Goal: Information Seeking & Learning: Learn about a topic

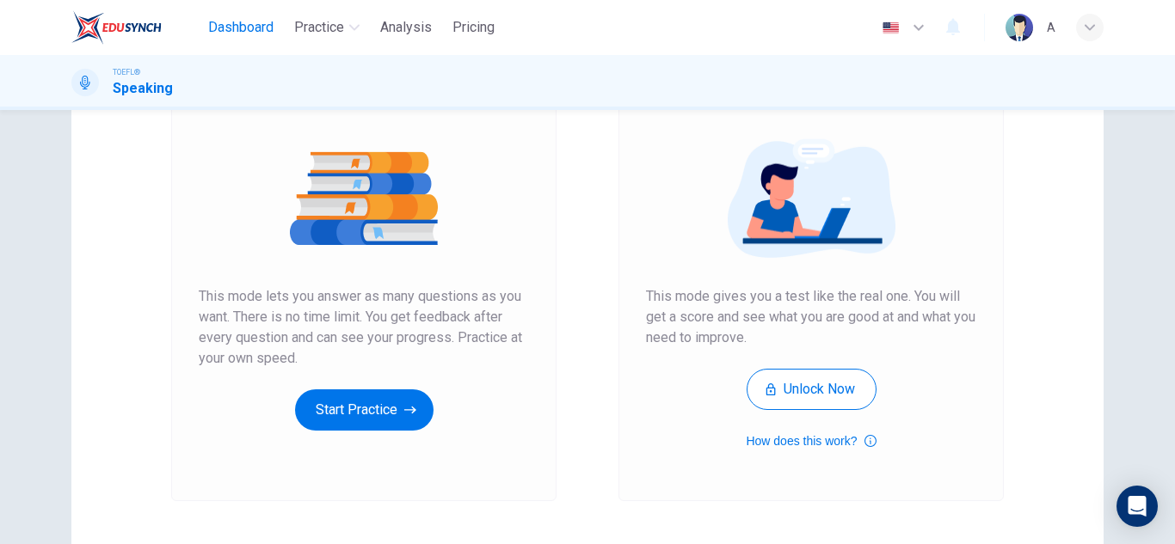
click at [259, 29] on span "Dashboard" at bounding box center [240, 27] width 65 height 21
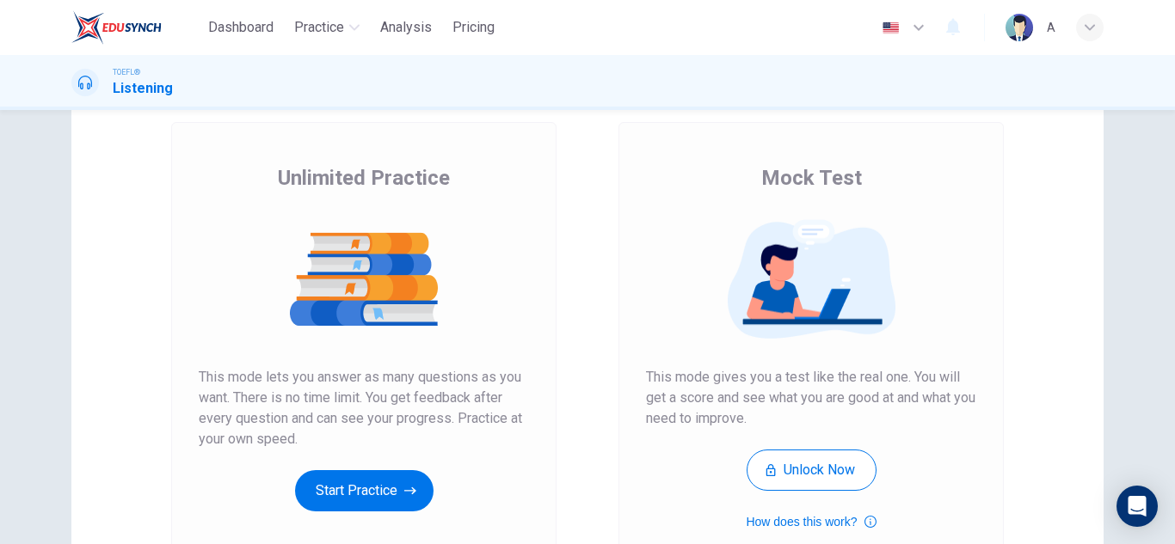
scroll to position [258, 0]
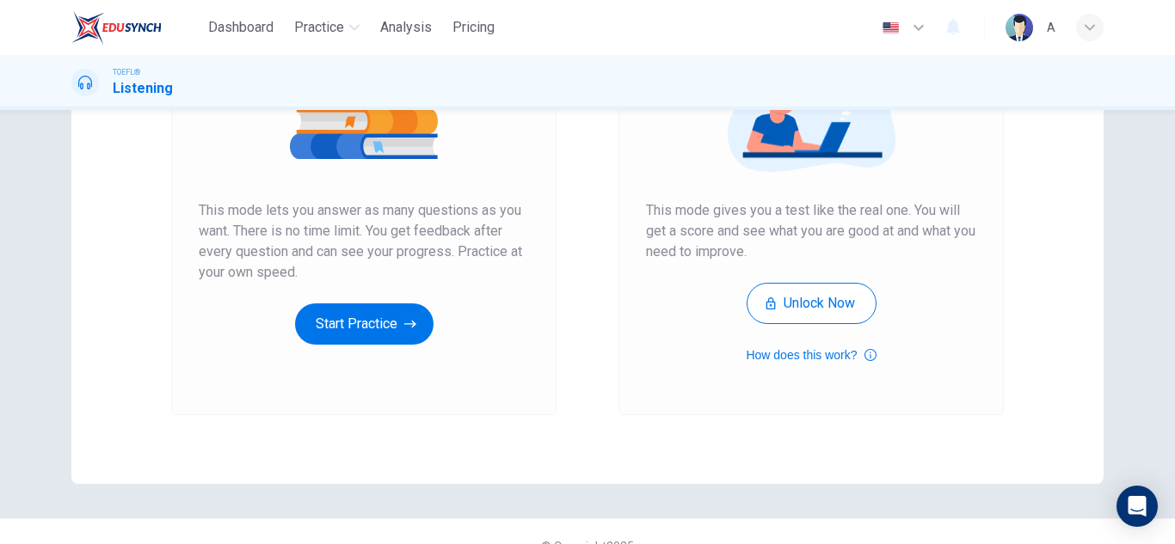
click at [361, 346] on div "Unlimited Practice This mode lets you answer as many questions as you want. The…" at bounding box center [363, 185] width 385 height 460
click at [372, 335] on button "Start Practice" at bounding box center [364, 324] width 138 height 41
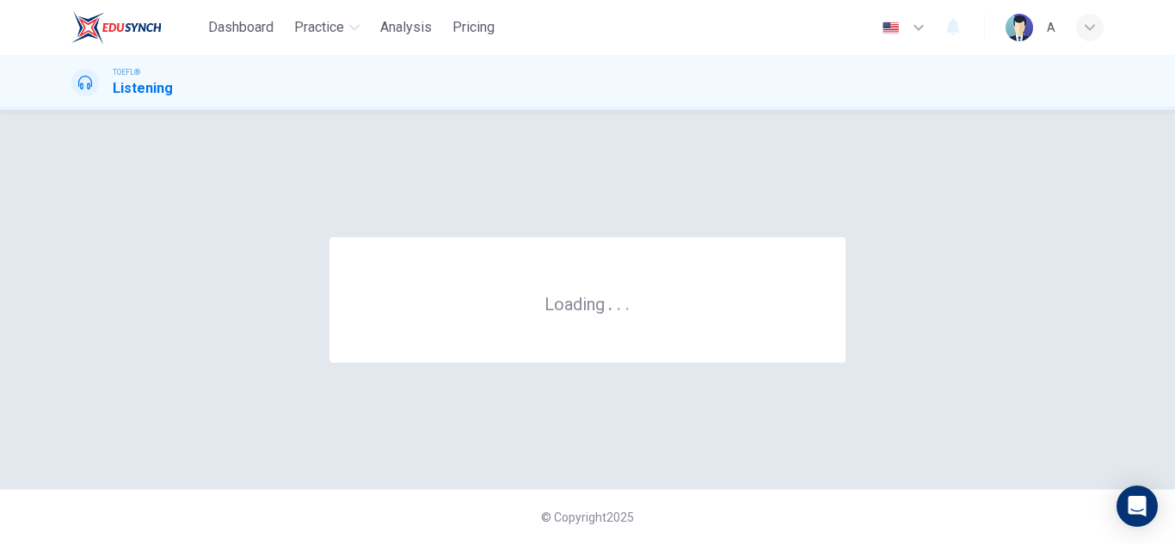
scroll to position [0, 0]
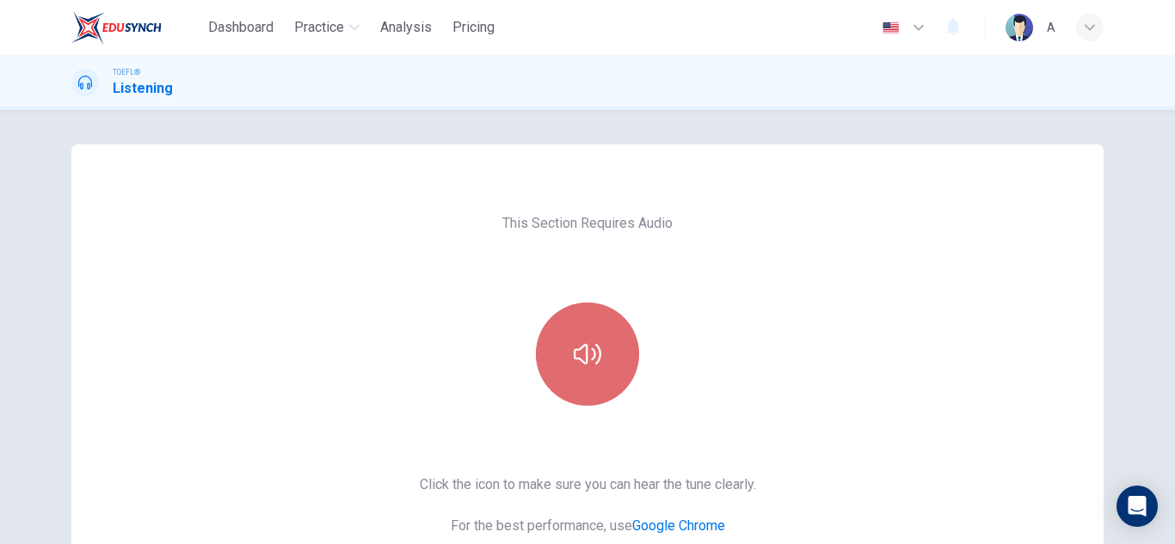
click at [537, 348] on button "button" at bounding box center [587, 354] width 103 height 103
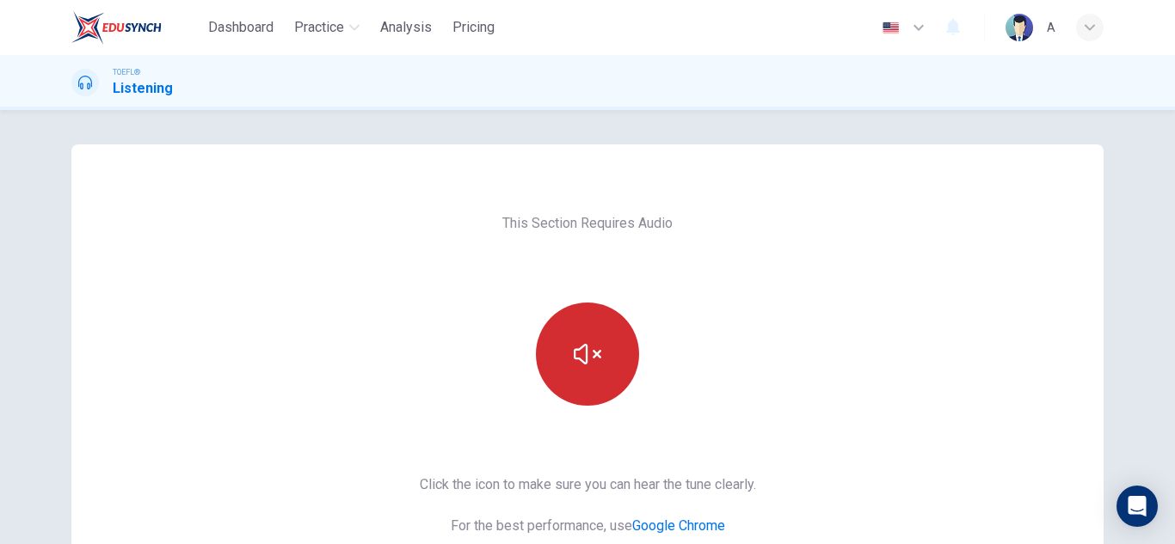
click at [540, 348] on button "button" at bounding box center [587, 354] width 103 height 103
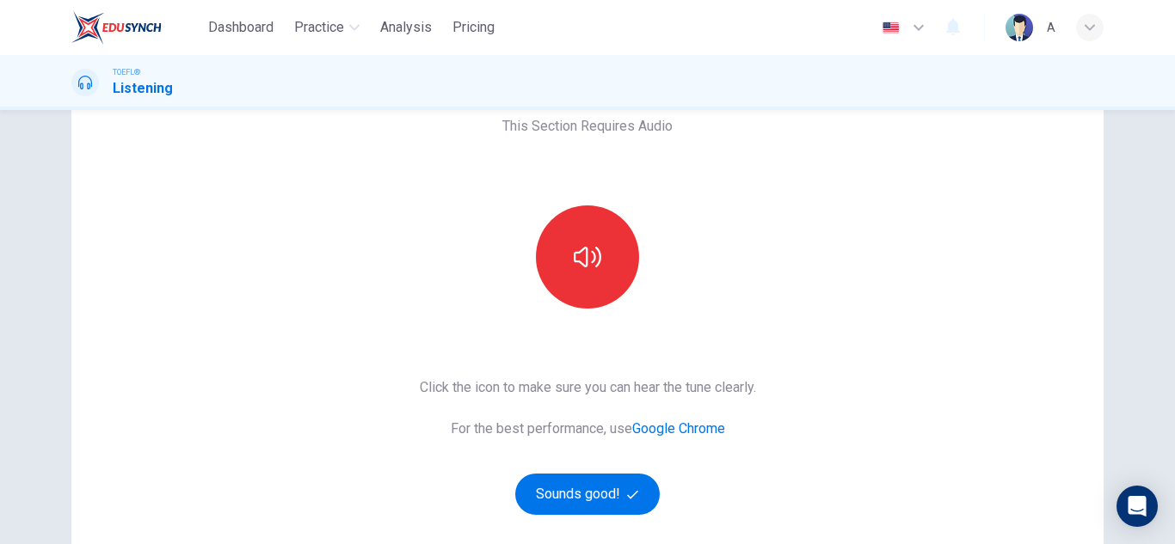
scroll to position [172, 0]
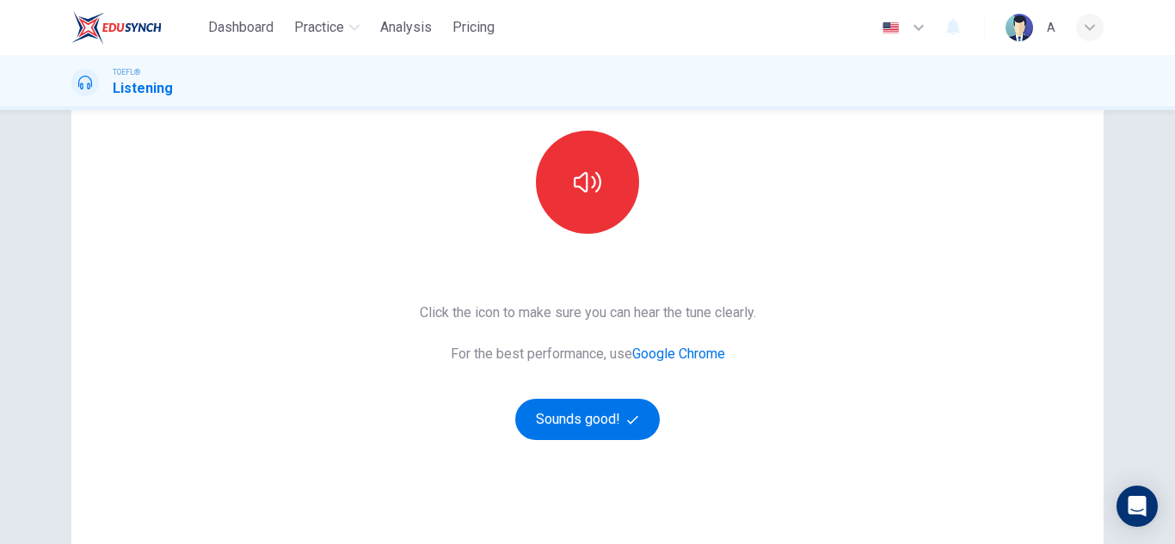
click at [614, 398] on div "Click the icon to make sure you can hear the tune clearly. For the best perform…" at bounding box center [588, 372] width 336 height 138
click at [614, 403] on button "Sounds good!" at bounding box center [587, 419] width 145 height 41
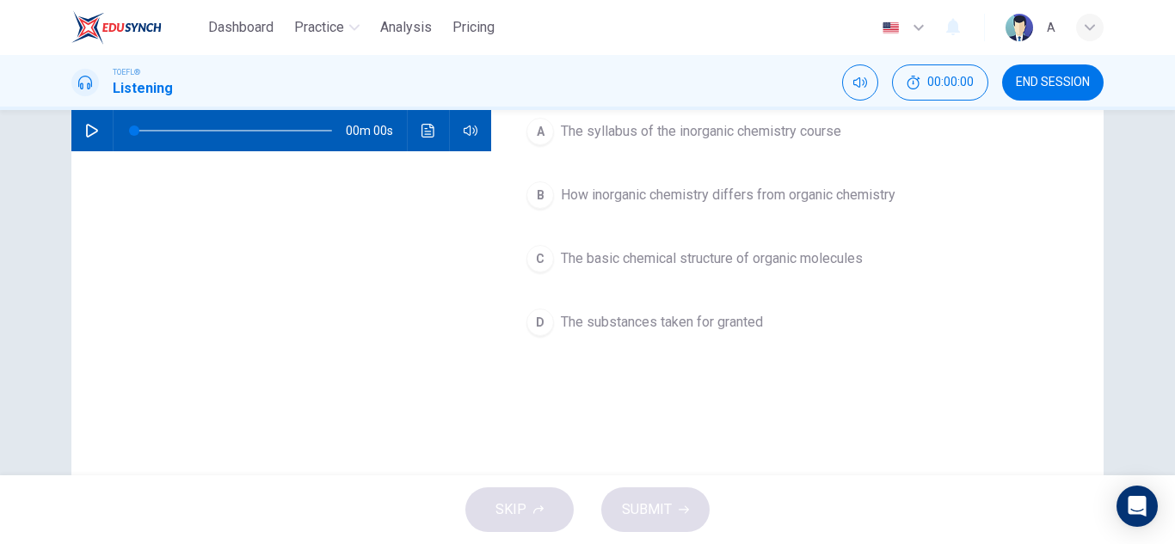
scroll to position [0, 0]
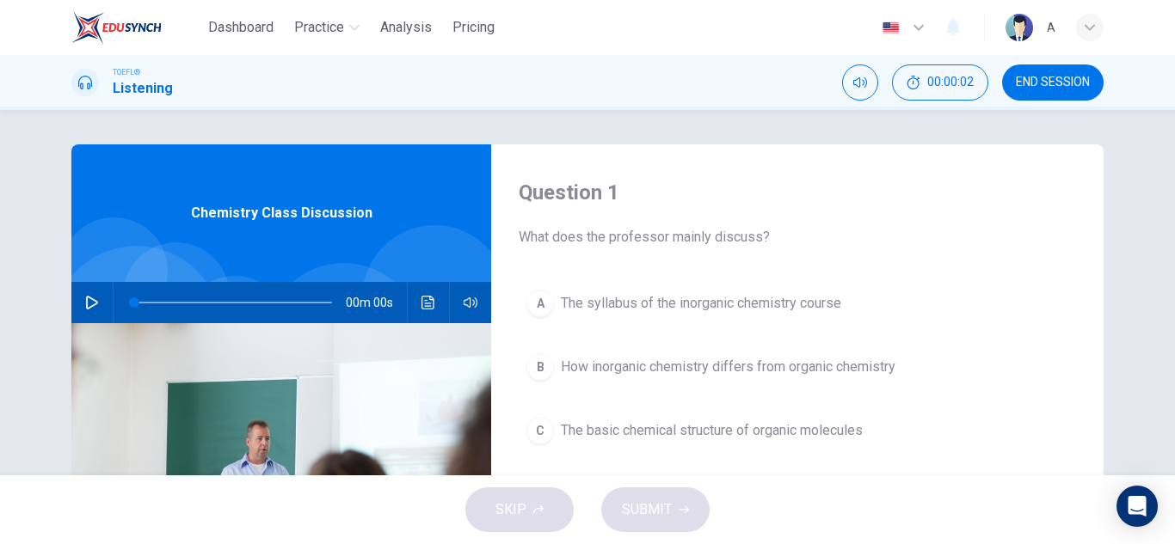
click at [85, 301] on icon "button" at bounding box center [92, 303] width 14 height 14
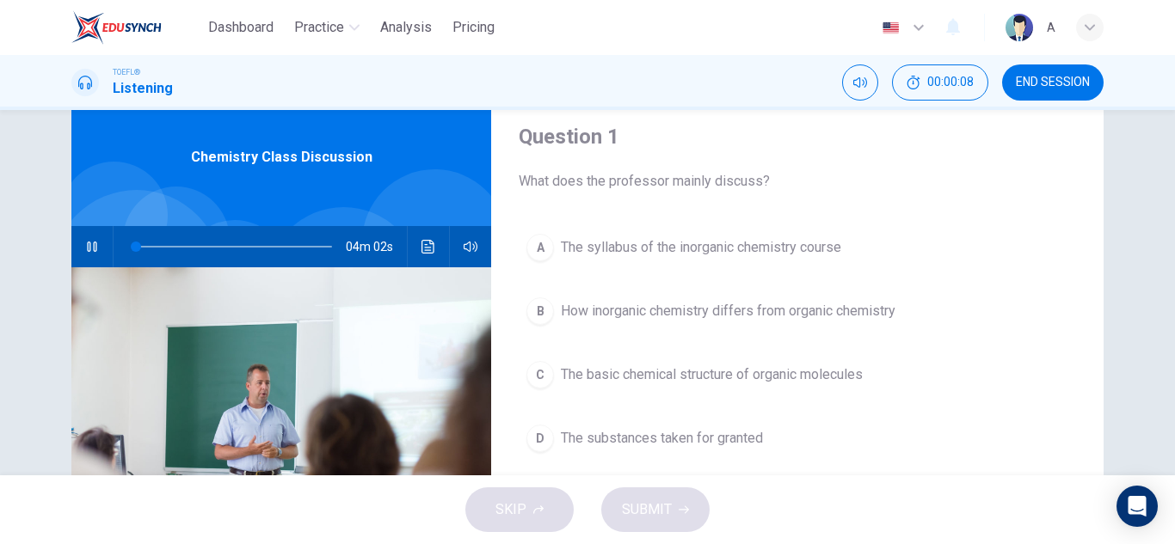
scroll to position [86, 0]
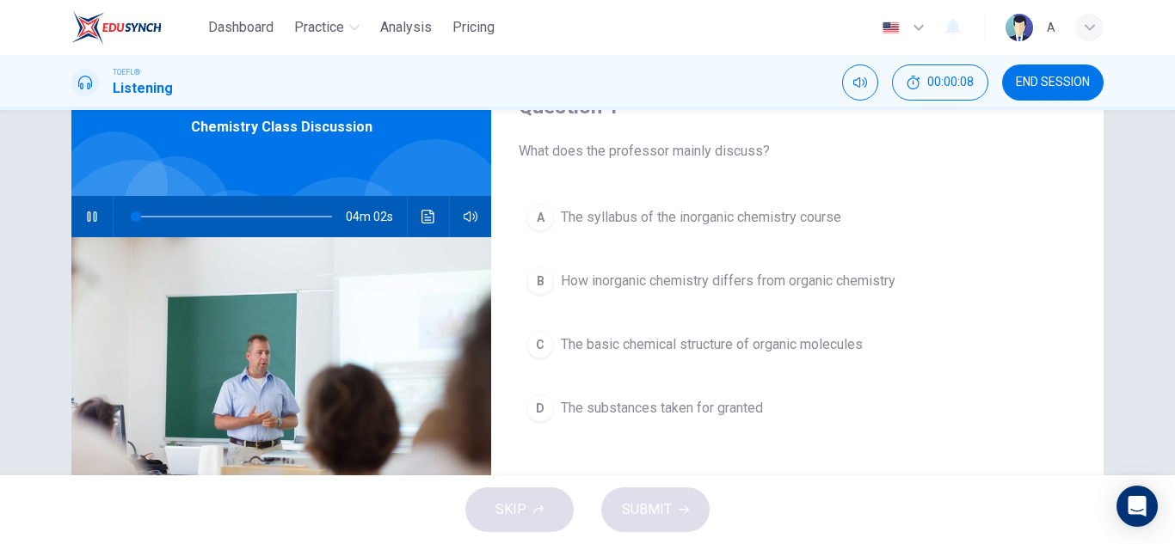
type input "1"
type input "0"
click at [779, 181] on div "Question 1 What does the professor mainly discuss? A The syllabus of the inorga…" at bounding box center [797, 357] width 612 height 598
click at [836, 359] on button "C The basic chemical structure of organic molecules" at bounding box center [797, 344] width 557 height 43
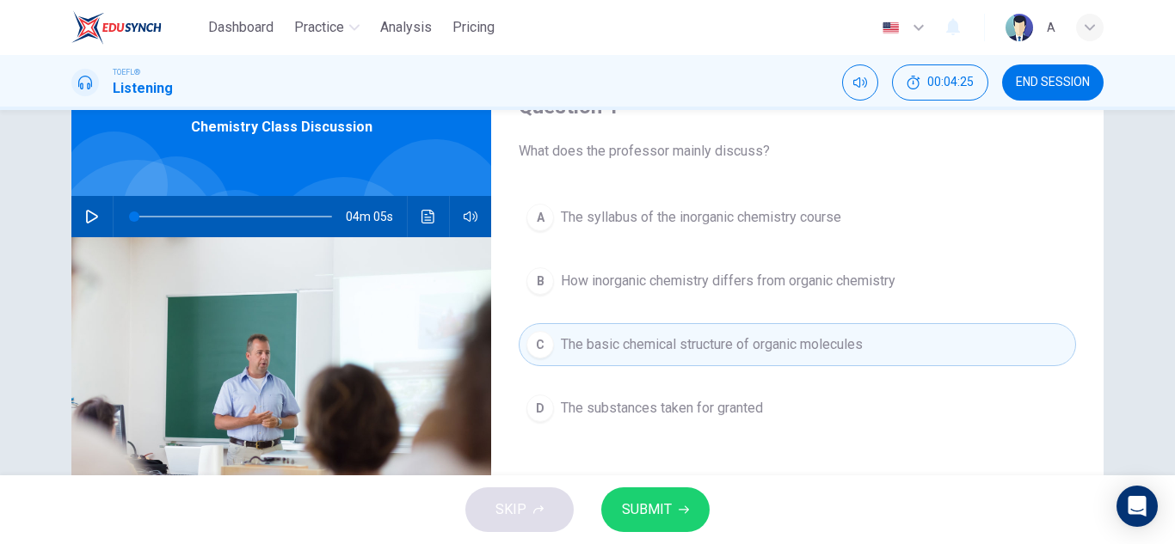
drag, startPoint x: 652, startPoint y: 410, endPoint x: 652, endPoint y: 454, distance: 43.9
click at [651, 410] on span "The substances taken for granted" at bounding box center [662, 408] width 202 height 21
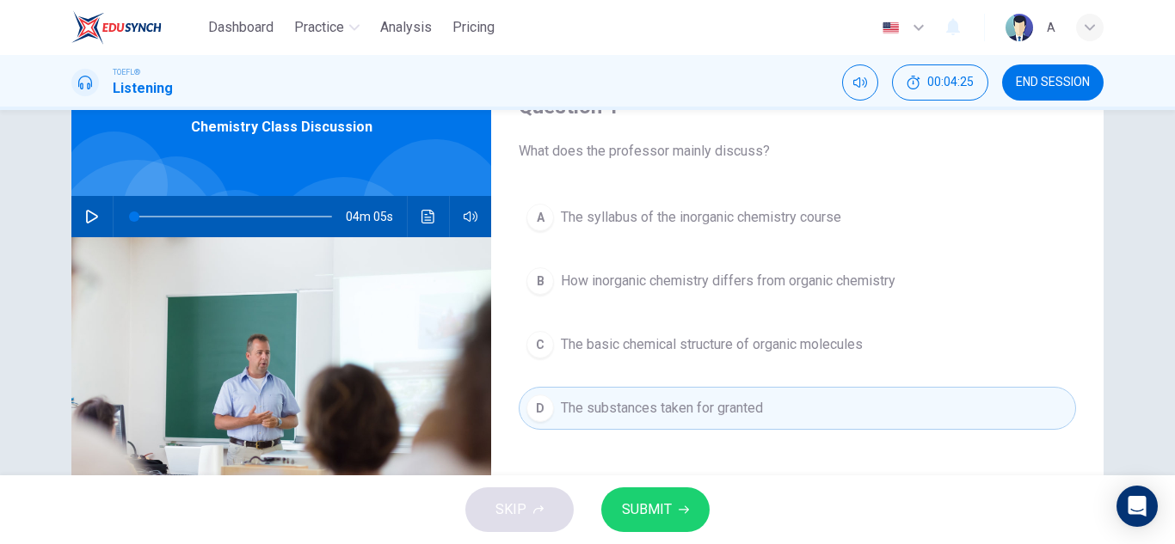
click at [643, 507] on span "SUBMIT" at bounding box center [647, 510] width 50 height 24
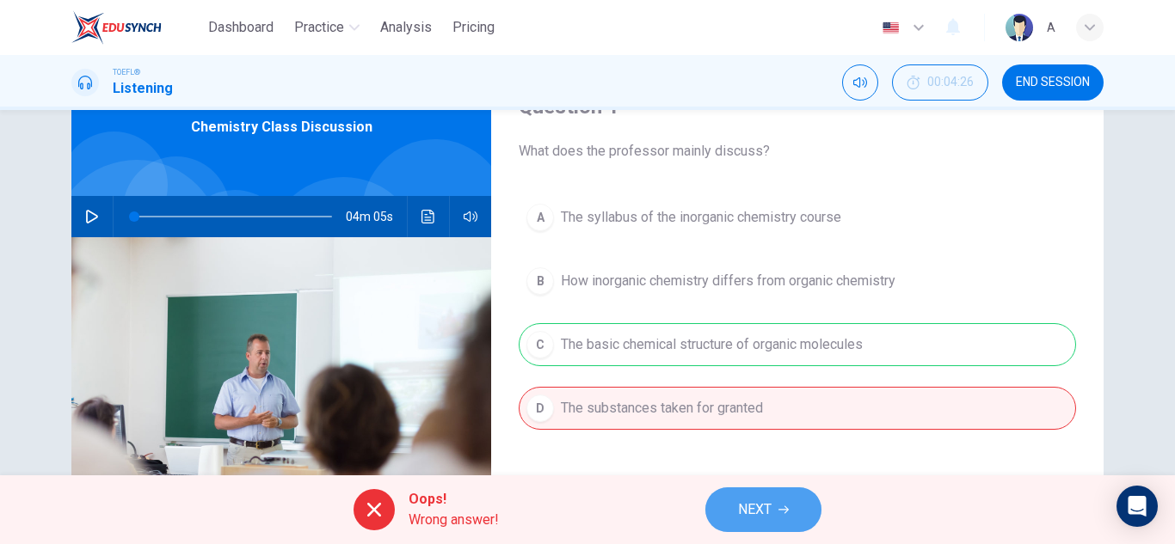
click at [752, 520] on span "NEXT" at bounding box center [755, 510] width 34 height 24
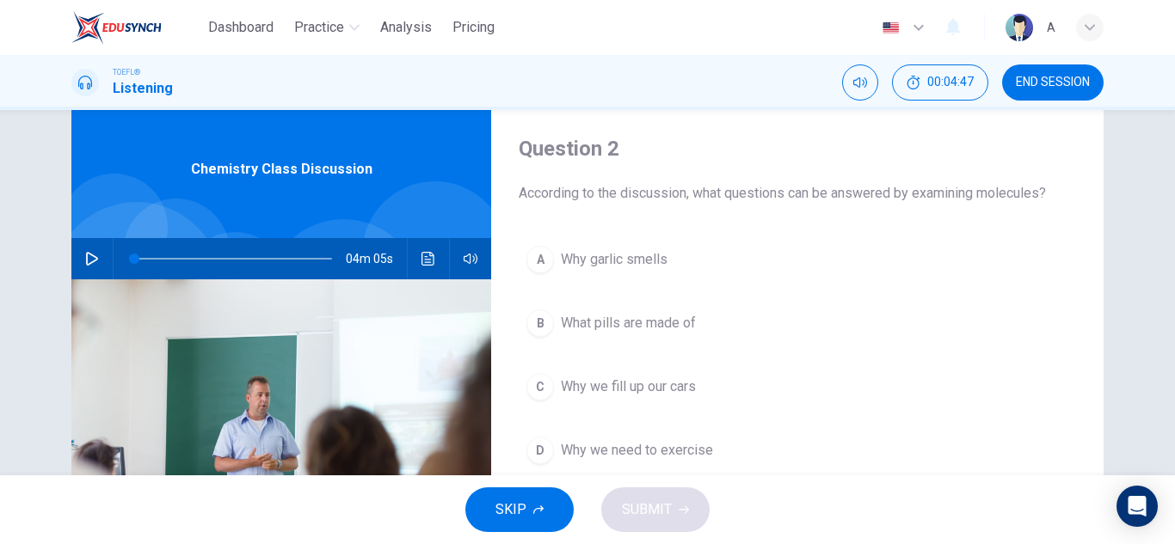
scroll to position [43, 0]
click at [631, 298] on div "A Why garlic smells B What pills are made of C Why we fill up our cars D Why we…" at bounding box center [797, 373] width 557 height 268
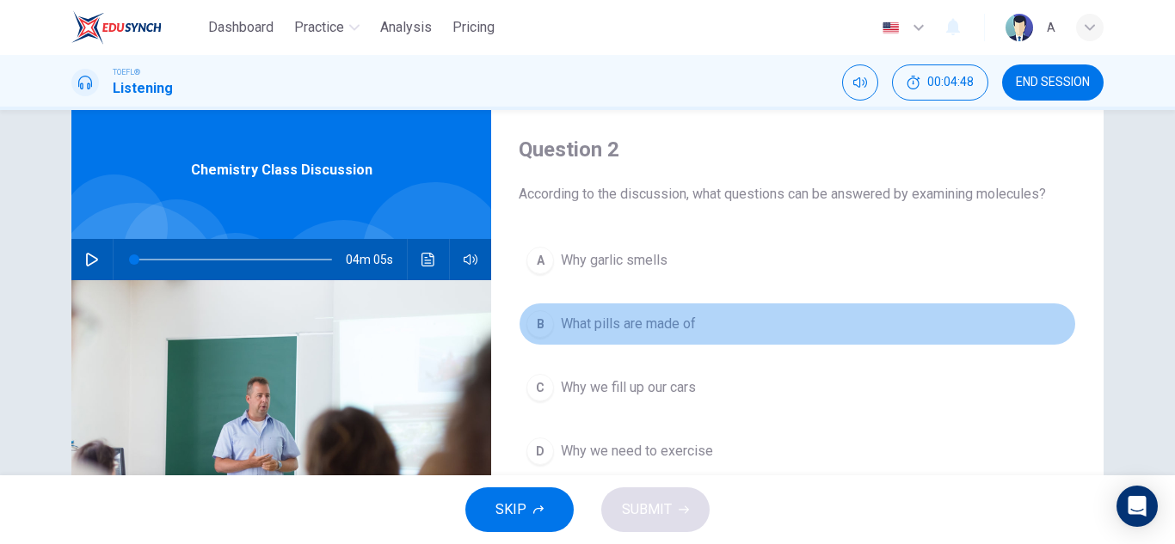
click at [635, 312] on button "B What pills are made of" at bounding box center [797, 324] width 557 height 43
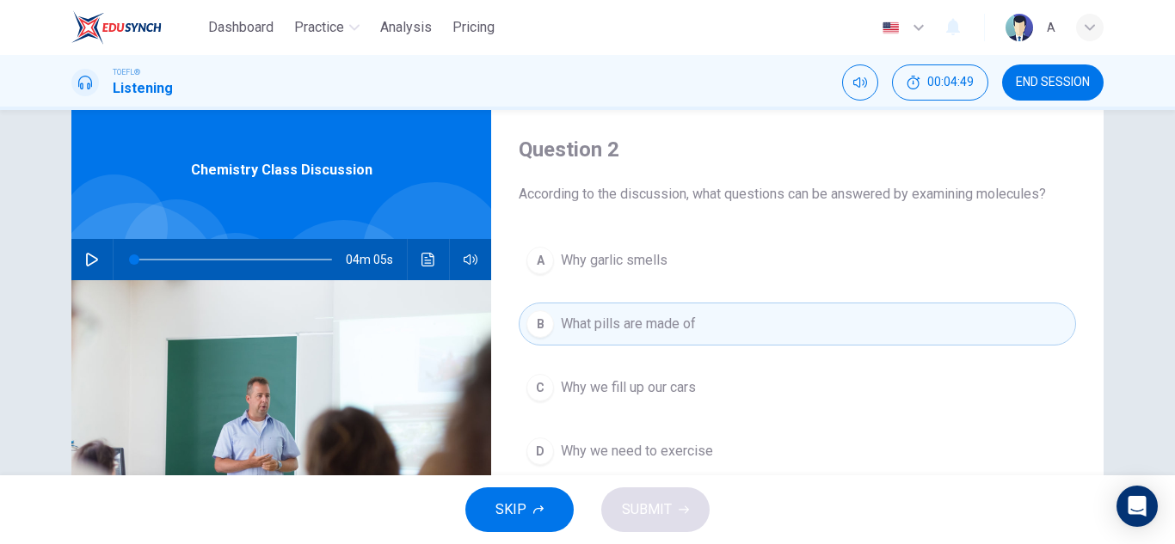
click at [661, 405] on button "C Why we fill up our cars" at bounding box center [797, 387] width 557 height 43
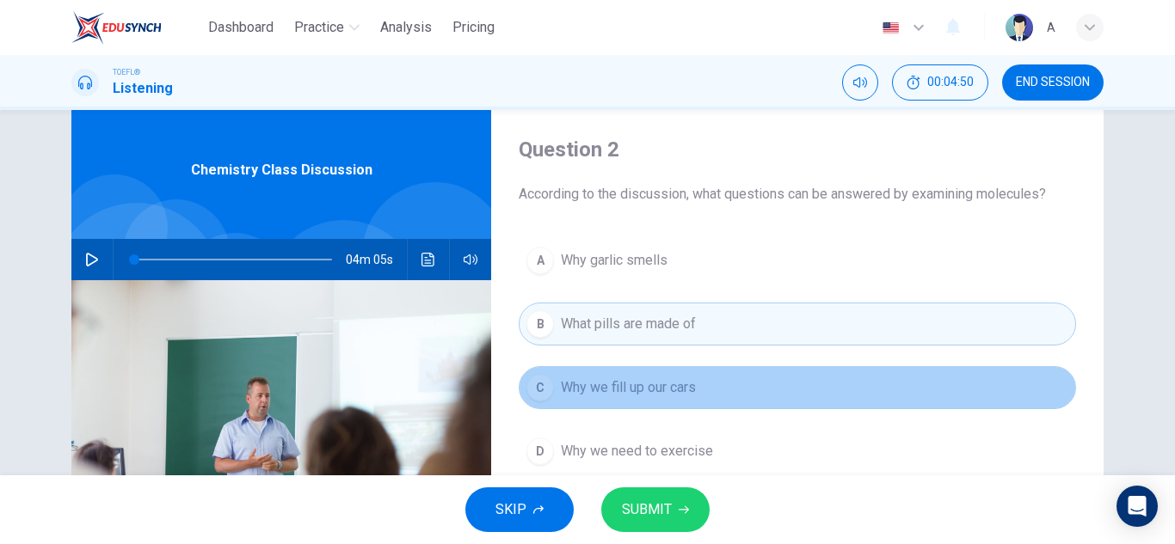
click at [663, 390] on span "Why we fill up our cars" at bounding box center [628, 388] width 135 height 21
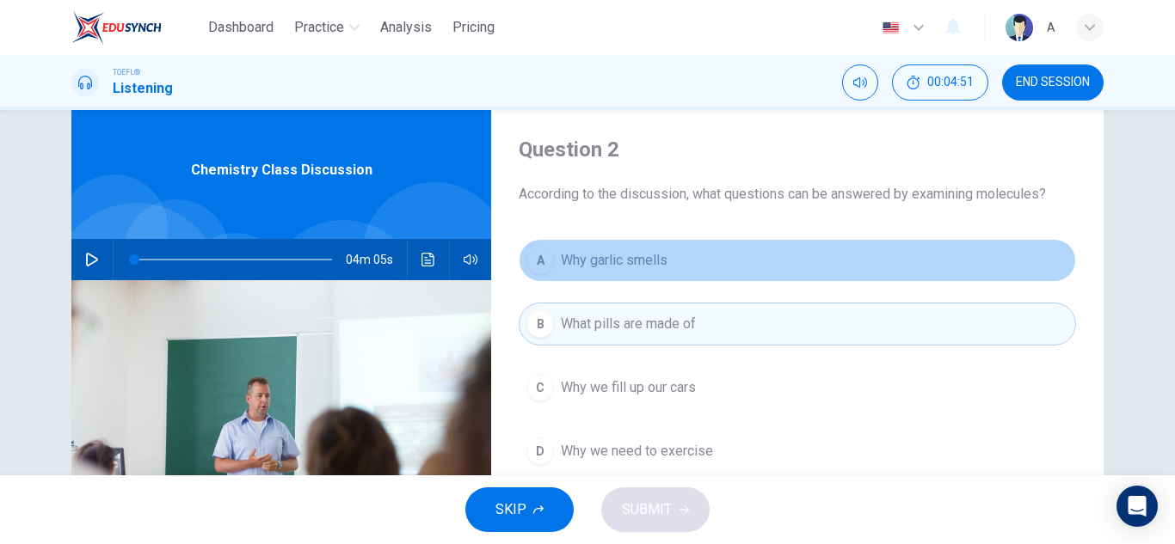
click at [667, 255] on button "A Why garlic smells" at bounding box center [797, 260] width 557 height 43
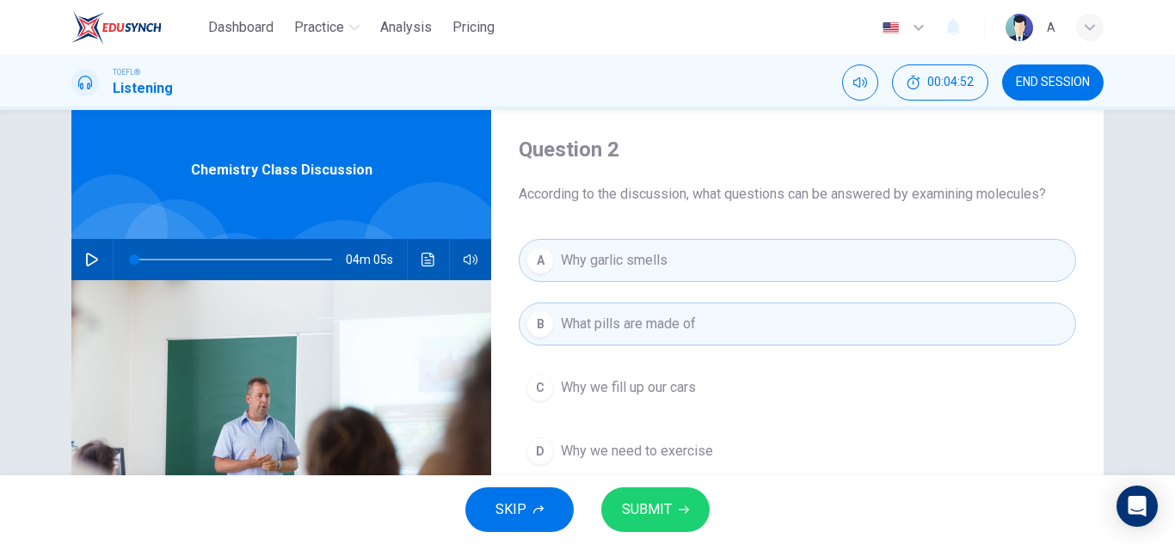
click at [723, 392] on button "C Why we fill up our cars" at bounding box center [797, 387] width 557 height 43
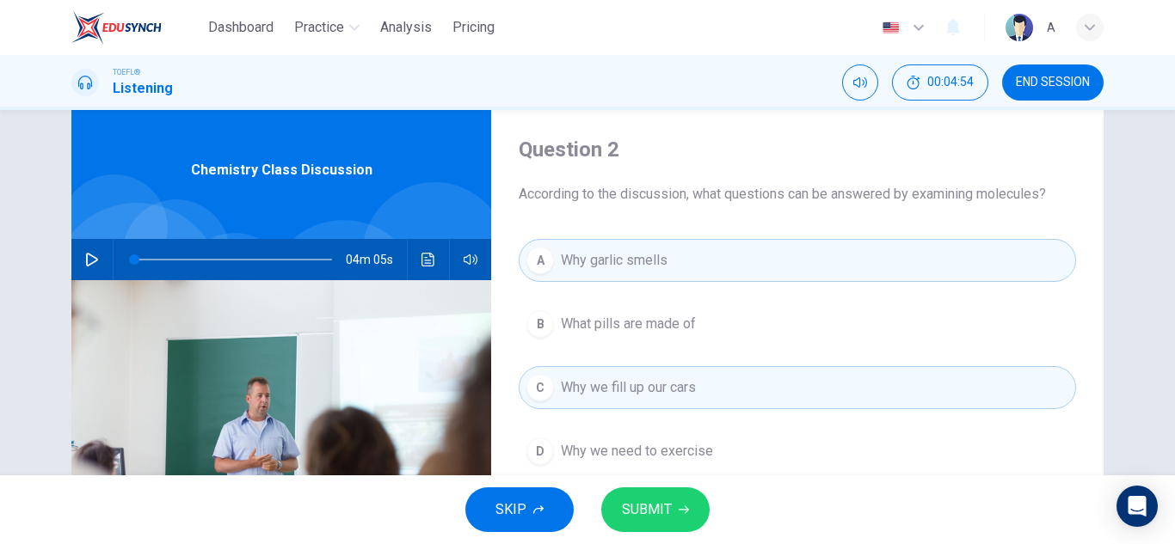
click at [677, 330] on span "What pills are made of" at bounding box center [628, 324] width 135 height 21
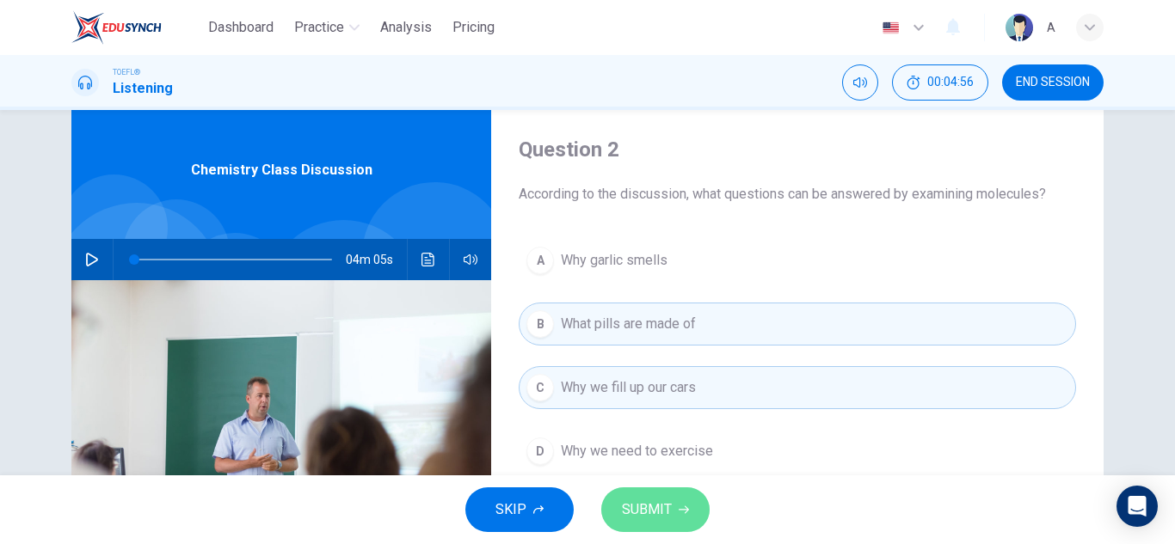
click at [675, 509] on button "SUBMIT" at bounding box center [655, 510] width 108 height 45
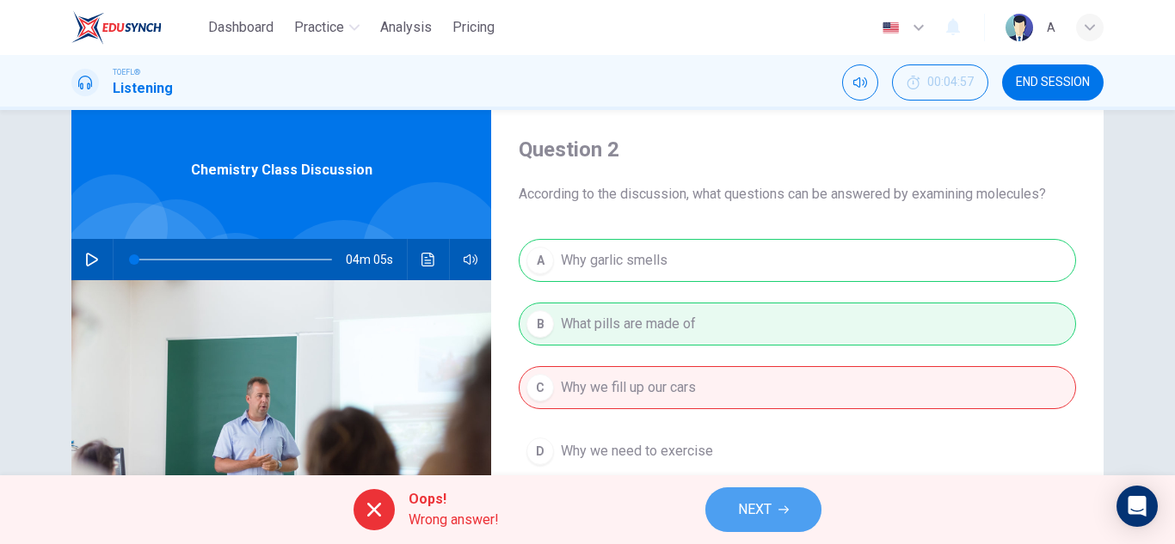
click at [772, 507] on span "NEXT" at bounding box center [755, 510] width 34 height 24
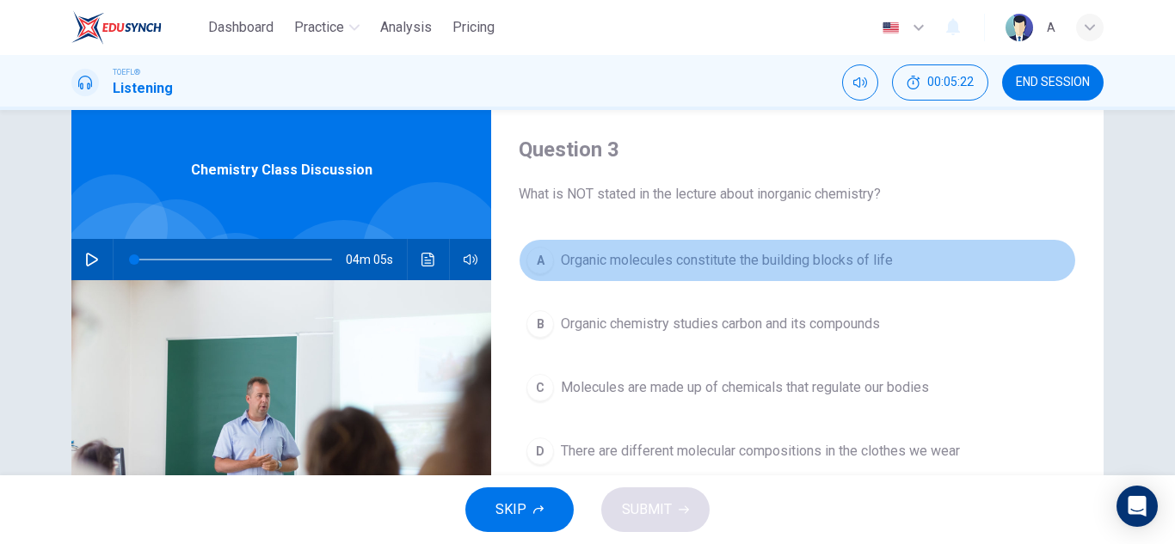
click at [831, 263] on span "Organic molecules constitute the building blocks of life" at bounding box center [727, 260] width 332 height 21
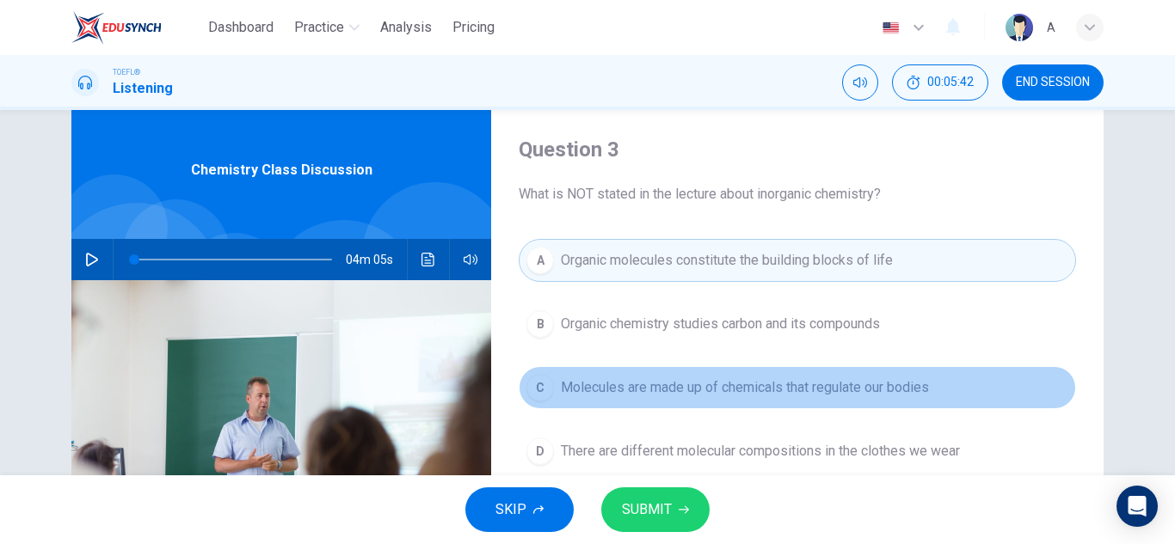
click at [723, 396] on span "Molecules are made up of chemicals that regulate our bodies" at bounding box center [745, 388] width 368 height 21
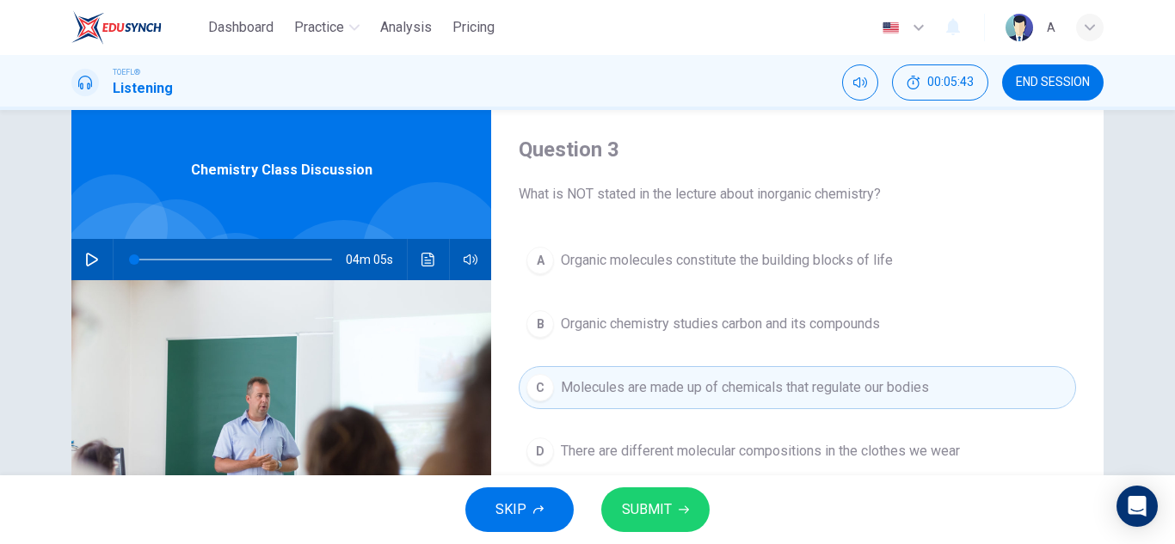
scroll to position [129, 0]
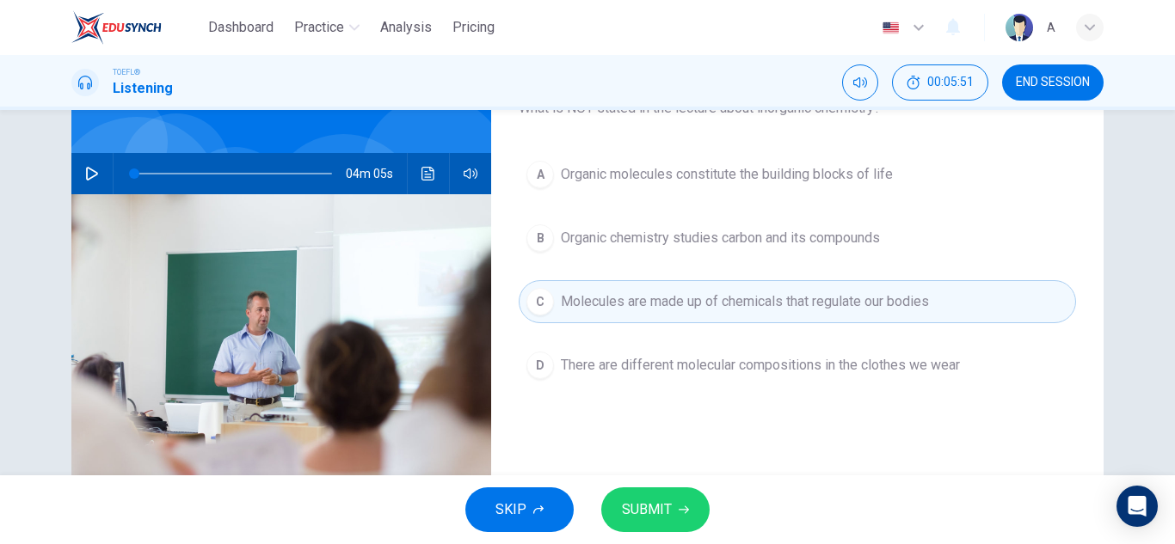
click at [868, 215] on div "A Organic molecules constitute the building blocks of life B Organic chemistry …" at bounding box center [797, 287] width 557 height 268
drag, startPoint x: 868, startPoint y: 215, endPoint x: 862, endPoint y: 232, distance: 18.2
click at [864, 231] on div "A Organic molecules constitute the building blocks of life B Organic chemistry …" at bounding box center [797, 287] width 557 height 268
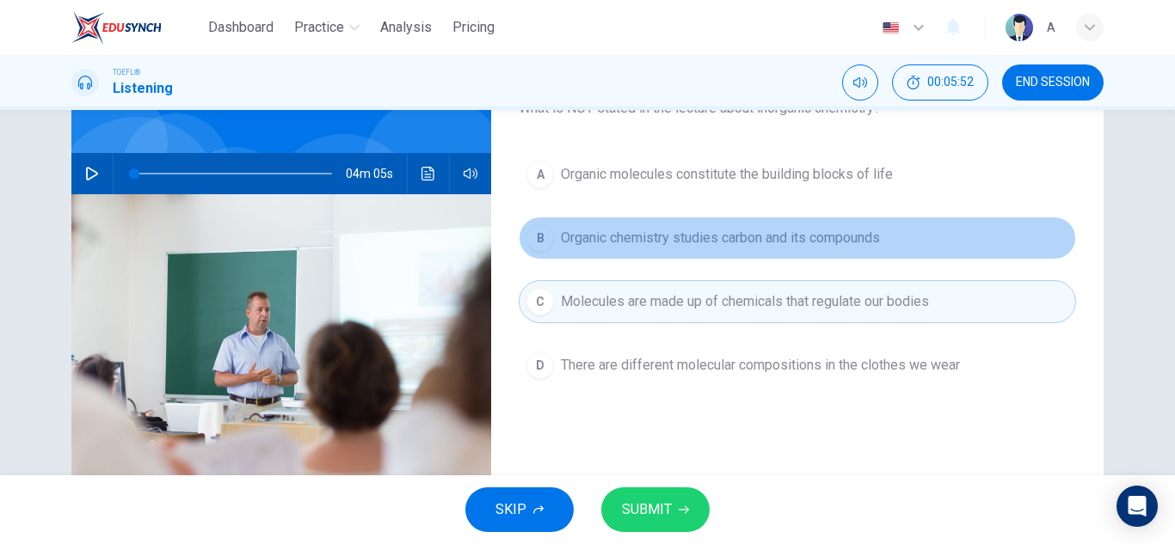
click at [862, 232] on span "Organic chemistry studies carbon and its compounds" at bounding box center [720, 238] width 319 height 21
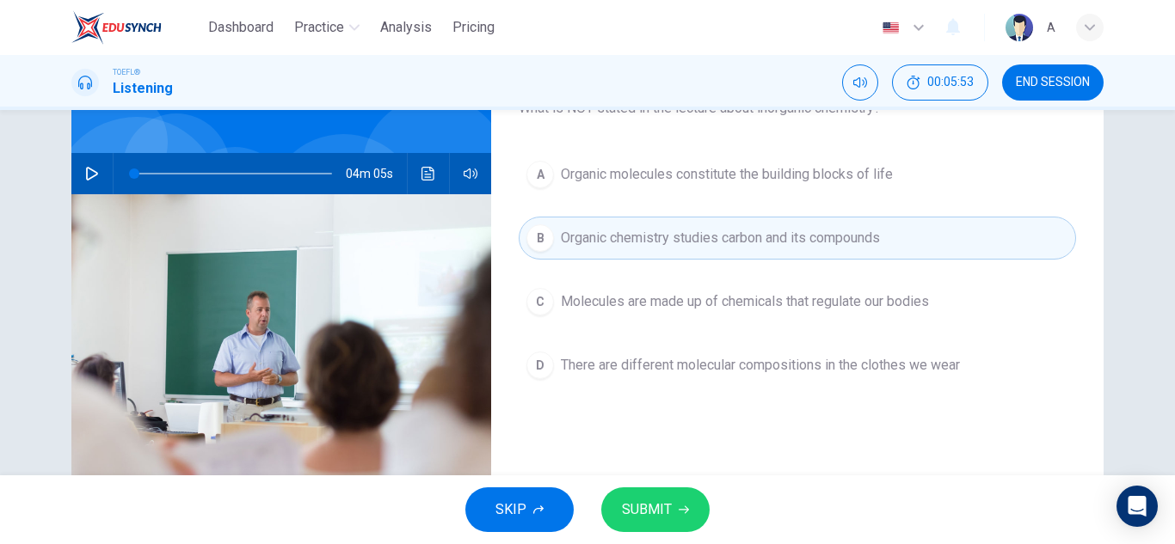
click at [863, 154] on button "A Organic molecules constitute the building blocks of life" at bounding box center [797, 174] width 557 height 43
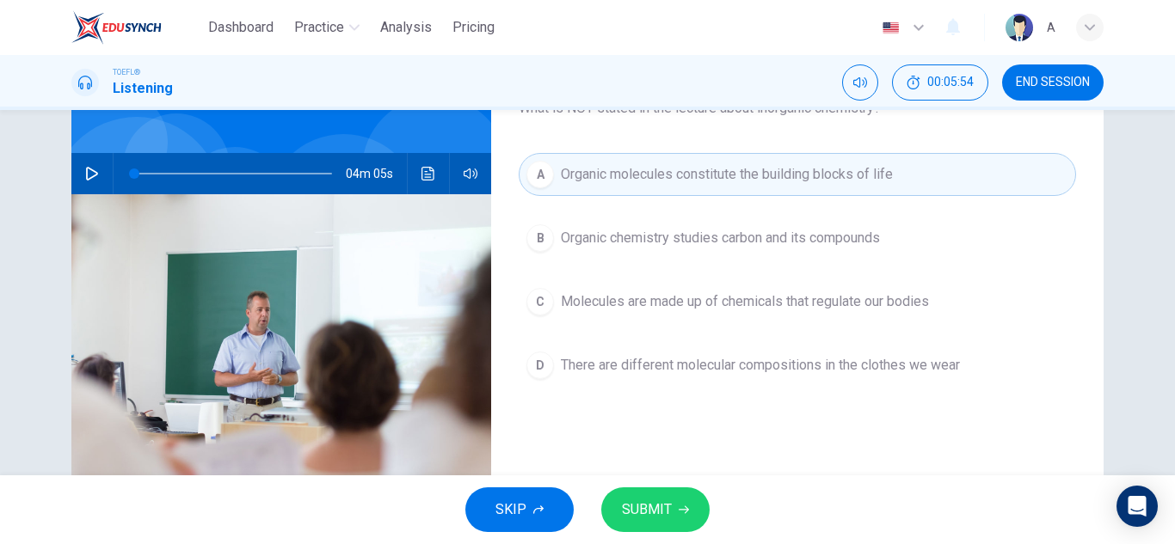
click at [857, 232] on span "Organic chemistry studies carbon and its compounds" at bounding box center [720, 238] width 319 height 21
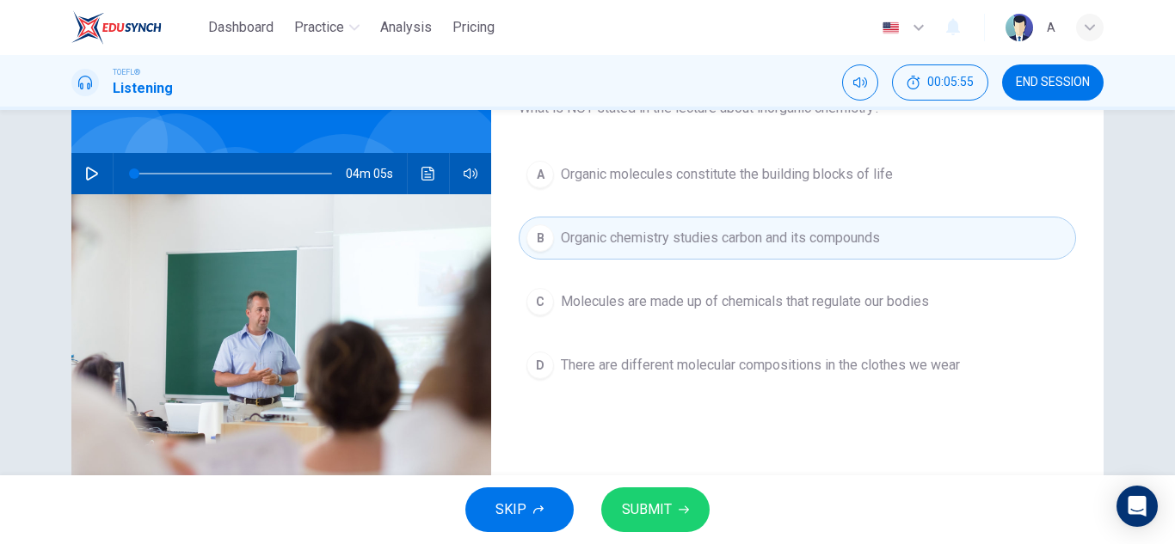
click at [840, 348] on button "D There are different molecular compositions in the clothes we wear" at bounding box center [797, 365] width 557 height 43
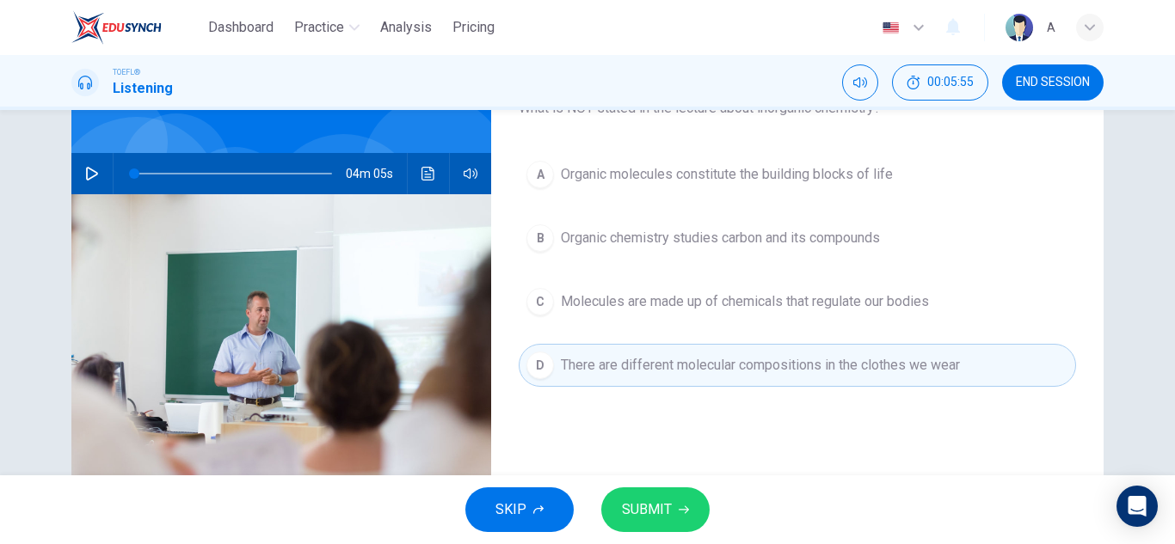
click at [847, 325] on div "A Organic molecules constitute the building blocks of life B Organic chemistry …" at bounding box center [797, 287] width 557 height 268
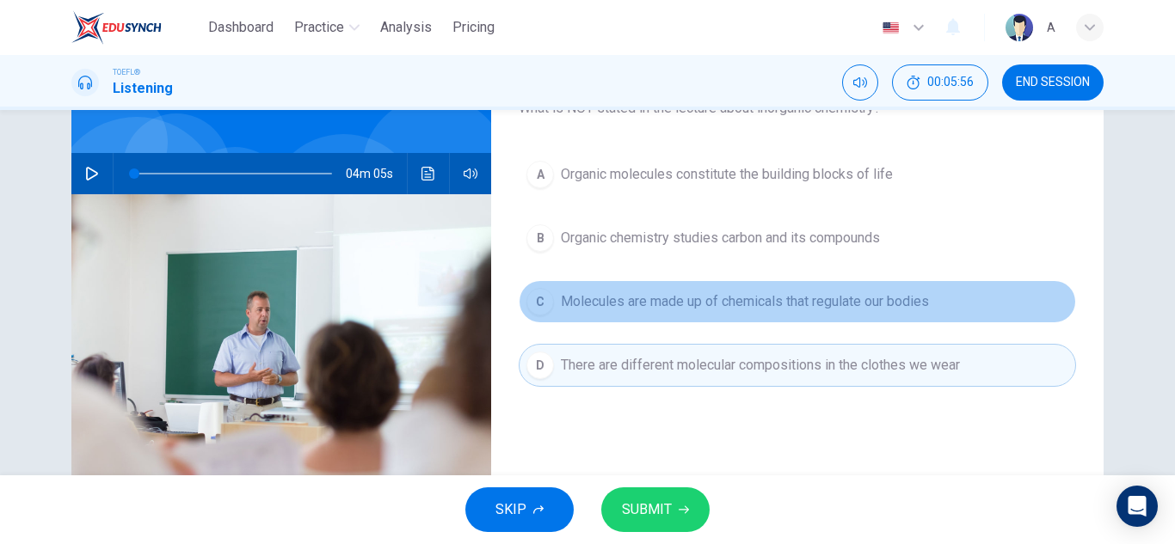
click at [852, 304] on span "Molecules are made up of chemicals that regulate our bodies" at bounding box center [745, 302] width 368 height 21
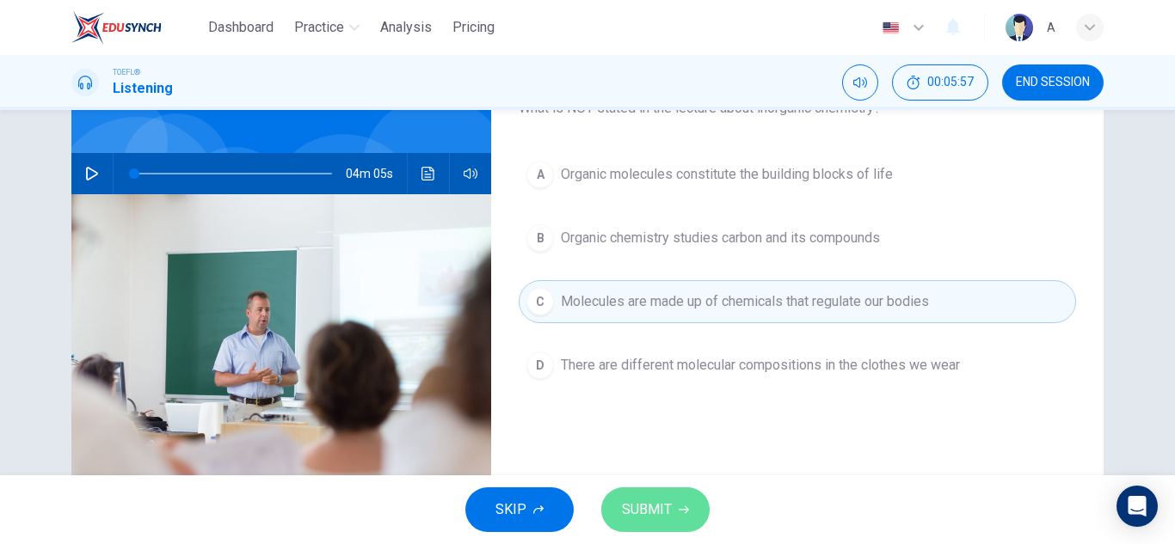
click at [607, 515] on button "SUBMIT" at bounding box center [655, 510] width 108 height 45
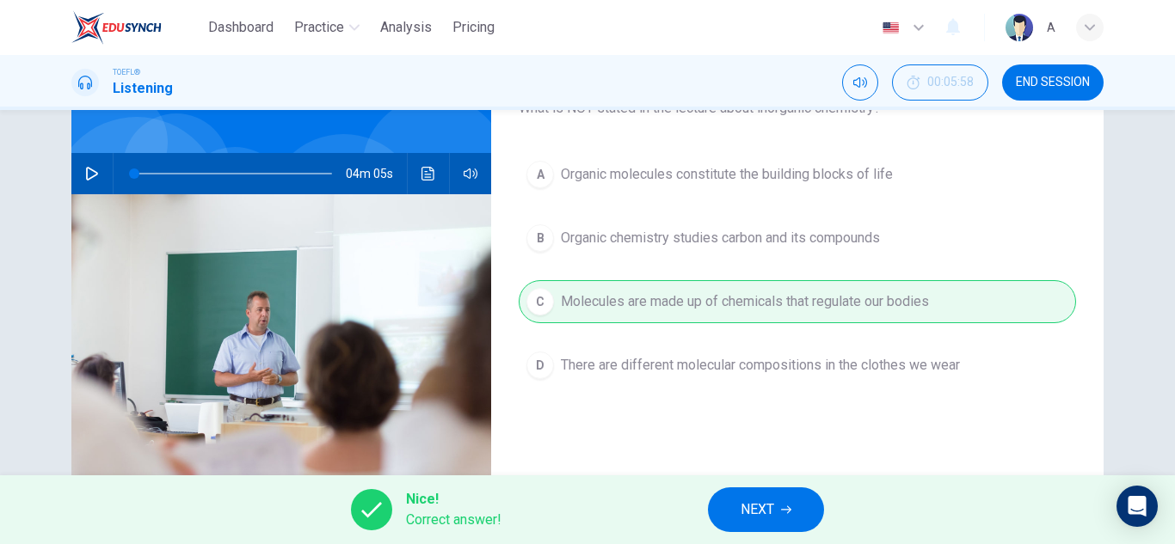
click at [771, 495] on button "NEXT" at bounding box center [766, 510] width 116 height 45
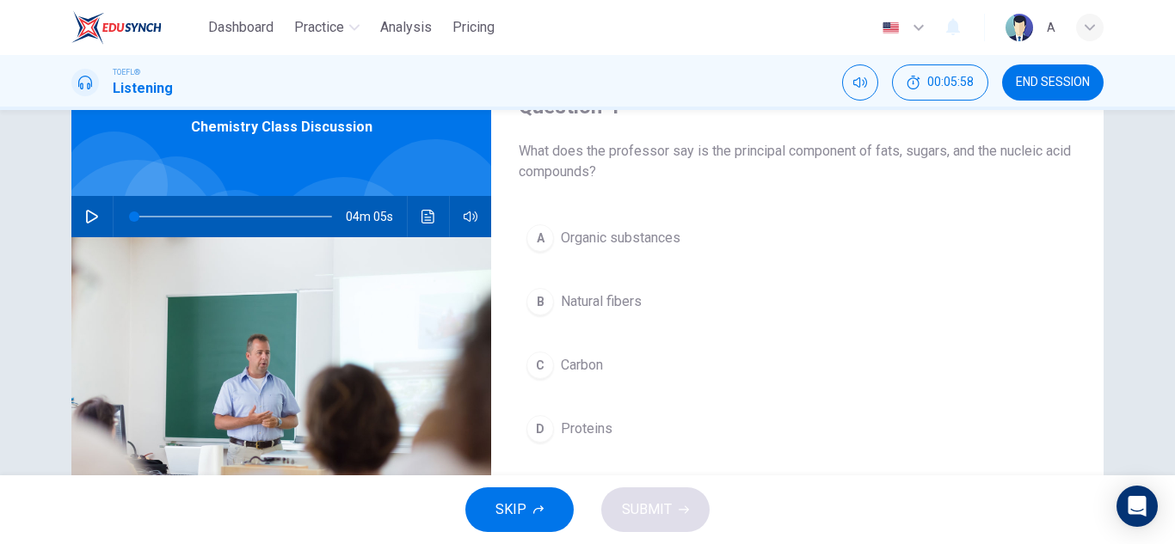
scroll to position [43, 0]
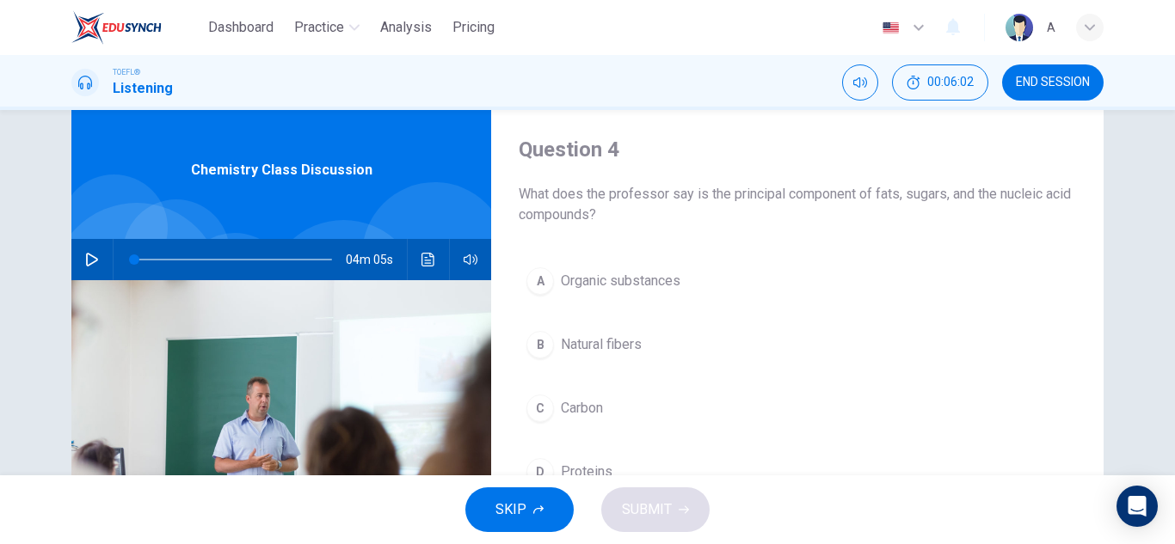
click at [629, 406] on button "C Carbon" at bounding box center [797, 408] width 557 height 43
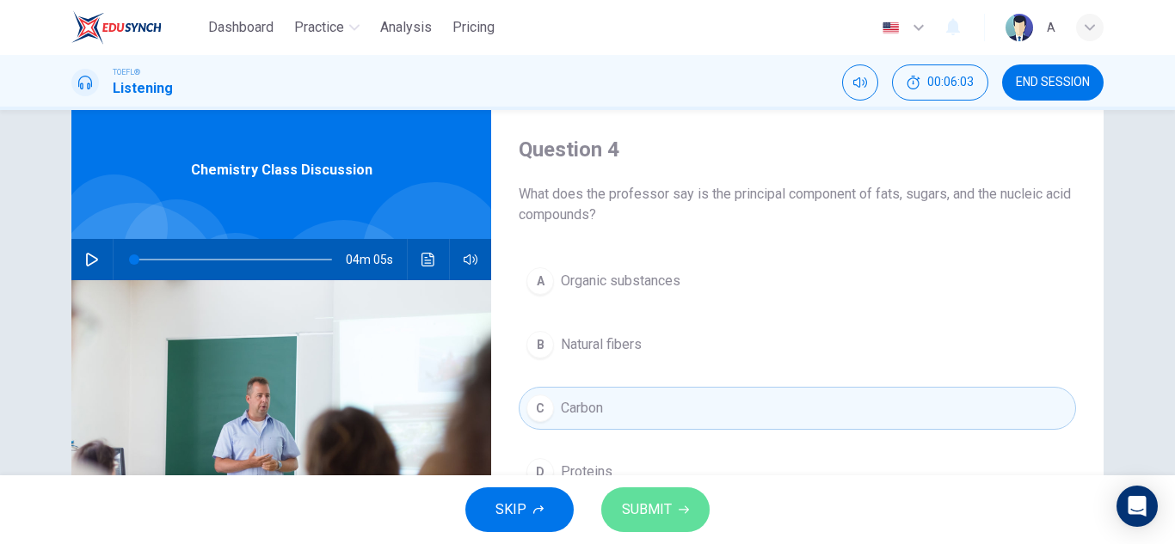
click at [684, 517] on button "SUBMIT" at bounding box center [655, 510] width 108 height 45
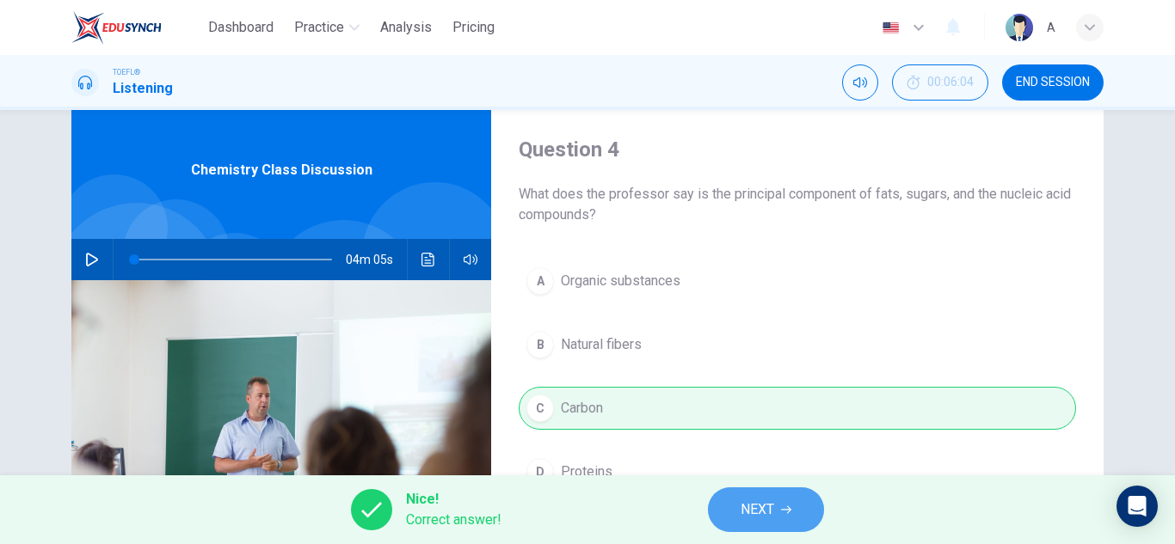
drag, startPoint x: 817, startPoint y: 514, endPoint x: 805, endPoint y: 518, distance: 12.5
click at [810, 517] on button "NEXT" at bounding box center [766, 510] width 116 height 45
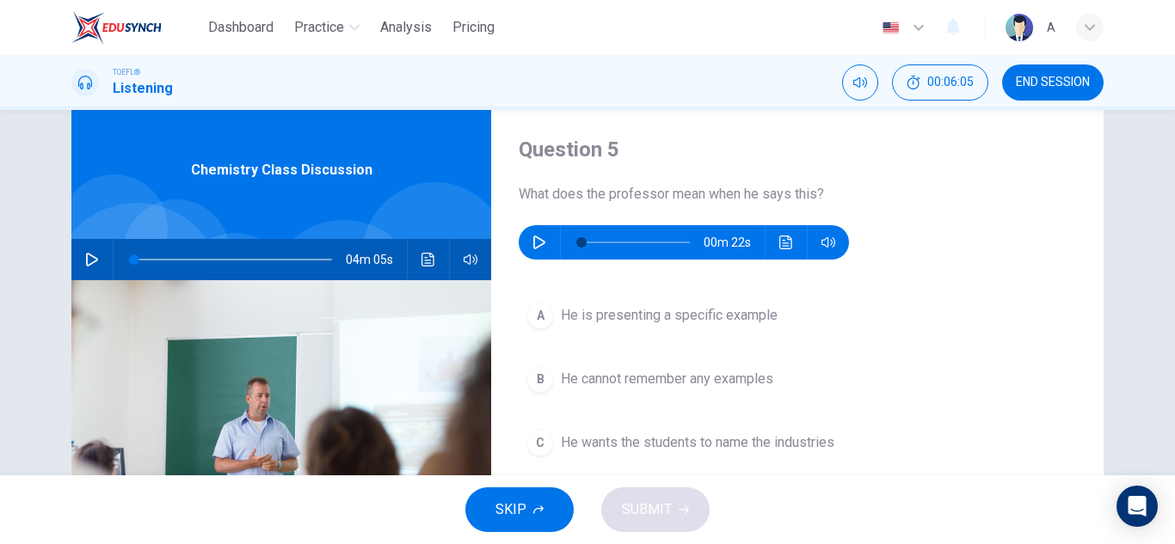
click at [519, 236] on div "00m 22s" at bounding box center [684, 242] width 330 height 34
click at [528, 234] on button "button" at bounding box center [540, 242] width 28 height 34
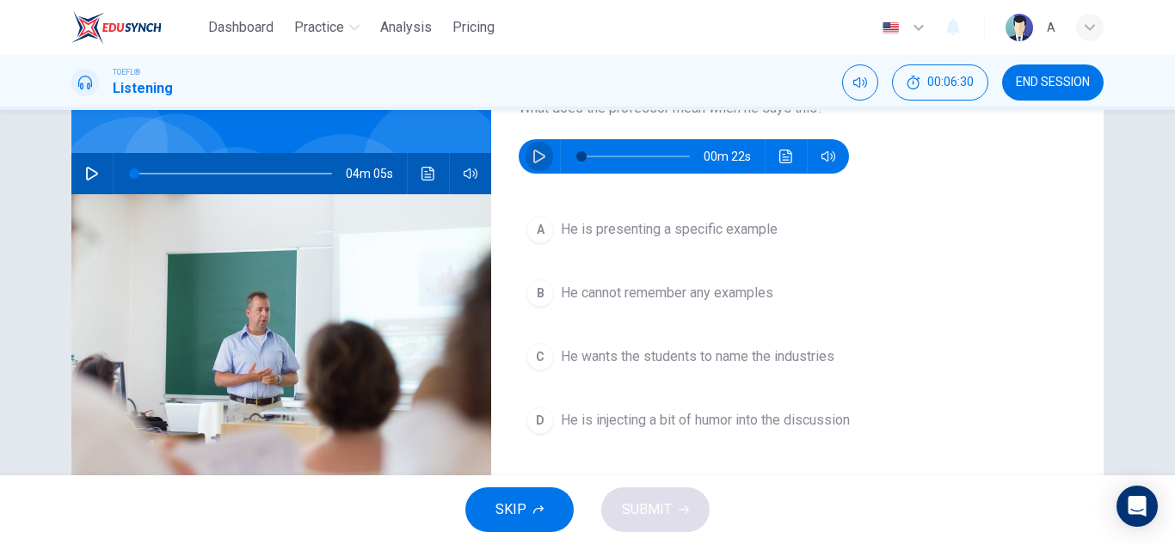
click at [538, 165] on button "button" at bounding box center [540, 156] width 28 height 34
click at [538, 164] on button "button" at bounding box center [540, 156] width 28 height 34
click at [533, 174] on div "Question 5 What does the professor mean when he says this? 00m 21s A He is pres…" at bounding box center [797, 314] width 612 height 598
click at [535, 172] on button "button" at bounding box center [540, 156] width 28 height 34
drag, startPoint x: 740, startPoint y: 194, endPoint x: 735, endPoint y: 378, distance: 183.3
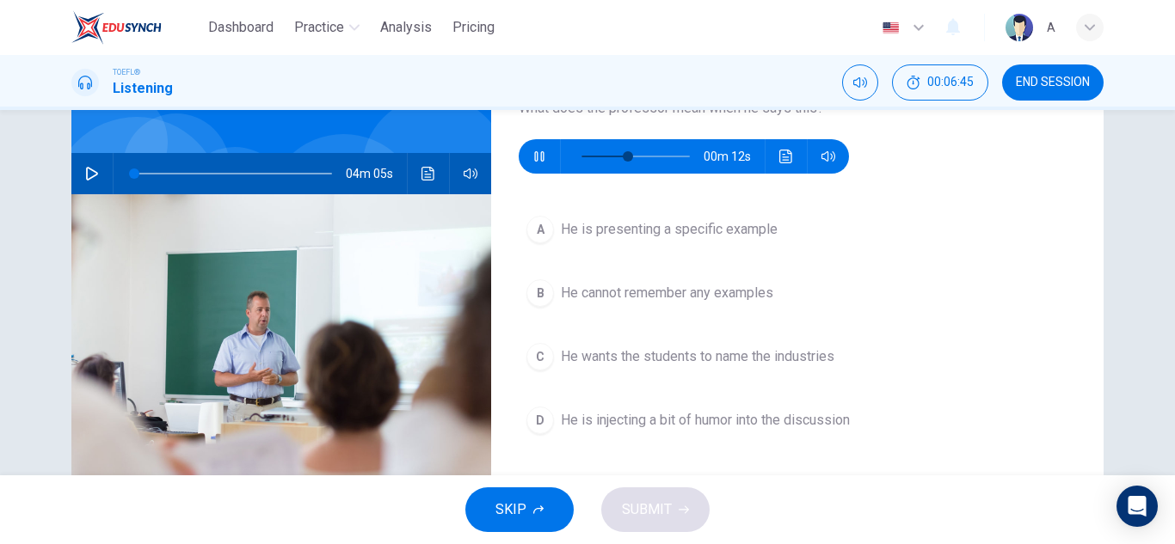
click at [752, 427] on span "He is injecting a bit of humor into the discussion" at bounding box center [705, 420] width 289 height 21
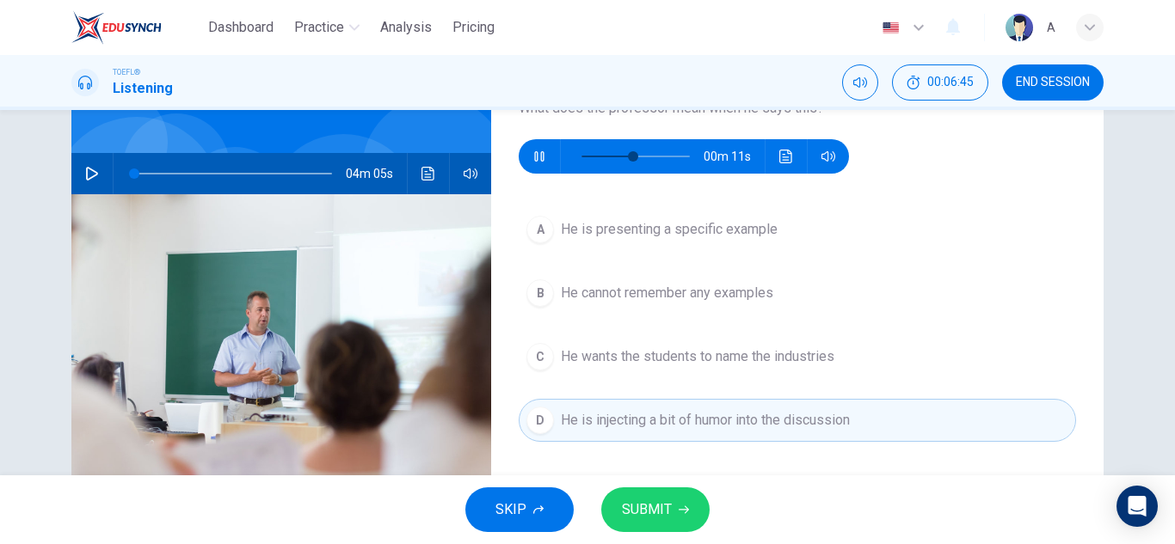
click at [668, 520] on button "SUBMIT" at bounding box center [655, 510] width 108 height 45
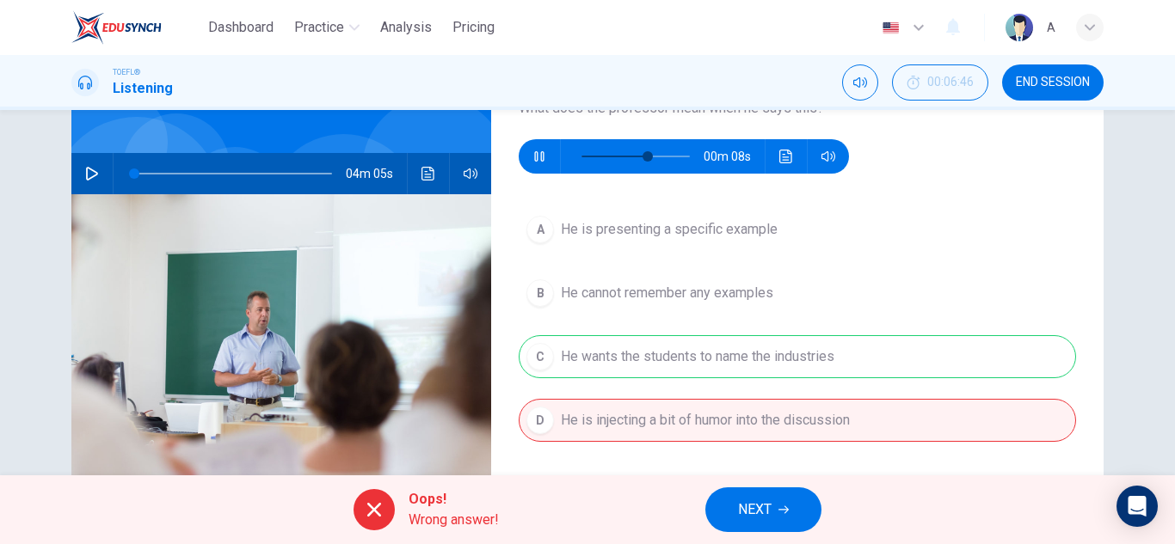
type input "66"
click at [785, 507] on icon "button" at bounding box center [783, 510] width 10 height 10
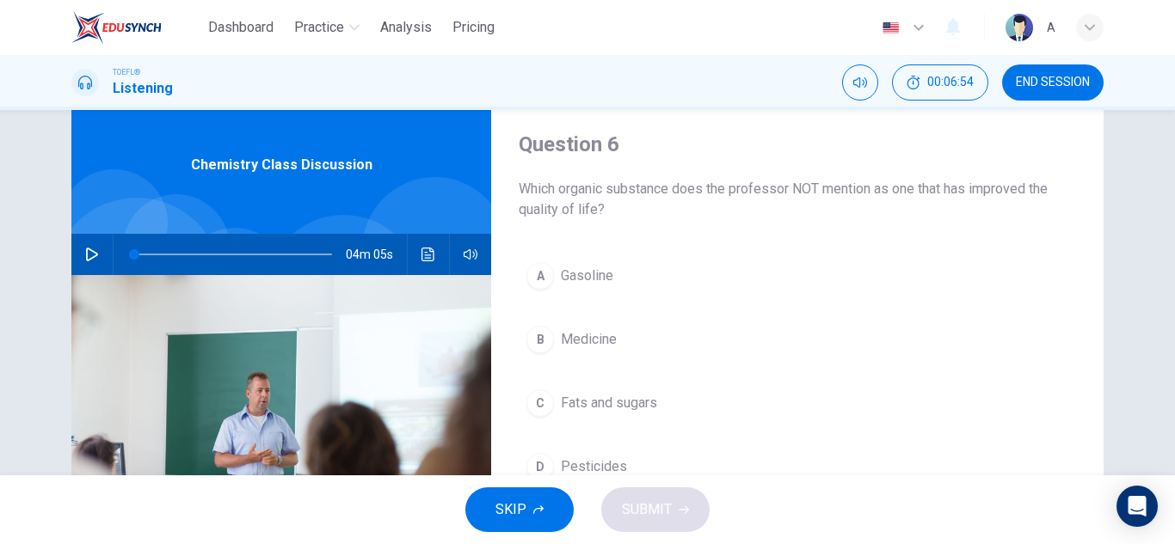
scroll to position [86, 0]
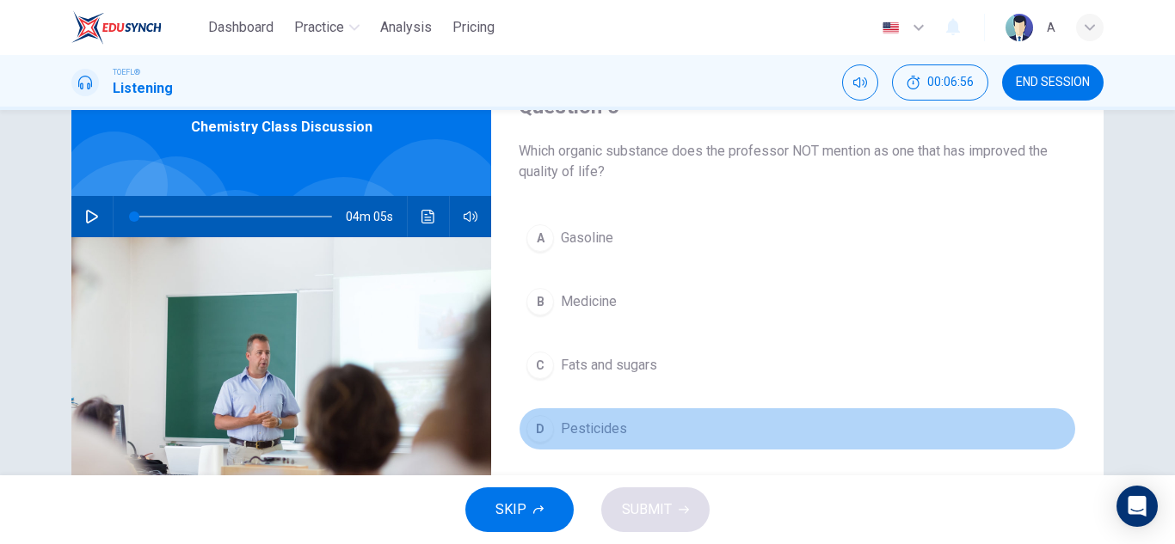
drag, startPoint x: 669, startPoint y: 424, endPoint x: 673, endPoint y: 466, distance: 42.3
click at [666, 426] on button "D Pesticides" at bounding box center [797, 429] width 557 height 43
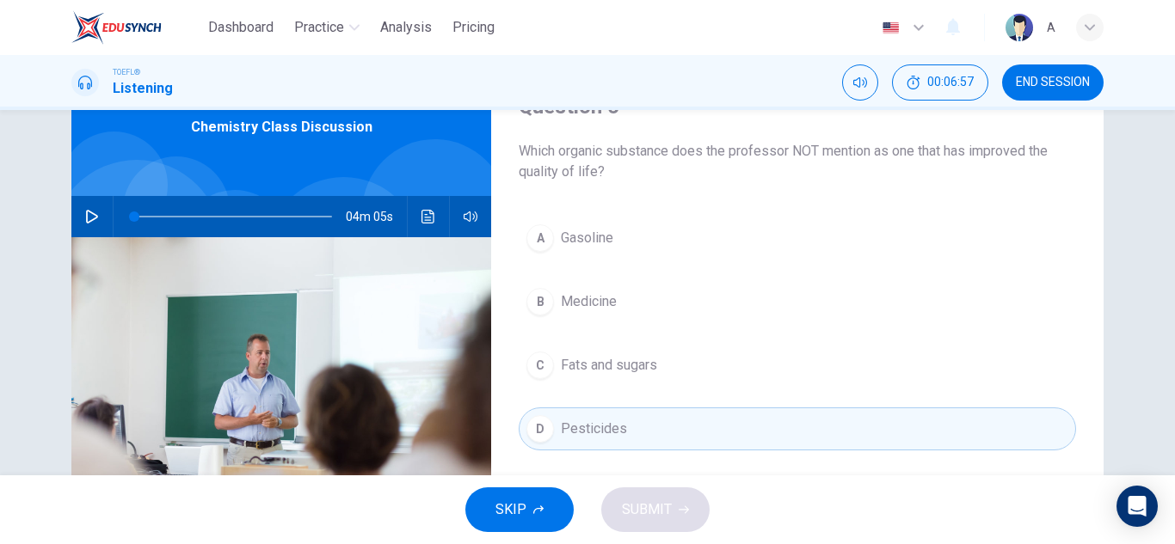
click at [676, 497] on div "SKIP SUBMIT" at bounding box center [587, 510] width 1175 height 69
click at [670, 421] on button "D Pesticides" at bounding box center [797, 429] width 557 height 43
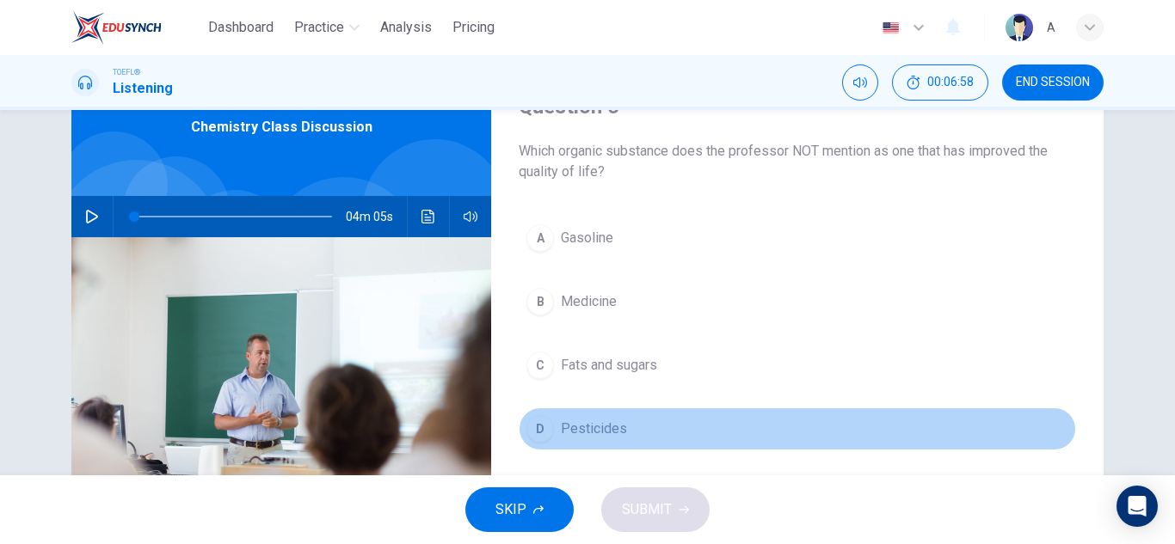
click at [658, 443] on button "D Pesticides" at bounding box center [797, 429] width 557 height 43
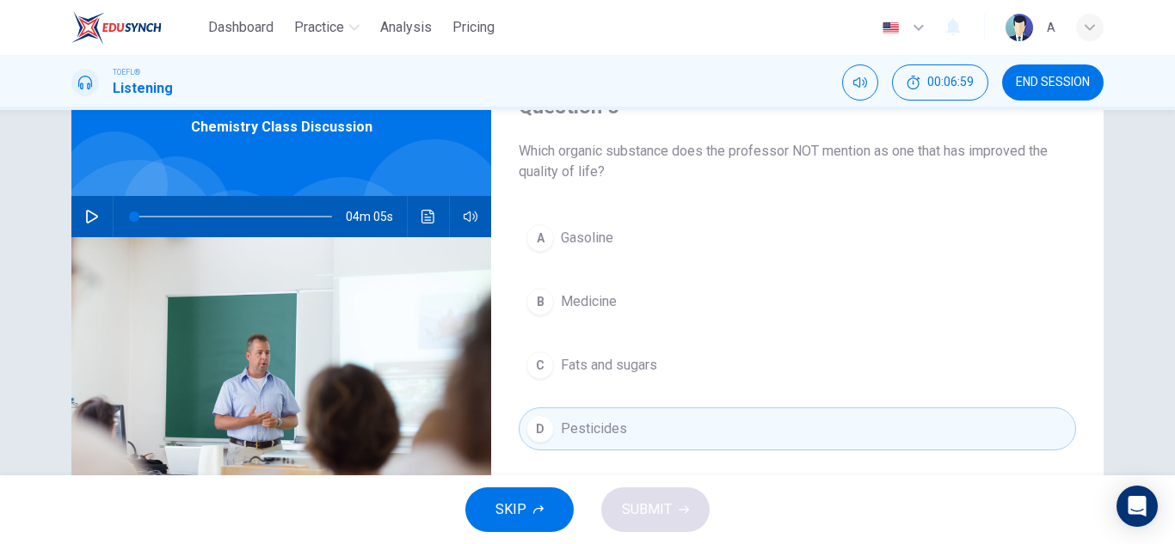
click at [689, 238] on button "A Gasoline" at bounding box center [797, 238] width 557 height 43
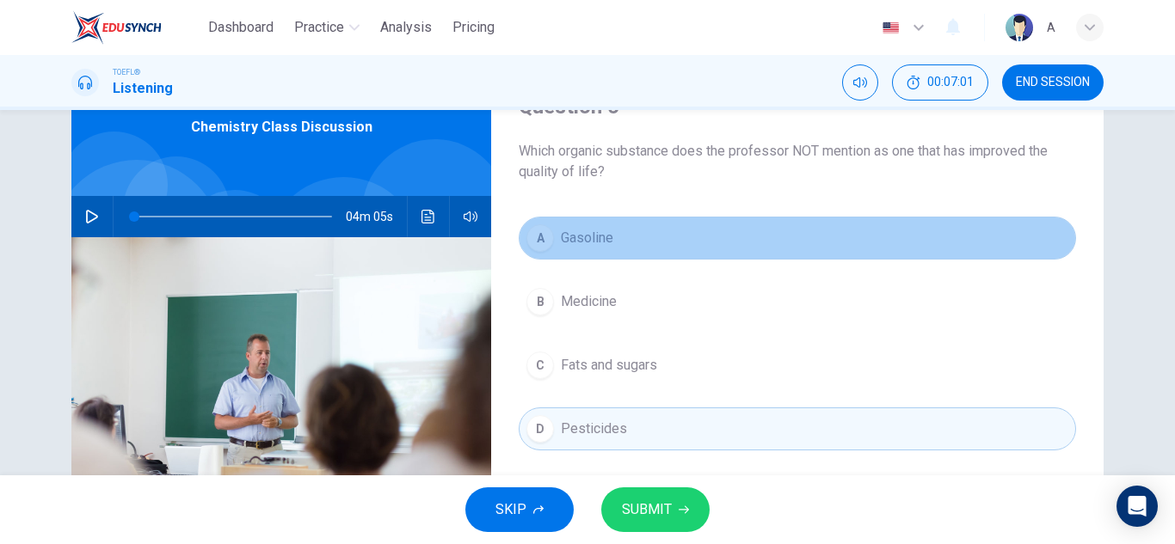
drag, startPoint x: 748, startPoint y: 257, endPoint x: 705, endPoint y: 354, distance: 106.3
click at [743, 261] on div "A Gasoline B Medicine C Fats and sugars D Pesticides" at bounding box center [797, 351] width 557 height 268
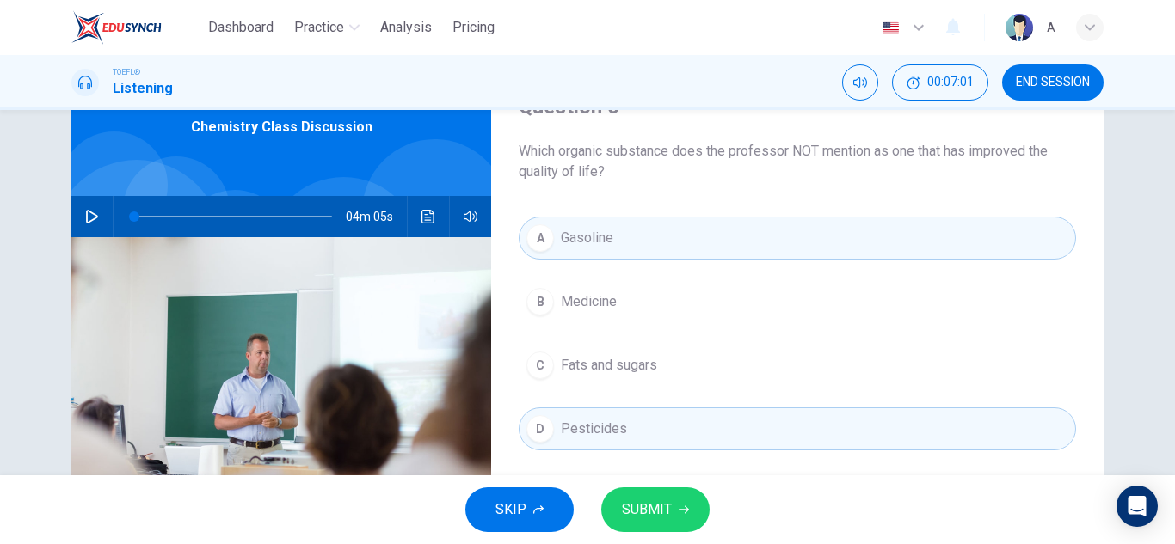
click at [698, 373] on button "C Fats and sugars" at bounding box center [797, 365] width 557 height 43
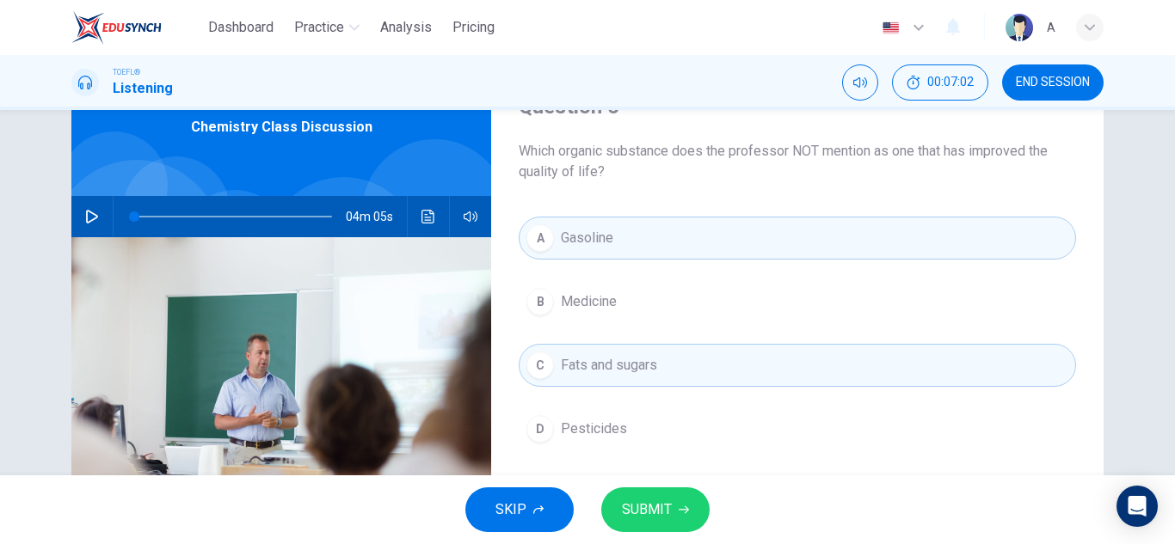
click at [661, 238] on button "A Gasoline" at bounding box center [797, 238] width 557 height 43
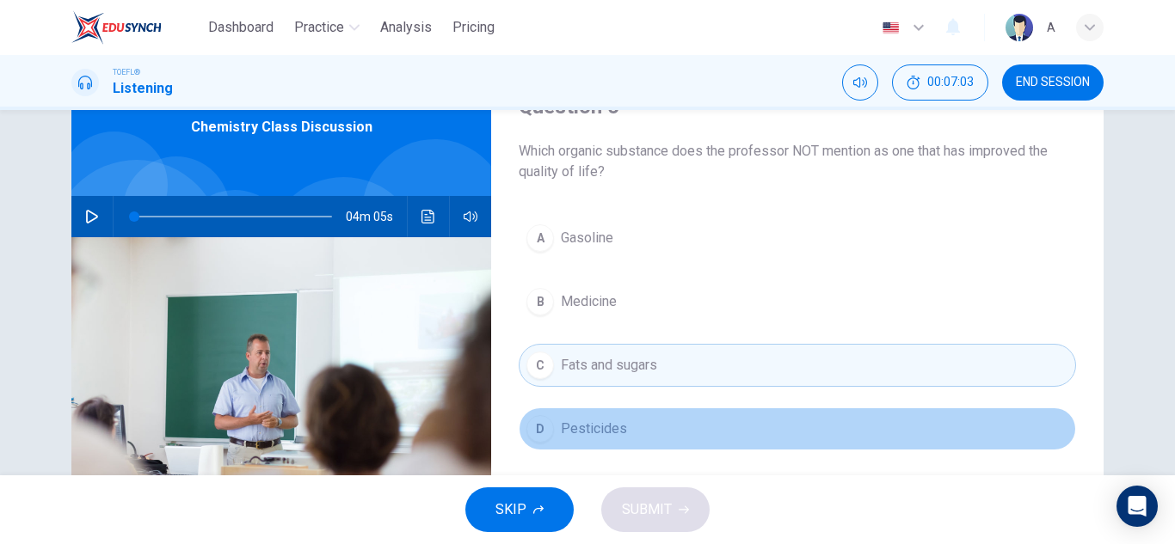
click at [593, 427] on span "Pesticides" at bounding box center [594, 429] width 66 height 21
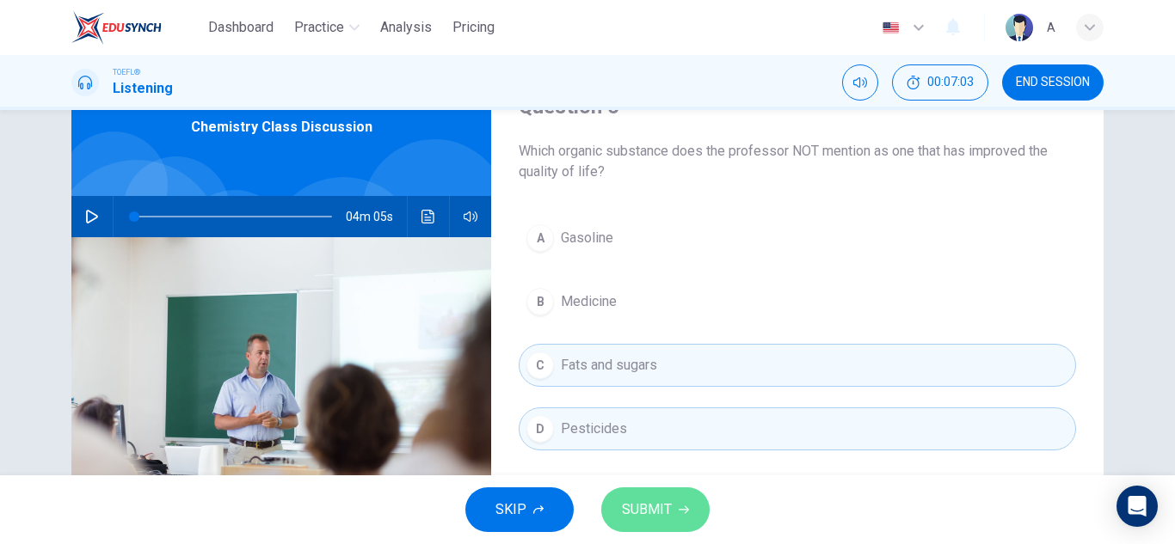
click at [655, 522] on button "SUBMIT" at bounding box center [655, 510] width 108 height 45
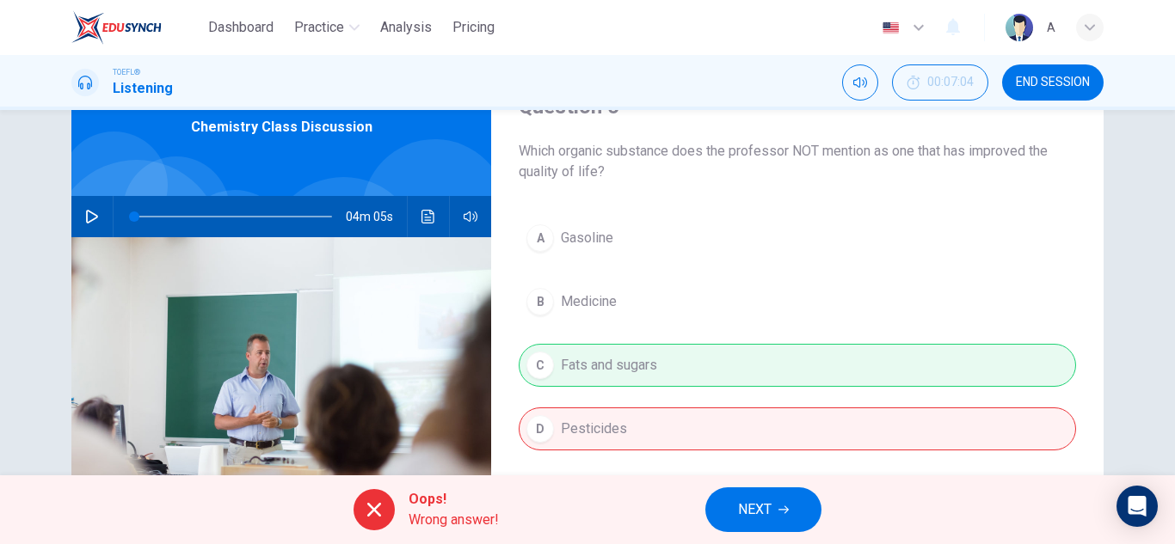
click at [815, 433] on div "A Gasoline B Medicine C Fats and sugars D Pesticides" at bounding box center [797, 351] width 557 height 268
click at [777, 507] on button "NEXT" at bounding box center [763, 510] width 116 height 45
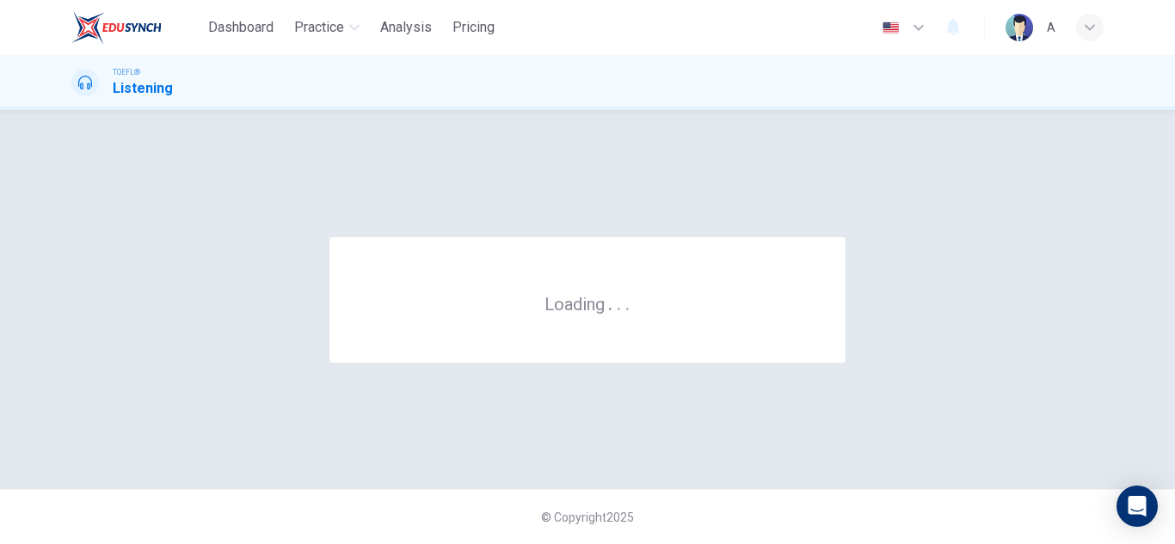
scroll to position [0, 0]
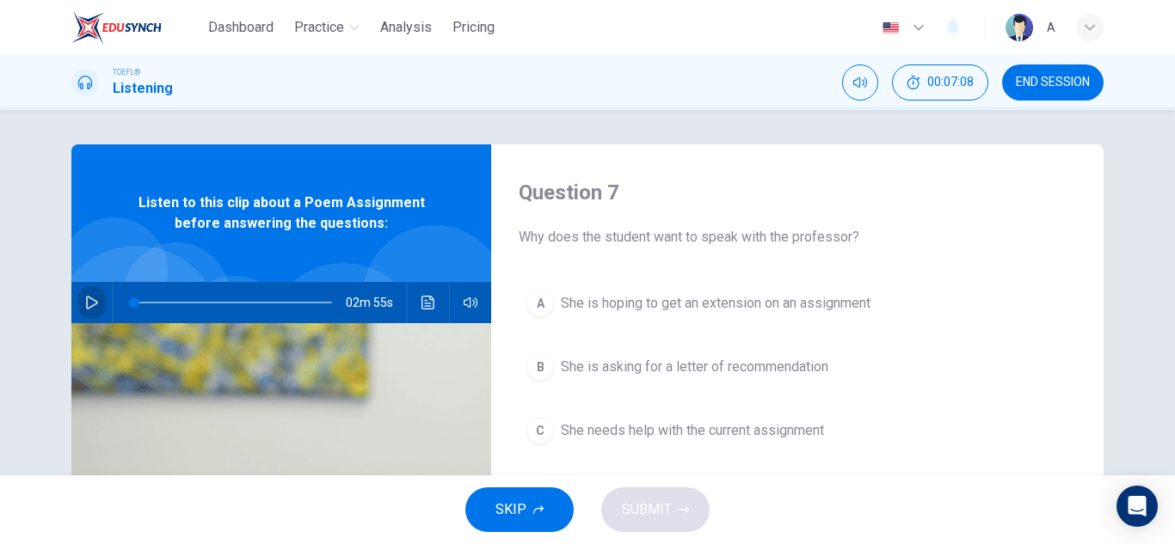
click at [89, 301] on icon "button" at bounding box center [92, 303] width 14 height 14
type input "23"
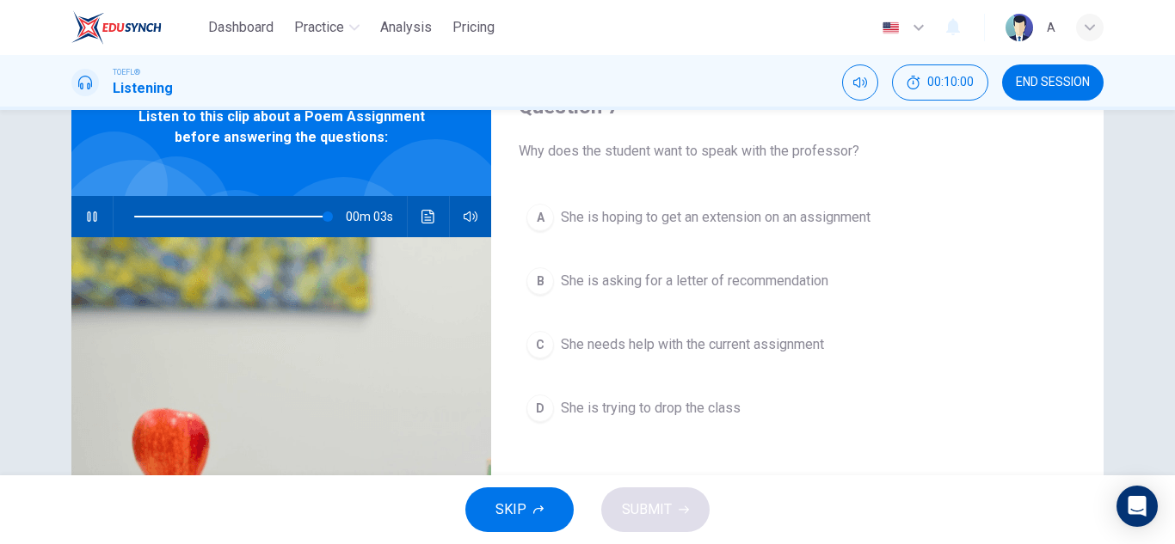
click at [832, 354] on button "C She needs help with the current assignment" at bounding box center [797, 344] width 557 height 43
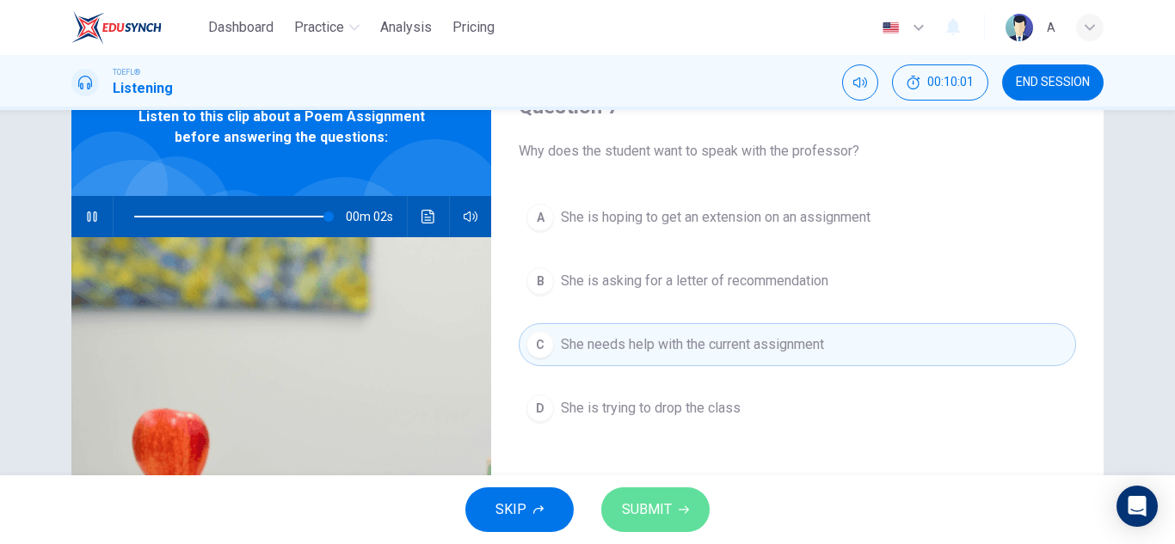
click at [658, 506] on span "SUBMIT" at bounding box center [647, 510] width 50 height 24
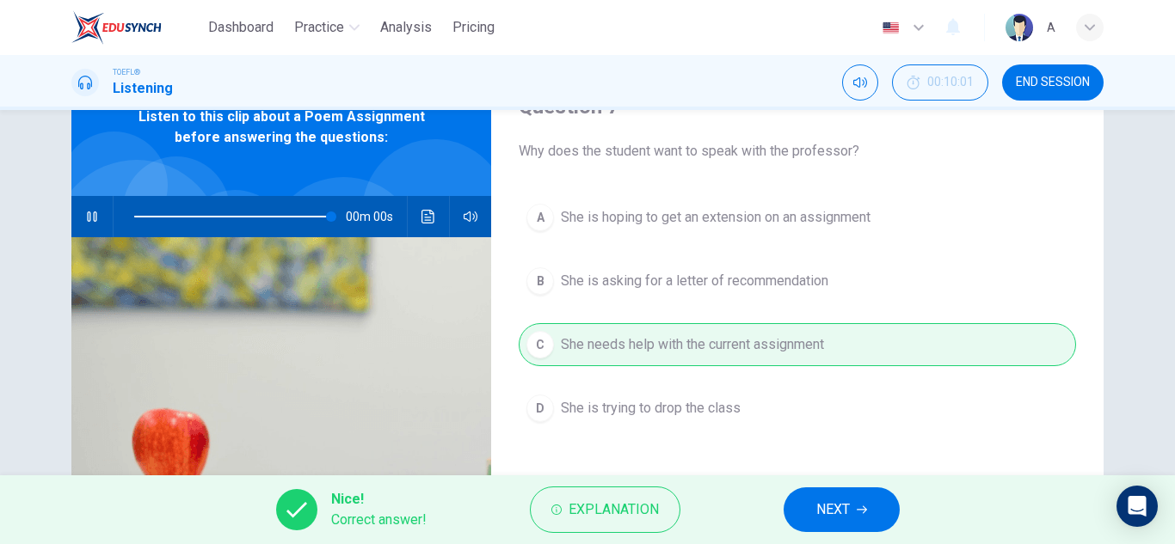
click at [822, 503] on span "NEXT" at bounding box center [833, 510] width 34 height 24
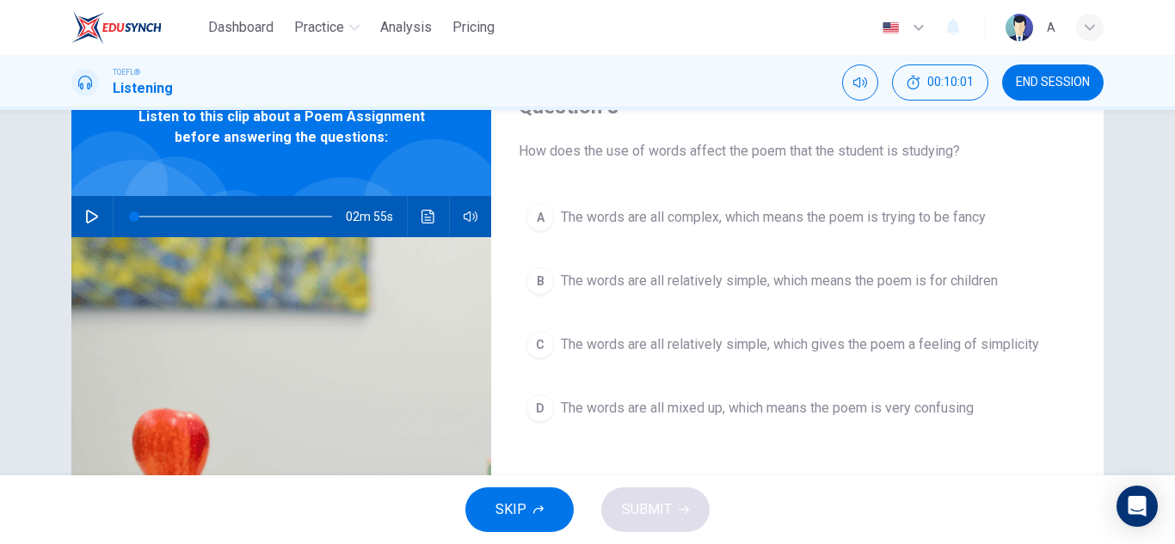
type input "0"
drag, startPoint x: 816, startPoint y: 315, endPoint x: 826, endPoint y: 329, distance: 17.4
click at [825, 329] on div "A The words are all complex, which means the poem is trying to be fancy B The w…" at bounding box center [797, 330] width 557 height 268
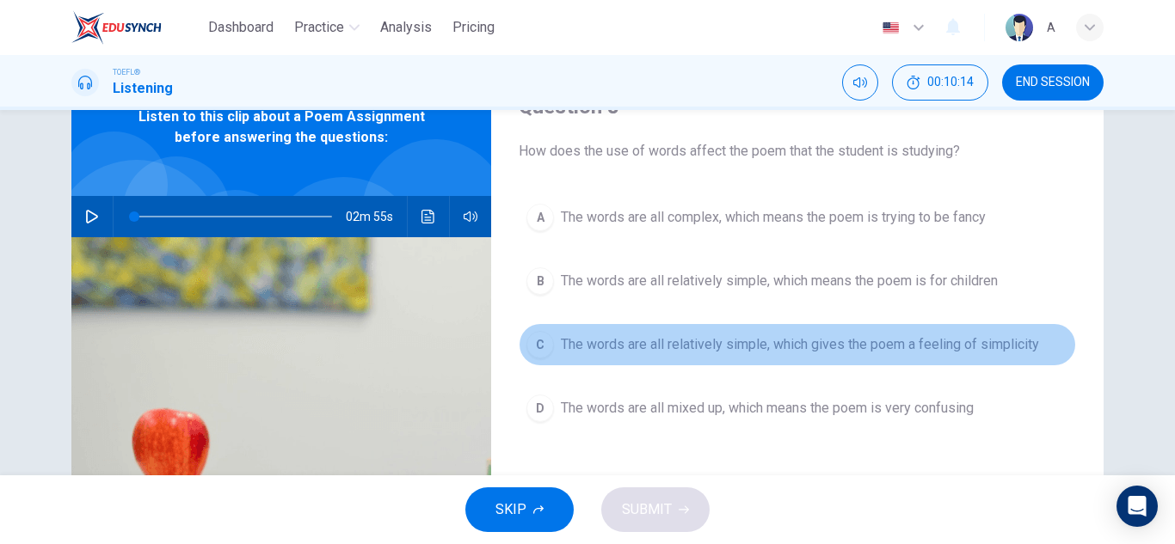
click at [826, 331] on button "C The words are all relatively simple, which gives the poem a feeling of simpli…" at bounding box center [797, 344] width 557 height 43
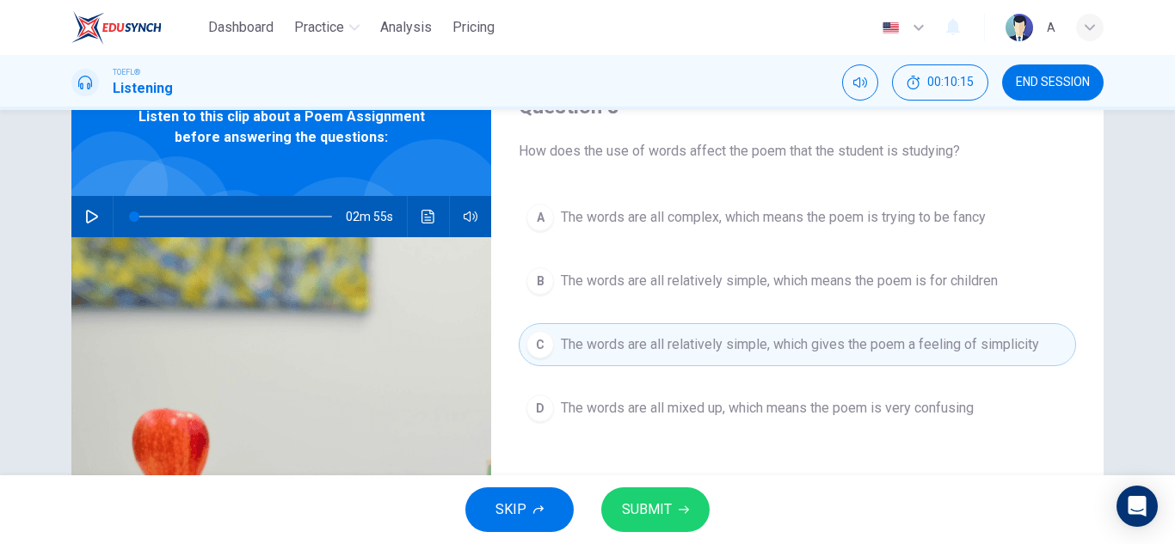
click at [642, 507] on span "SUBMIT" at bounding box center [647, 510] width 50 height 24
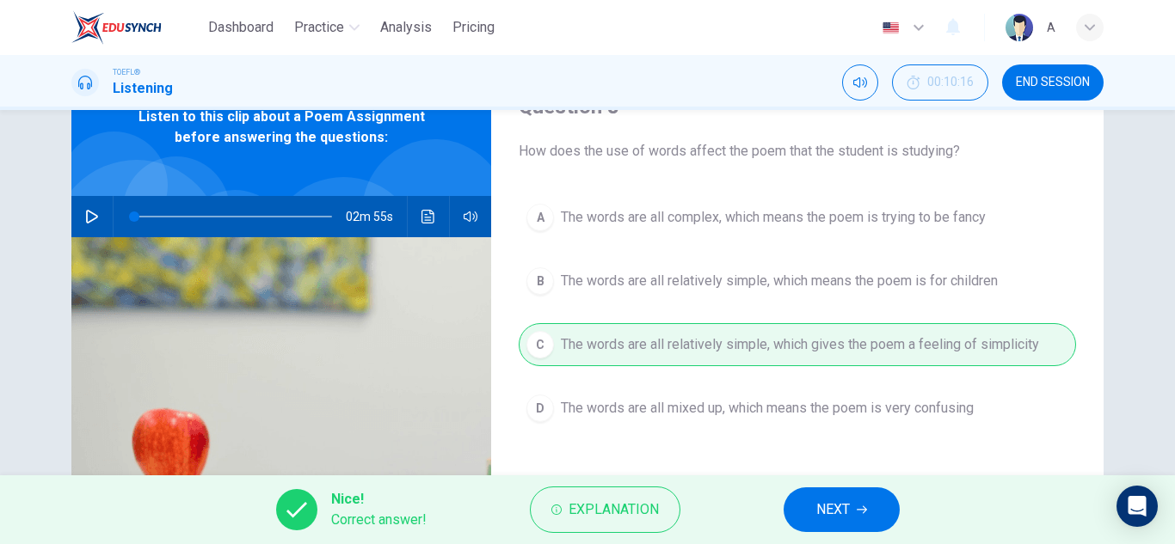
click at [813, 503] on button "NEXT" at bounding box center [842, 510] width 116 height 45
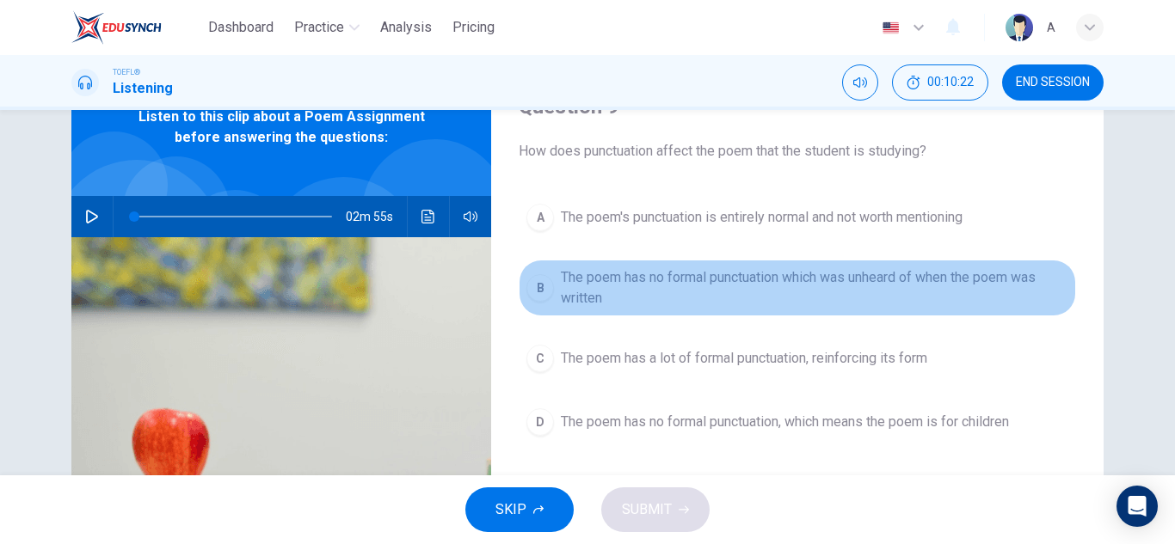
click at [835, 277] on span "The poem has no formal punctuation which was unheard of when the poem was writt…" at bounding box center [814, 288] width 507 height 41
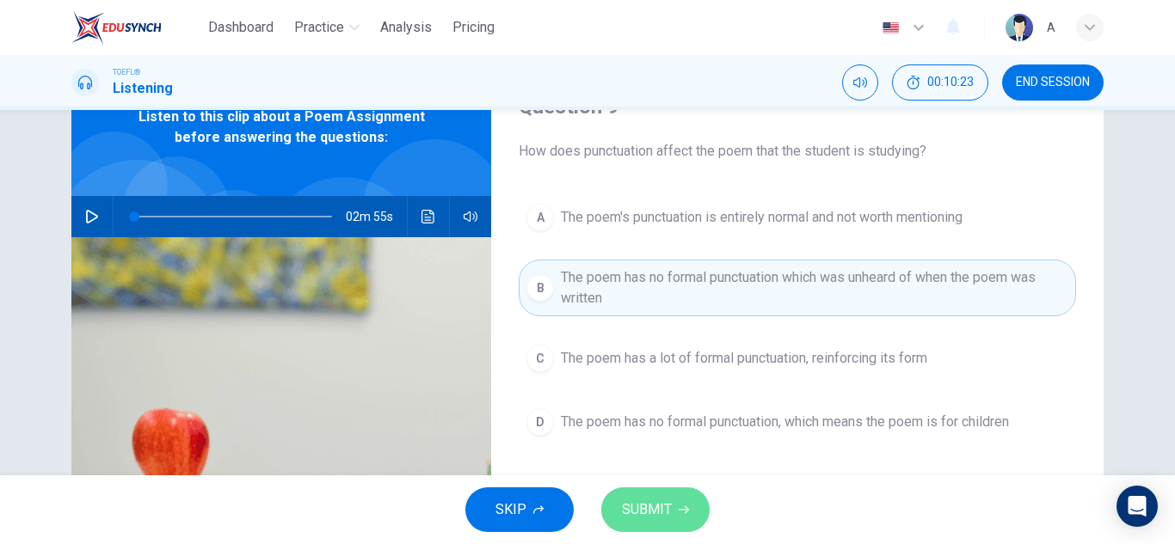
click at [673, 501] on button "SUBMIT" at bounding box center [655, 510] width 108 height 45
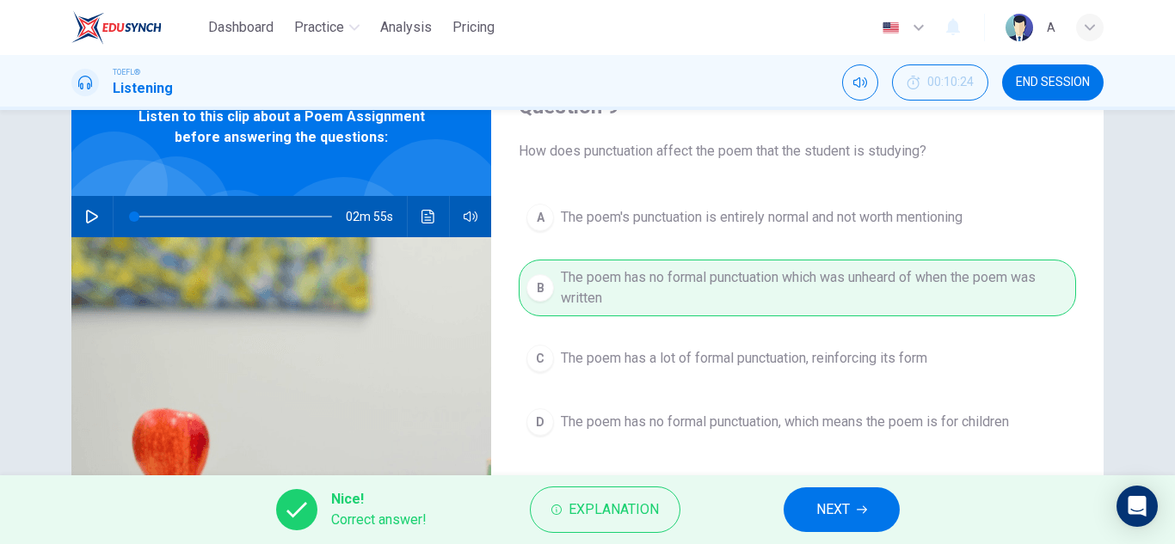
click at [819, 508] on button "NEXT" at bounding box center [842, 510] width 116 height 45
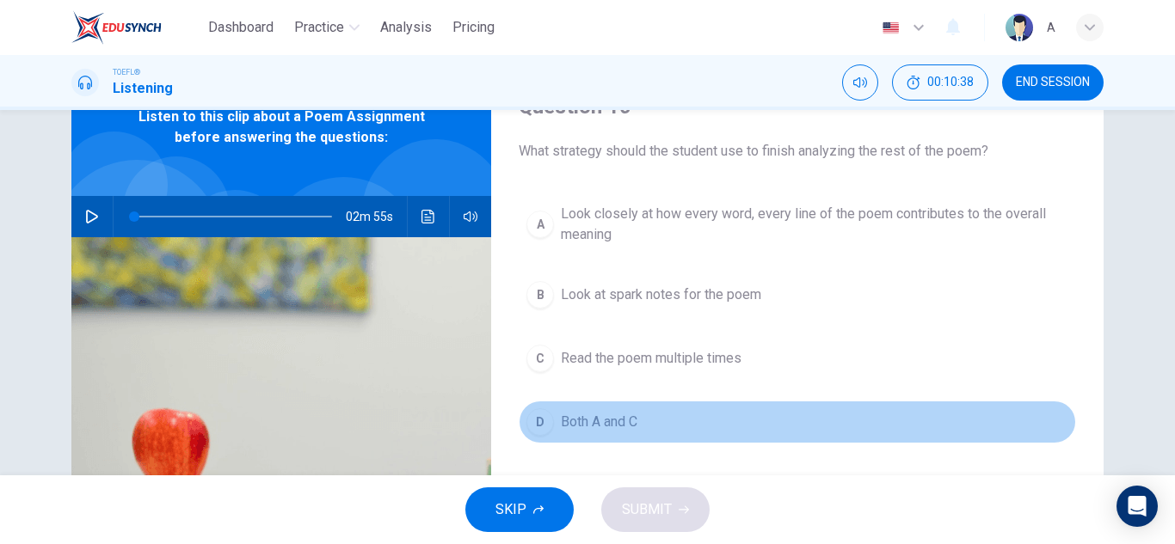
click at [631, 422] on span "Both A and C" at bounding box center [599, 422] width 77 height 21
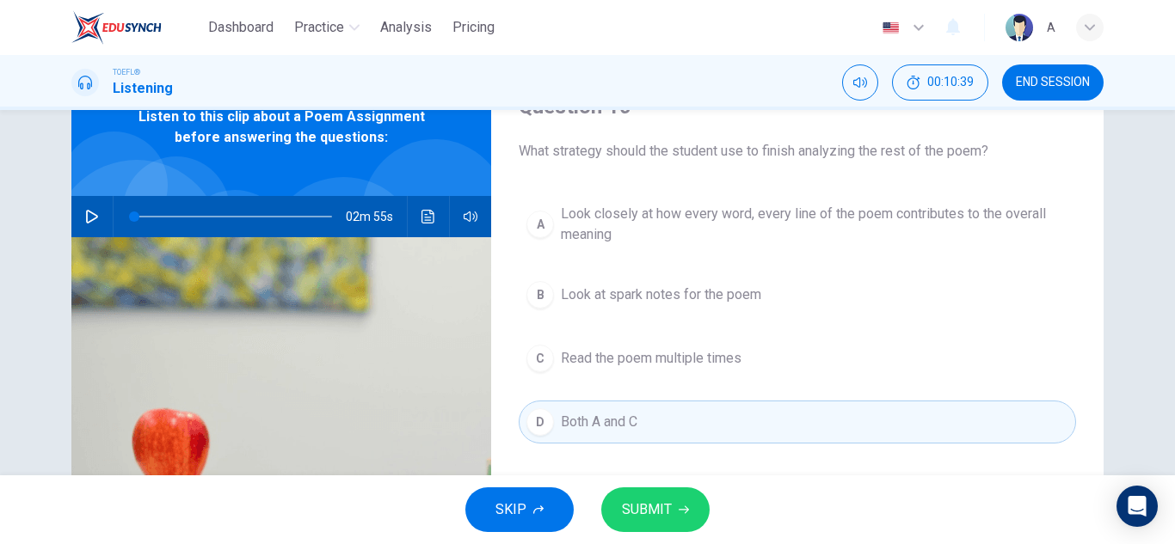
click at [641, 480] on div "SKIP SUBMIT" at bounding box center [587, 510] width 1175 height 69
click at [642, 495] on button "SUBMIT" at bounding box center [655, 510] width 108 height 45
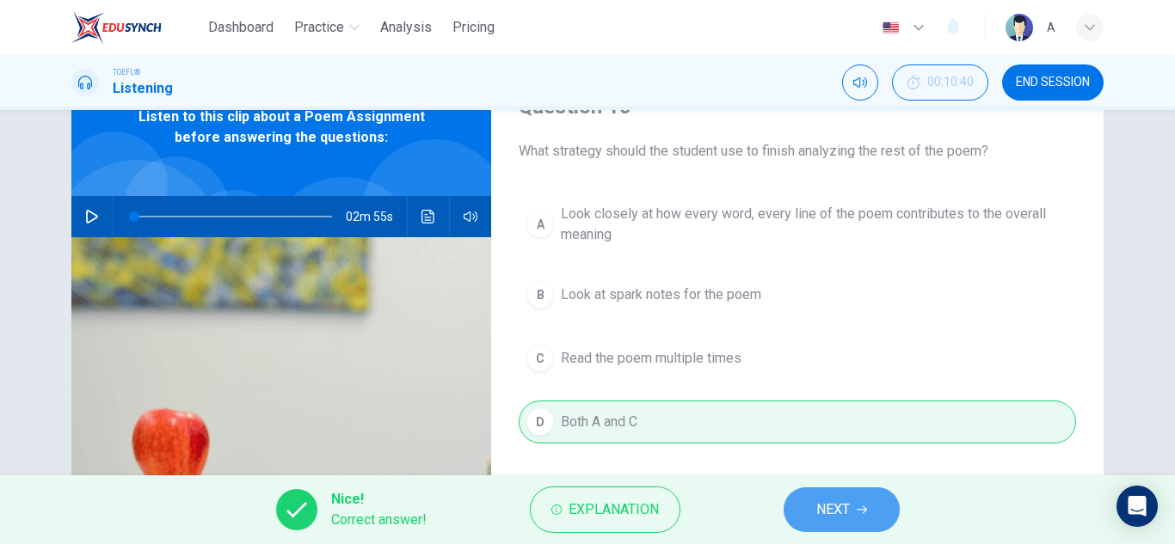
click at [820, 506] on span "NEXT" at bounding box center [833, 510] width 34 height 24
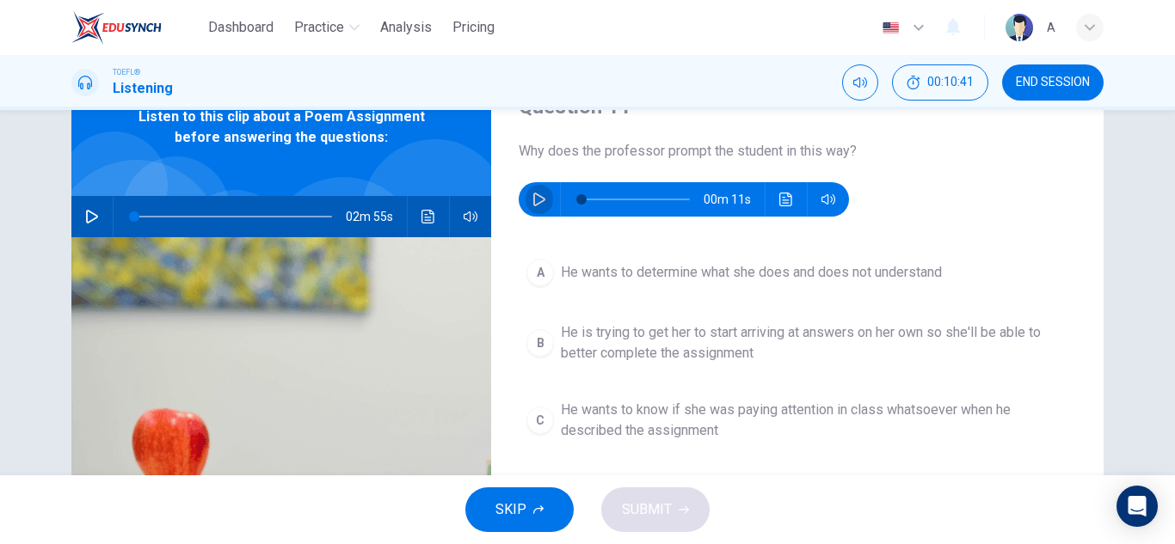
click at [533, 191] on button "button" at bounding box center [540, 199] width 28 height 34
click at [748, 285] on button "A He wants to determine what she does and does not understand" at bounding box center [797, 272] width 557 height 43
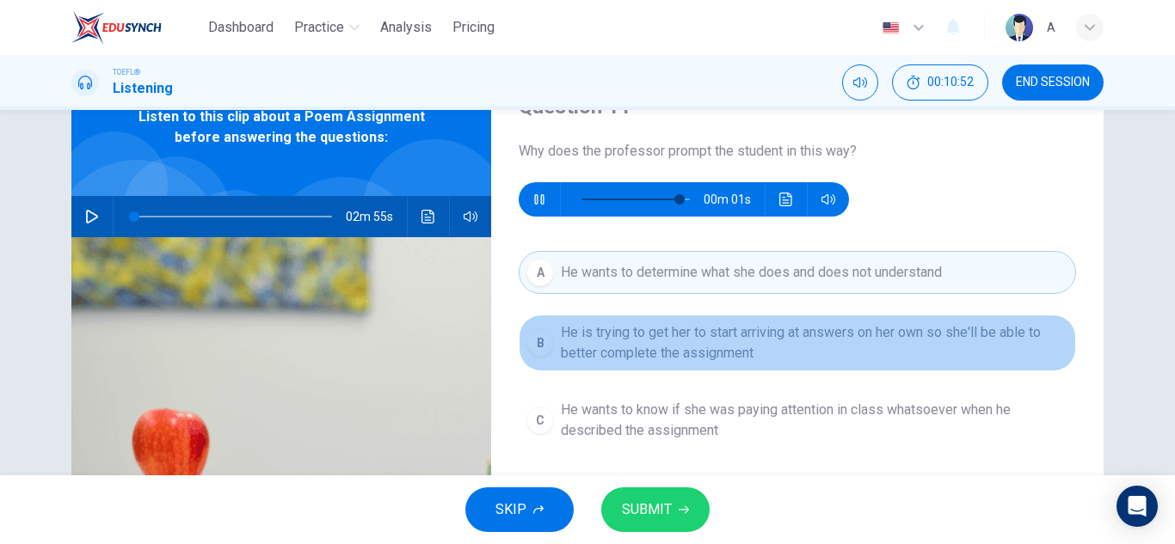
click at [750, 352] on span "He is trying to get her to start arriving at answers on her own so she'll be ab…" at bounding box center [814, 343] width 507 height 41
type input "0"
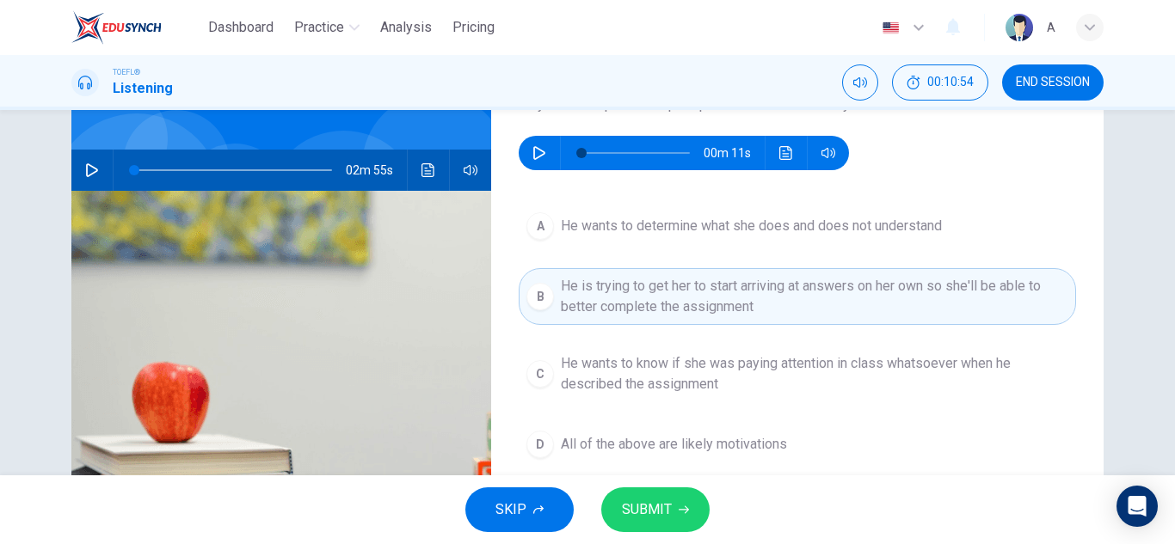
scroll to position [172, 0]
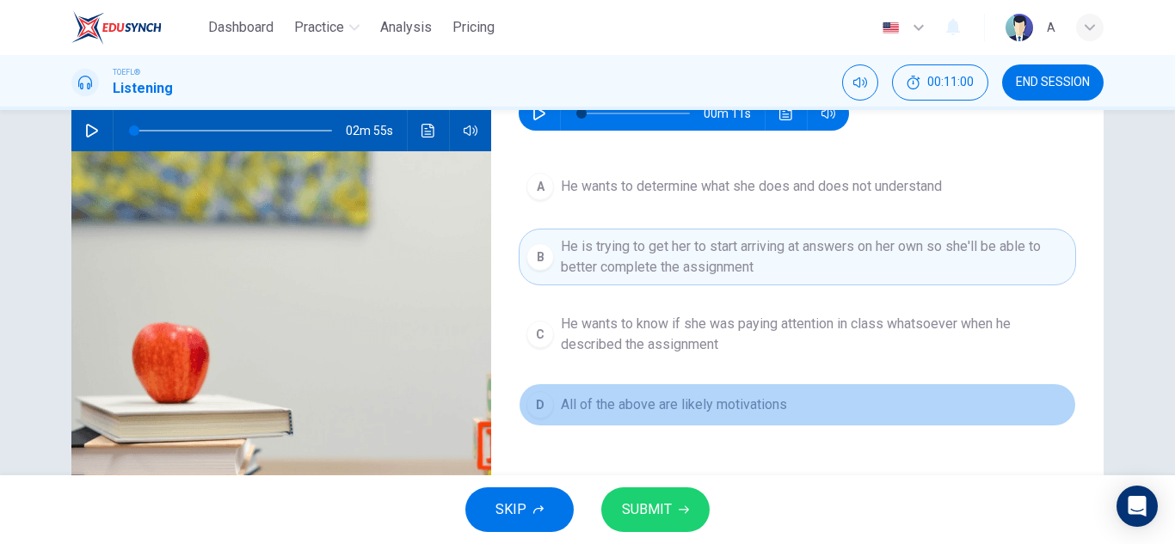
click at [793, 411] on button "D All of the above are likely motivations" at bounding box center [797, 405] width 557 height 43
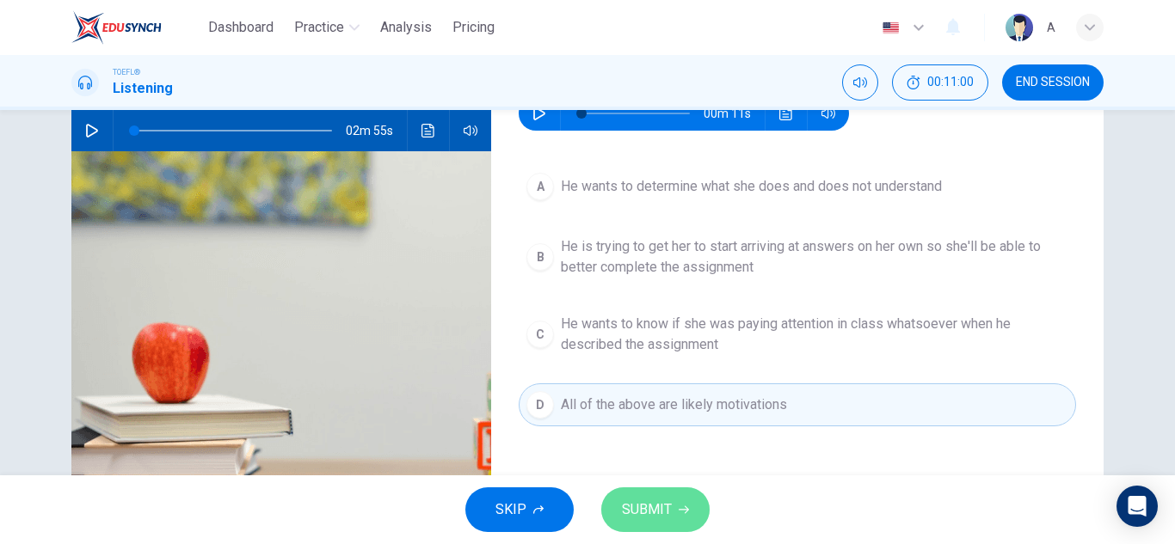
click at [635, 503] on span "SUBMIT" at bounding box center [647, 510] width 50 height 24
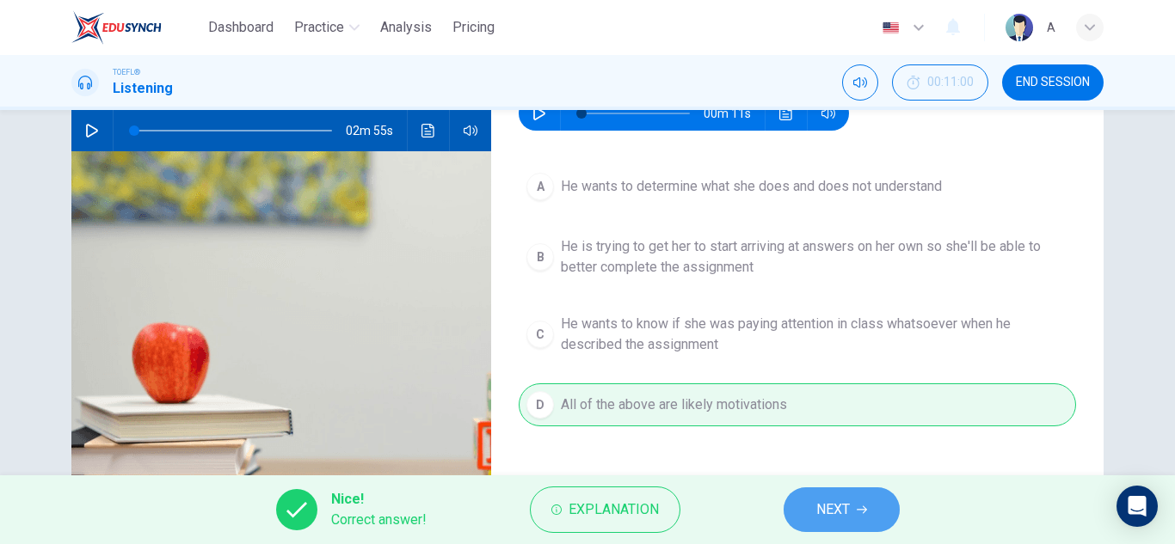
click at [793, 510] on button "NEXT" at bounding box center [842, 510] width 116 height 45
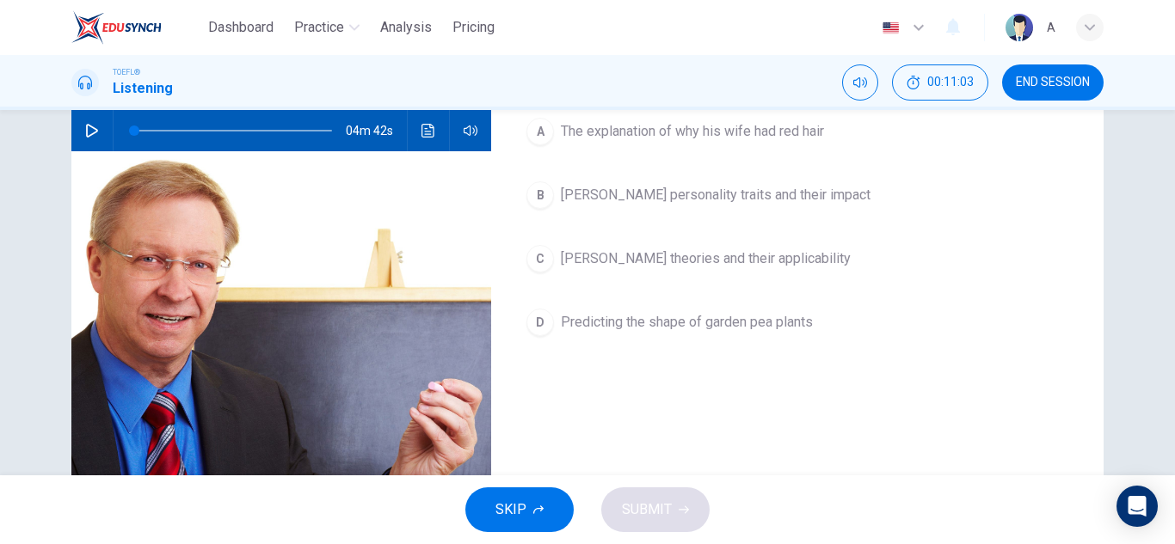
click at [85, 134] on icon "button" at bounding box center [92, 131] width 14 height 14
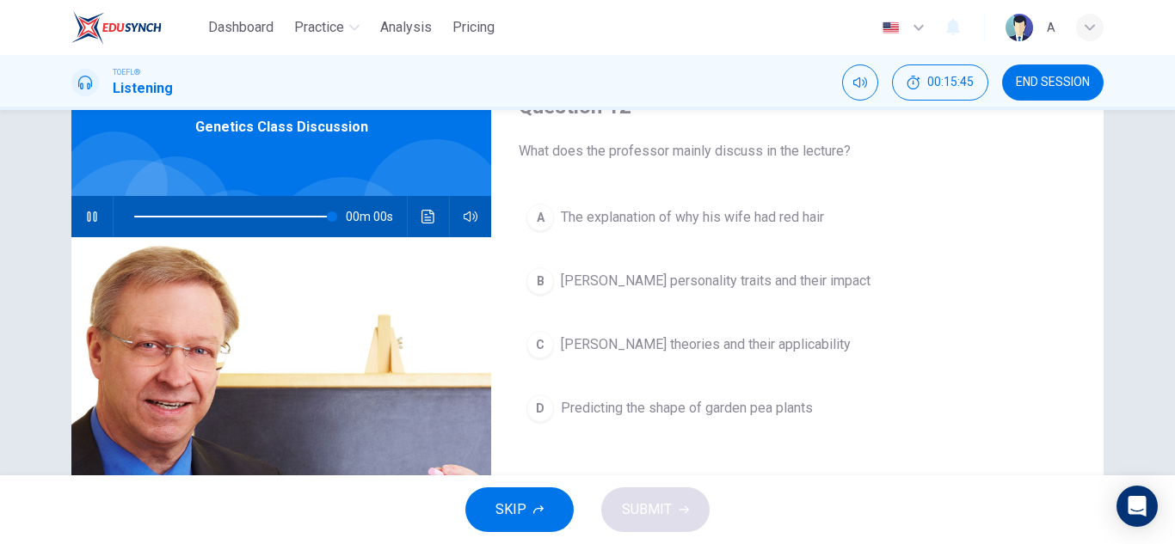
type input "0"
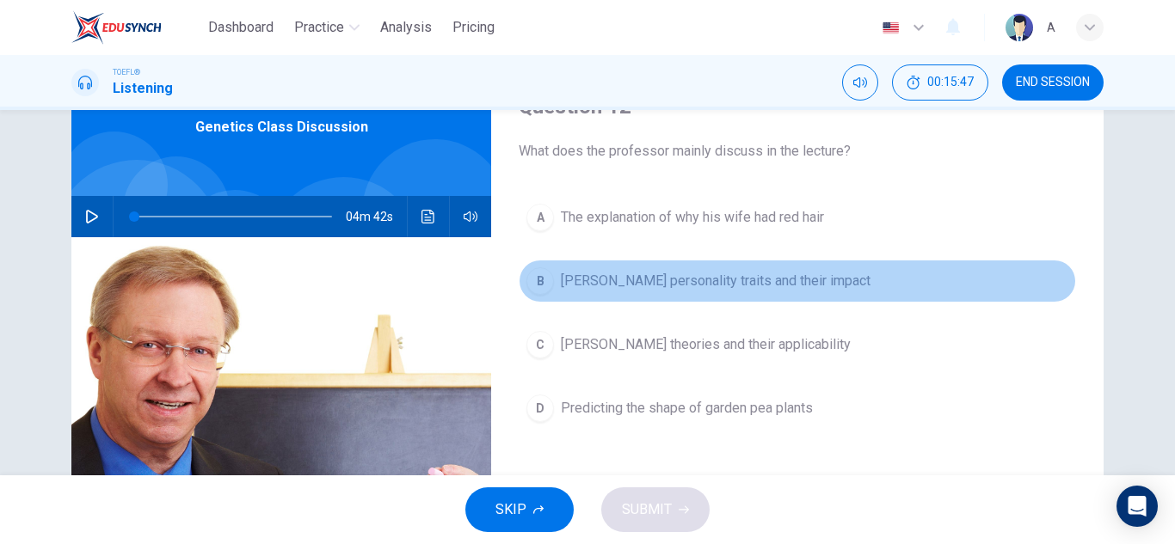
click at [747, 286] on span "[PERSON_NAME] personality traits and their impact" at bounding box center [716, 281] width 310 height 21
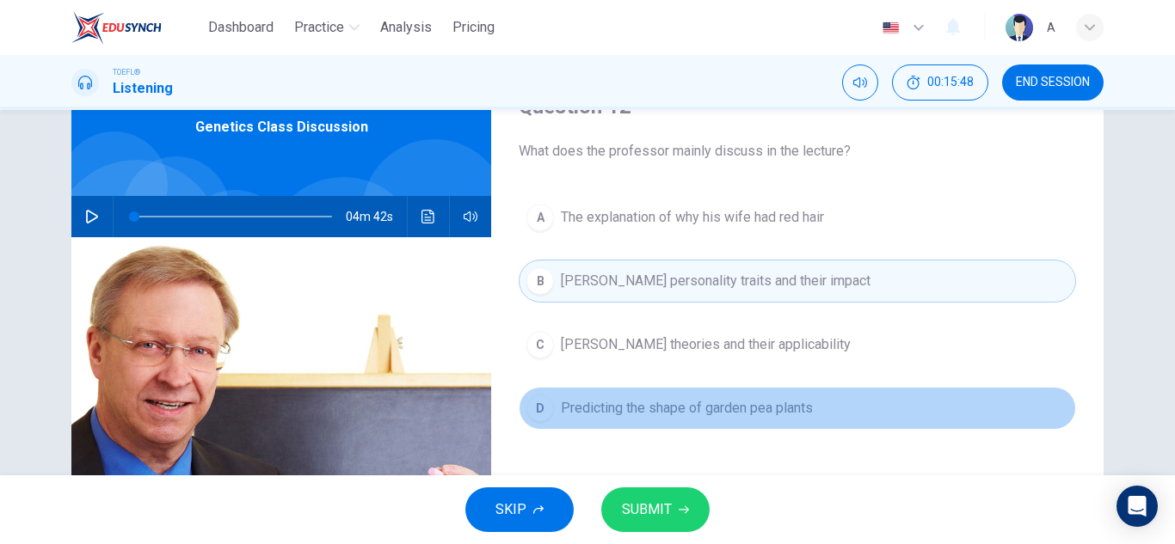
click at [635, 406] on span "Predicting the shape of garden pea plants" at bounding box center [687, 408] width 252 height 21
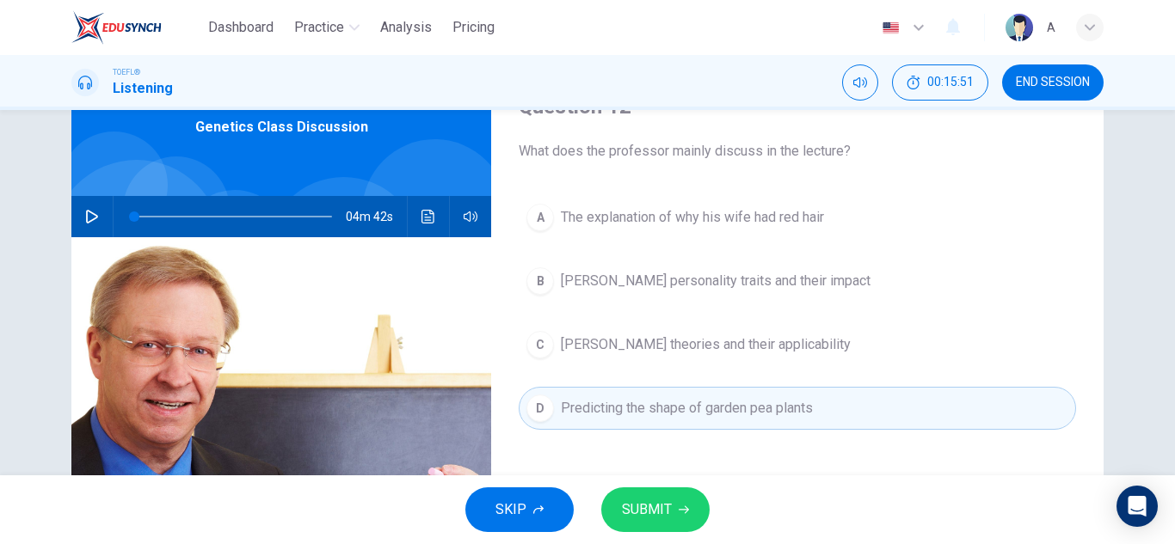
click at [705, 340] on span "[PERSON_NAME] theories and their applicability" at bounding box center [706, 345] width 290 height 21
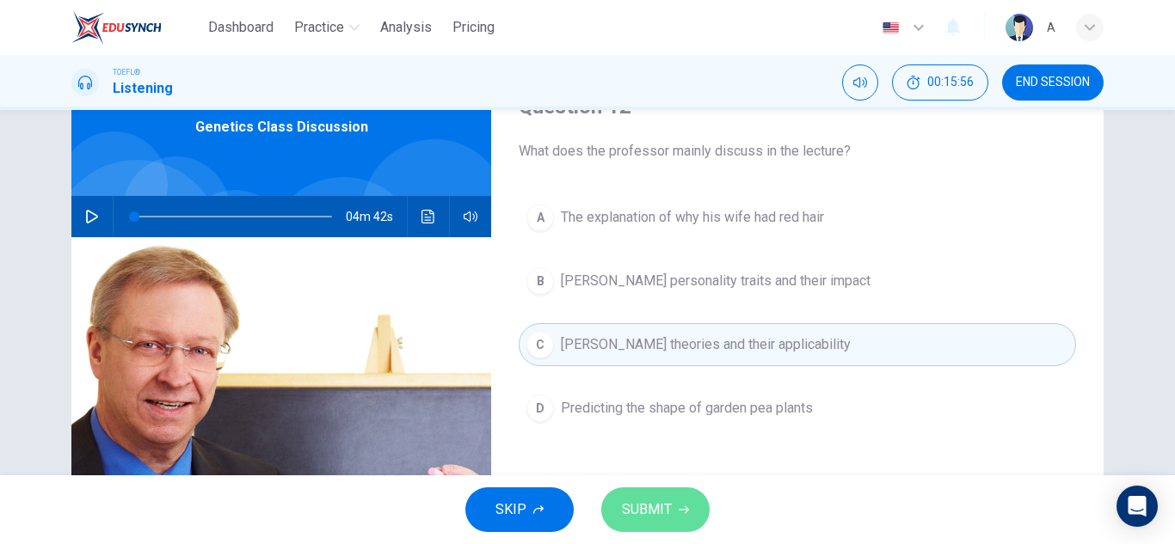
click at [668, 501] on span "SUBMIT" at bounding box center [647, 510] width 50 height 24
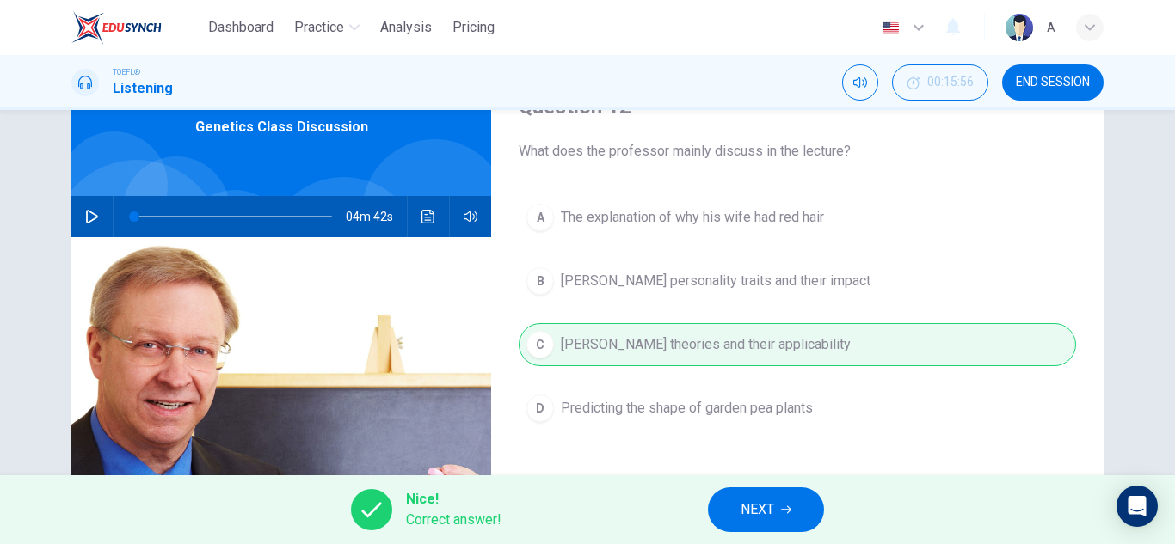
click at [788, 533] on div "Nice! Correct answer! NEXT" at bounding box center [587, 510] width 1175 height 69
click at [782, 500] on button "NEXT" at bounding box center [766, 510] width 116 height 45
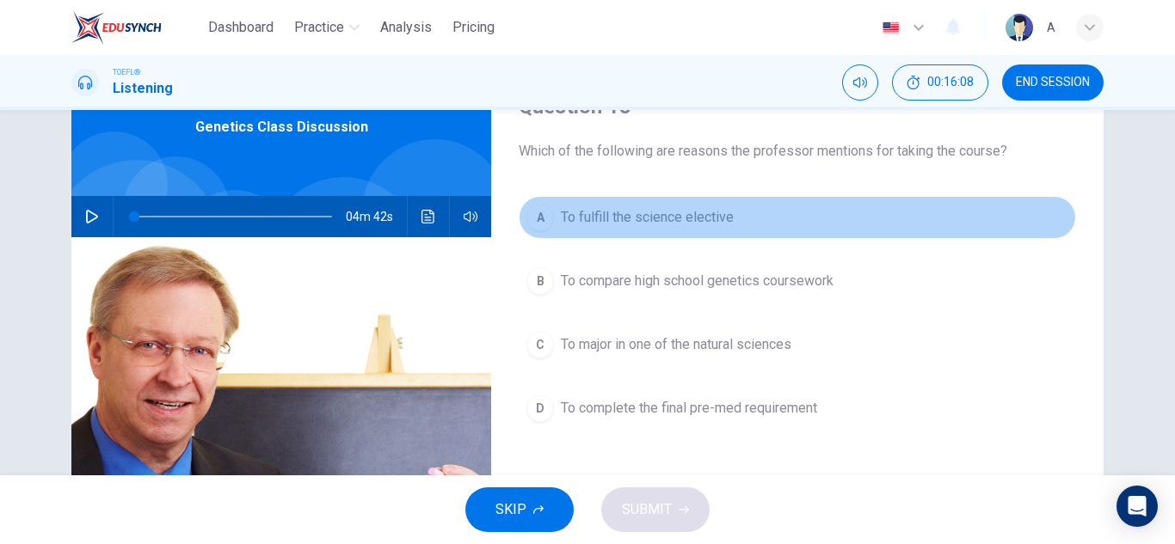
click at [762, 227] on button "A To fulfill the science elective" at bounding box center [797, 217] width 557 height 43
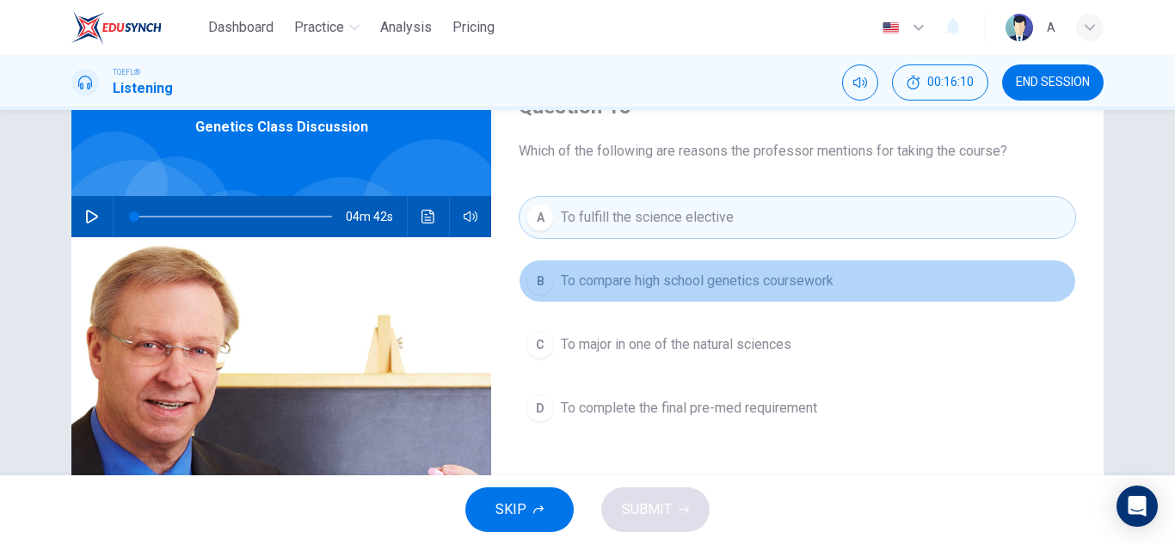
click at [743, 287] on span "To compare high school genetics coursework" at bounding box center [697, 281] width 273 height 21
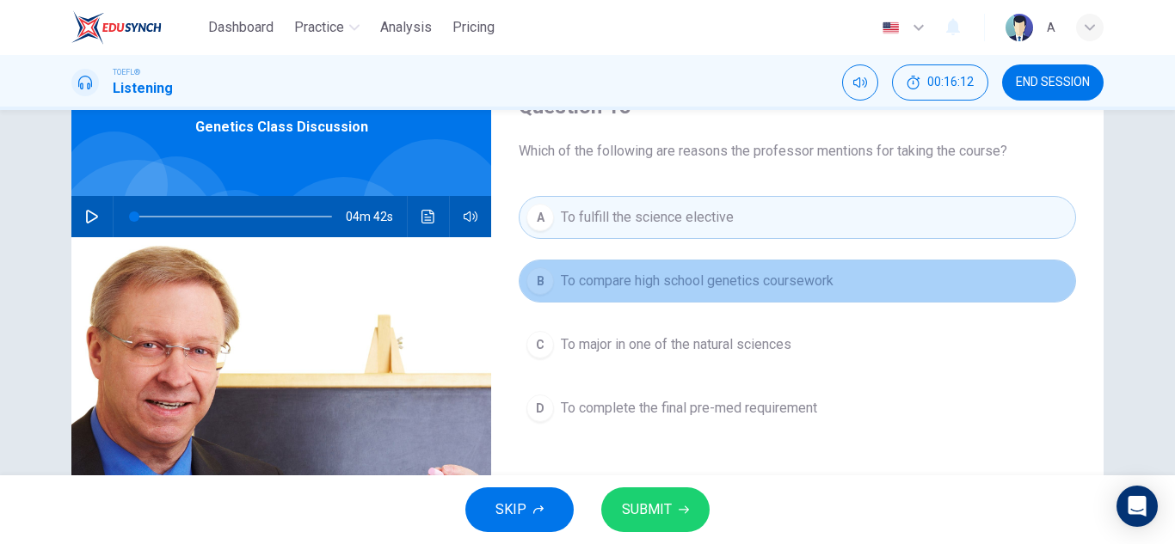
click at [750, 286] on span "To compare high school genetics coursework" at bounding box center [697, 281] width 273 height 21
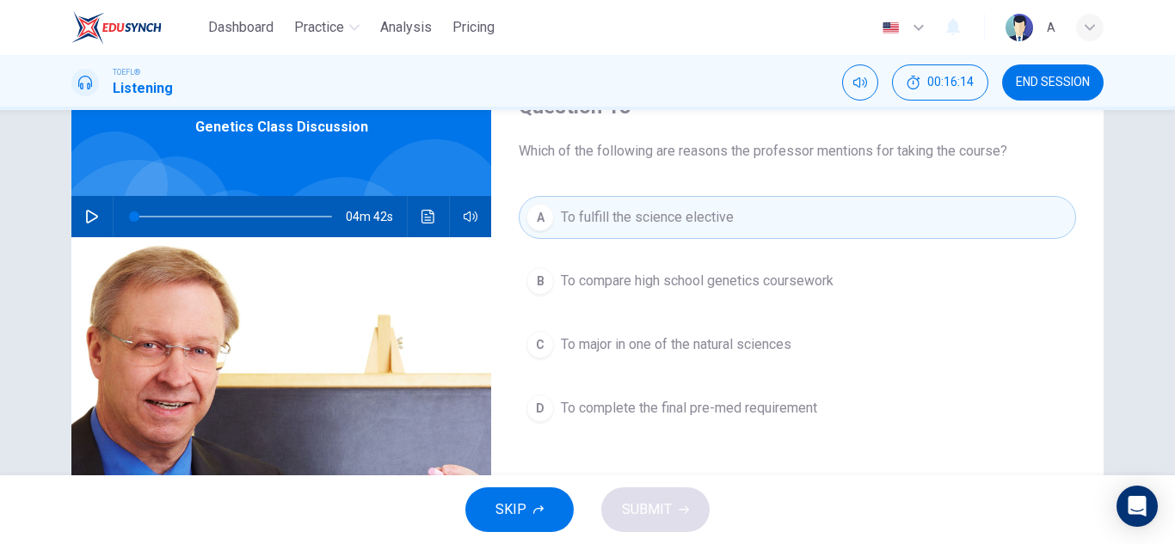
click at [773, 363] on button "C To major in one of the natural sciences" at bounding box center [797, 344] width 557 height 43
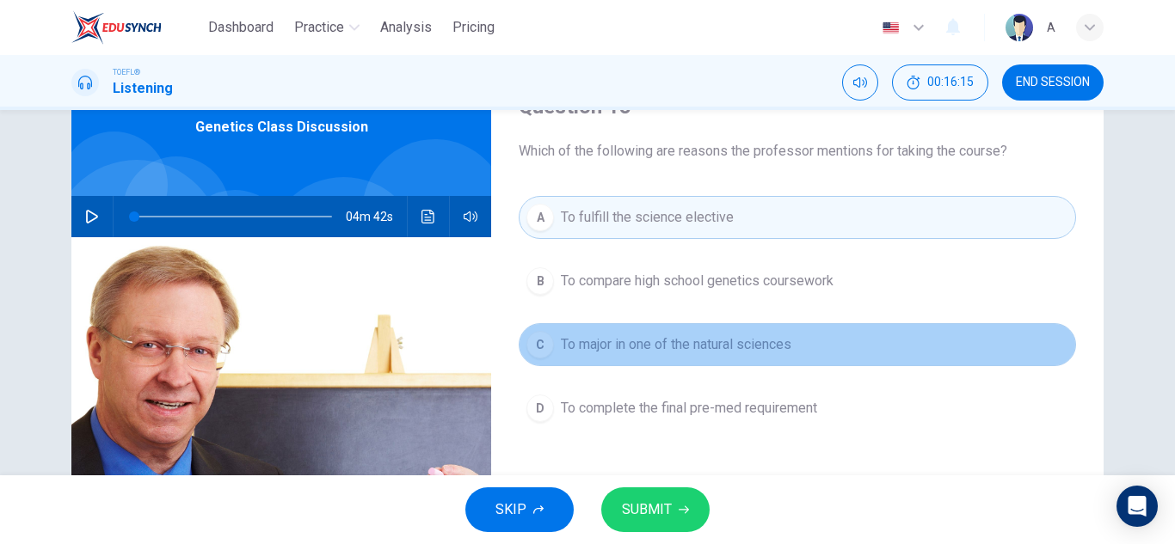
click at [773, 363] on button "C To major in one of the natural sciences" at bounding box center [797, 344] width 557 height 43
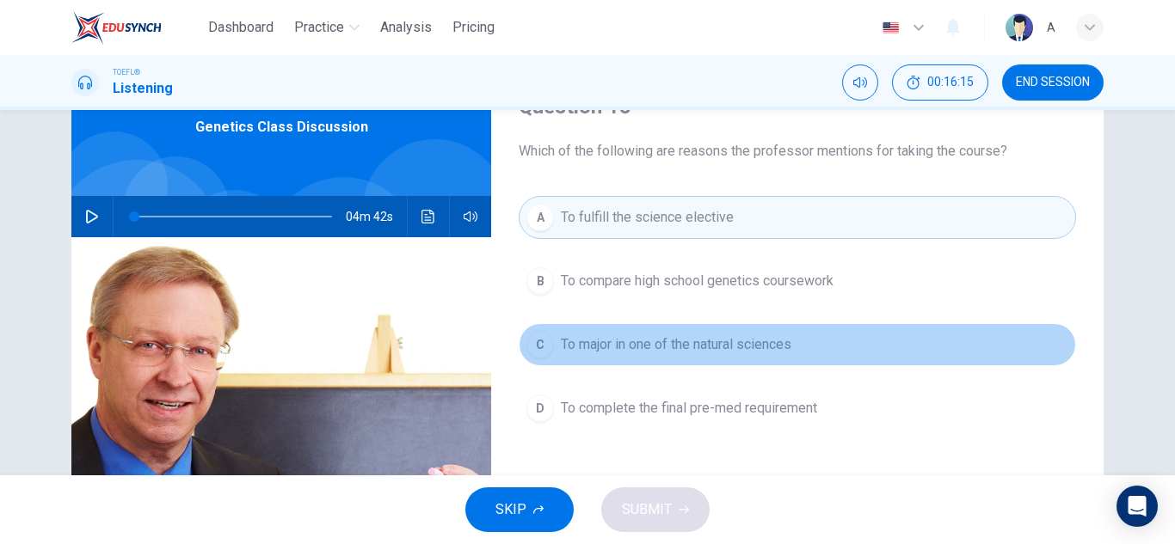
click at [773, 363] on button "C To major in one of the natural sciences" at bounding box center [797, 344] width 557 height 43
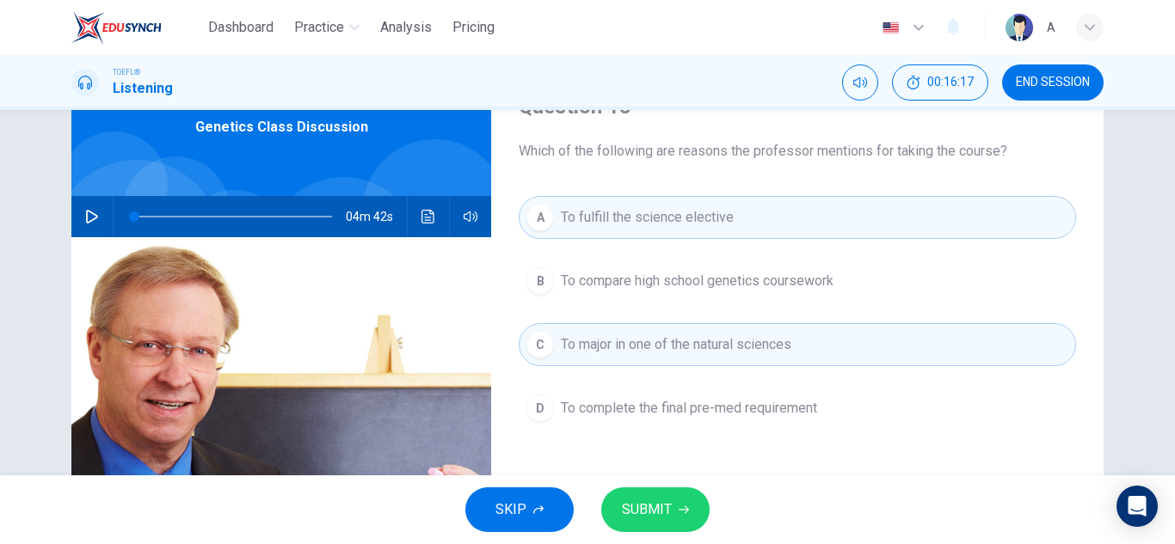
click at [791, 338] on span "To major in one of the natural sciences" at bounding box center [676, 345] width 231 height 21
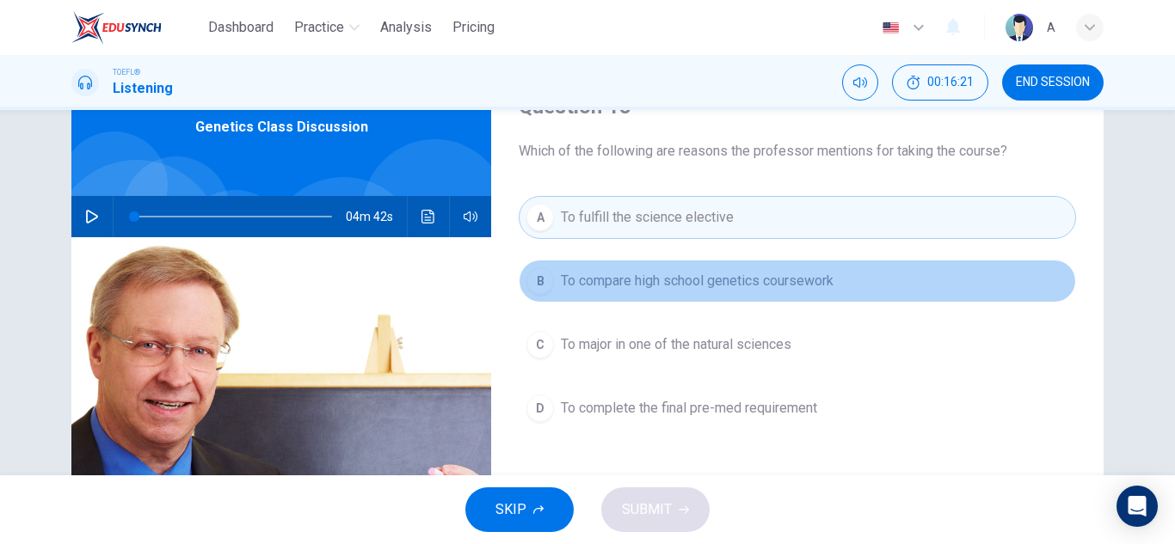
click at [815, 273] on span "To compare high school genetics coursework" at bounding box center [697, 281] width 273 height 21
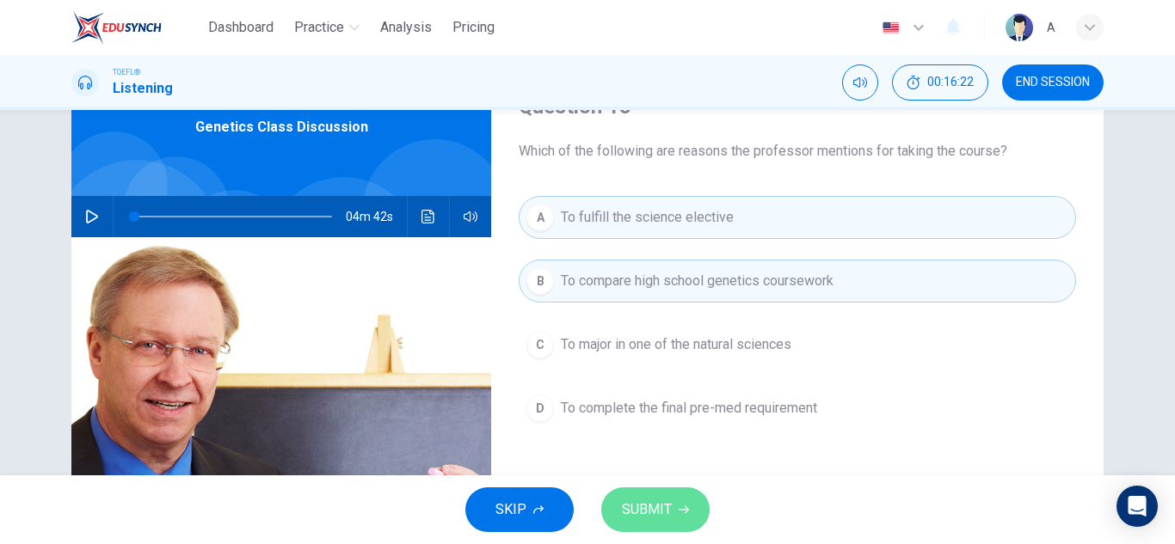
click at [657, 490] on button "SUBMIT" at bounding box center [655, 510] width 108 height 45
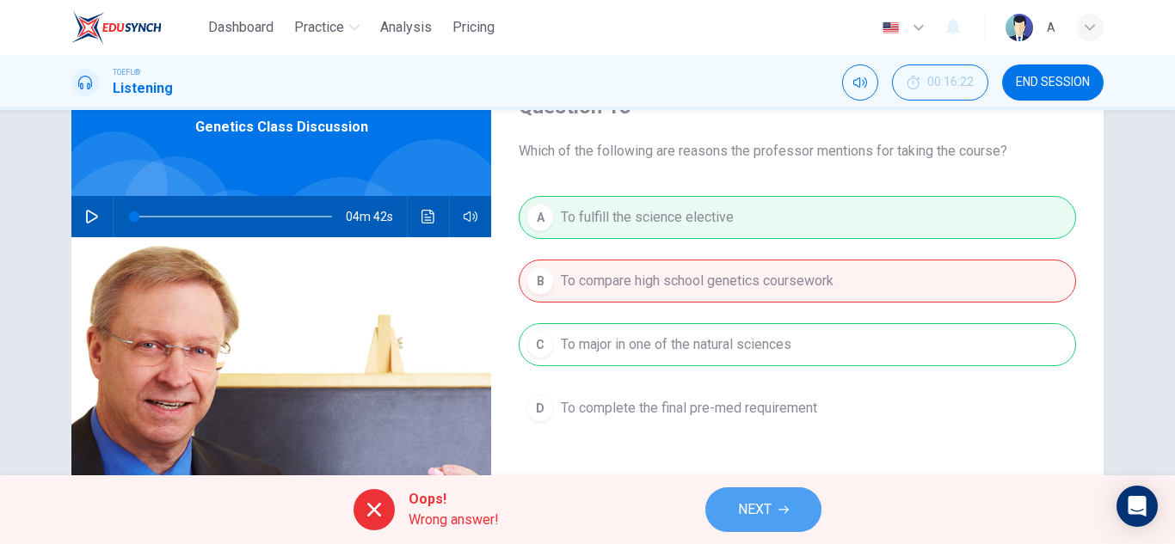
click at [769, 499] on span "NEXT" at bounding box center [755, 510] width 34 height 24
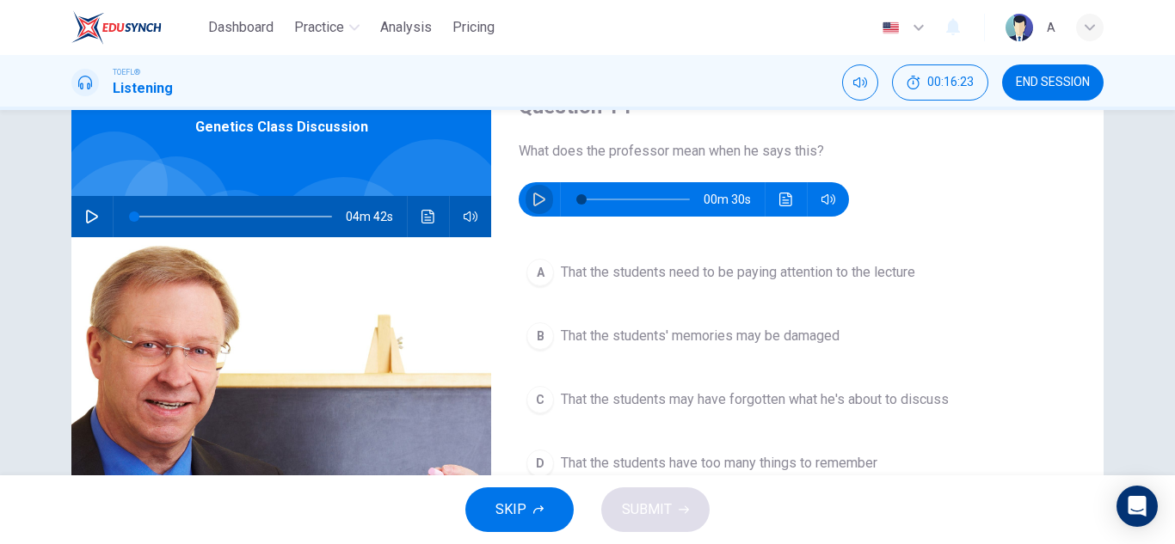
click at [532, 200] on icon "button" at bounding box center [539, 200] width 14 height 14
click at [940, 372] on div "A That the students need to be paying attention to the lecture B That the stude…" at bounding box center [797, 385] width 557 height 268
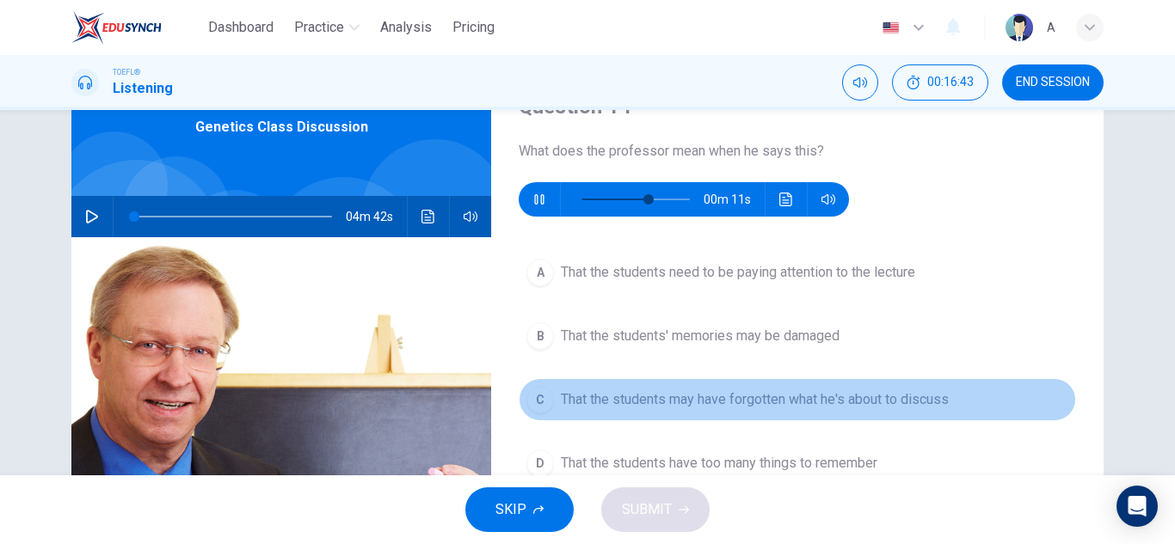
drag, startPoint x: 932, startPoint y: 395, endPoint x: 888, endPoint y: 431, distance: 56.8
click at [930, 393] on span "That the students may have forgotten what he's about to discuss" at bounding box center [755, 400] width 388 height 21
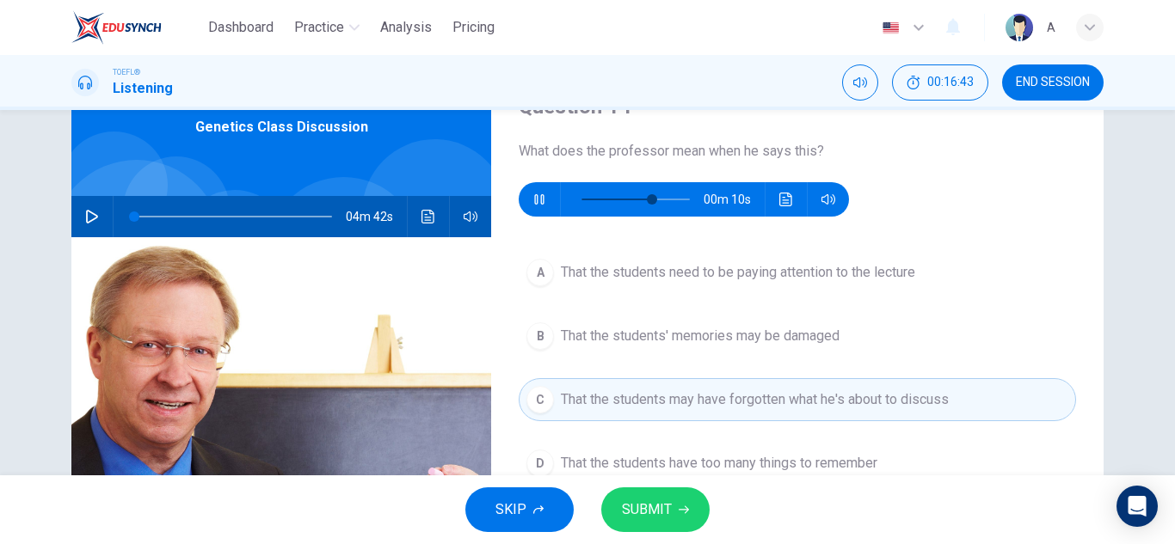
drag, startPoint x: 657, startPoint y: 514, endPoint x: 645, endPoint y: 514, distance: 12.0
click at [645, 514] on span "SUBMIT" at bounding box center [647, 510] width 50 height 24
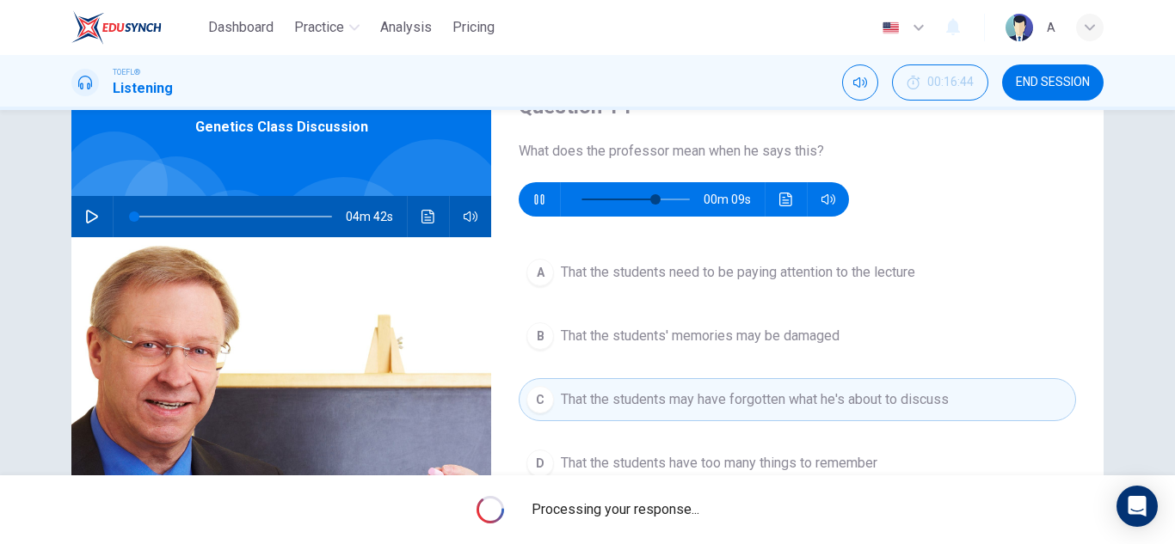
type input "68"
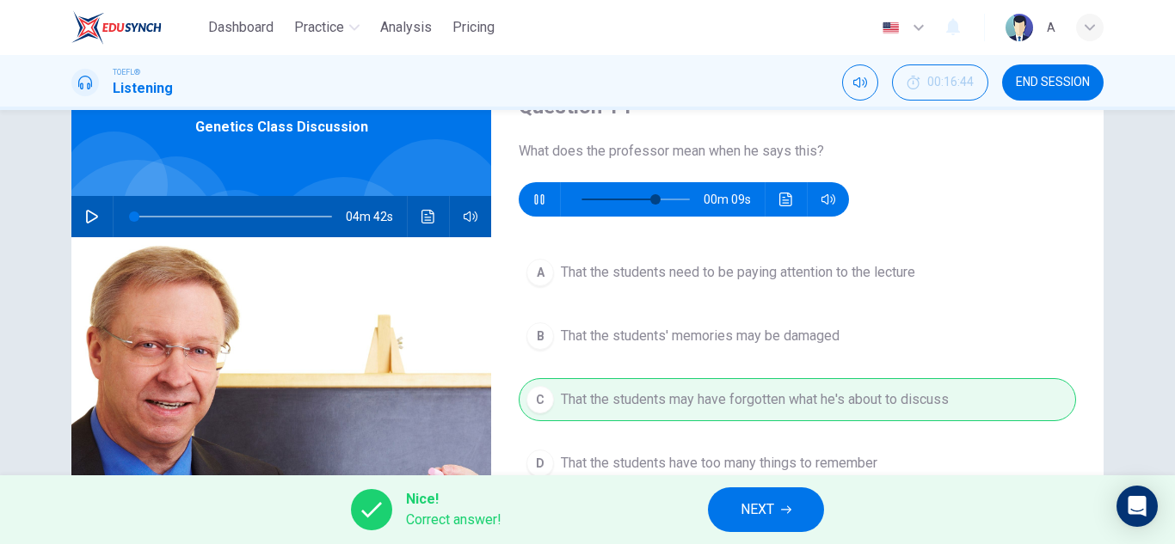
click at [769, 498] on button "NEXT" at bounding box center [766, 510] width 116 height 45
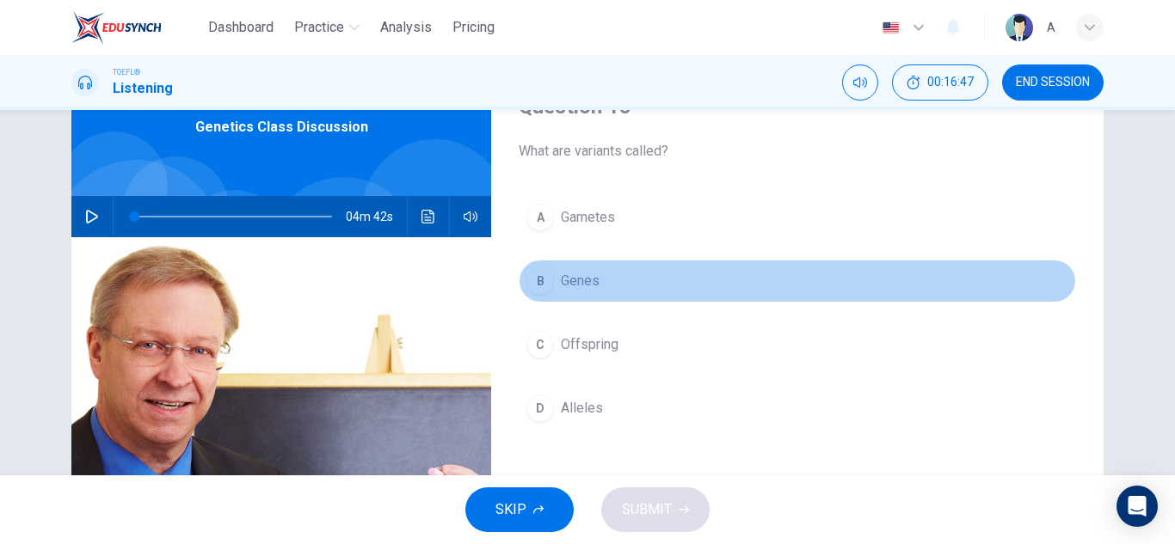
drag, startPoint x: 608, startPoint y: 285, endPoint x: 617, endPoint y: 332, distance: 48.1
click at [607, 284] on button "B Genes" at bounding box center [797, 281] width 557 height 43
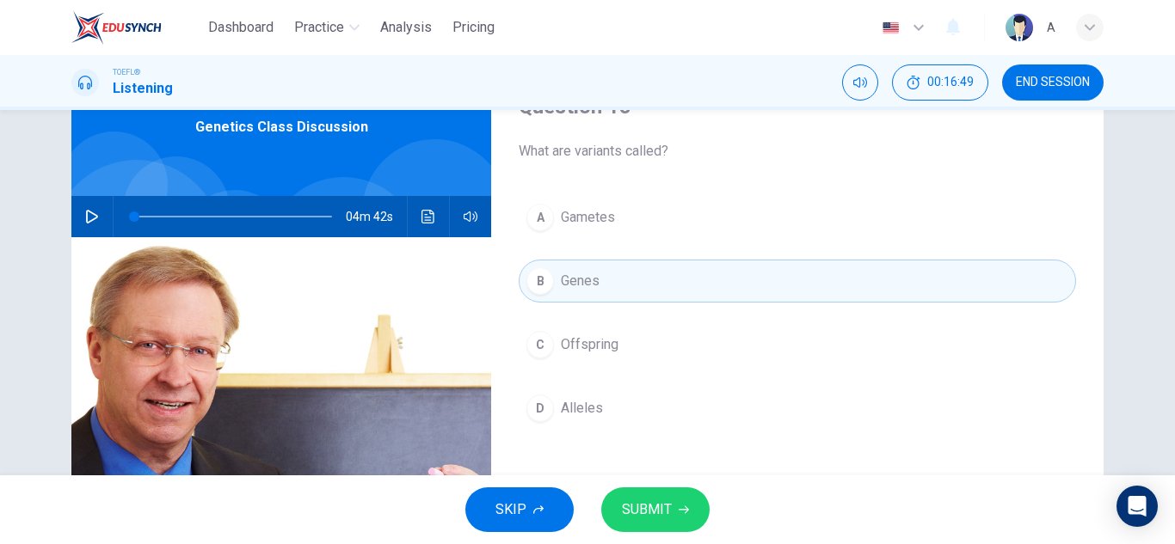
click at [633, 404] on button "D Alleles" at bounding box center [797, 408] width 557 height 43
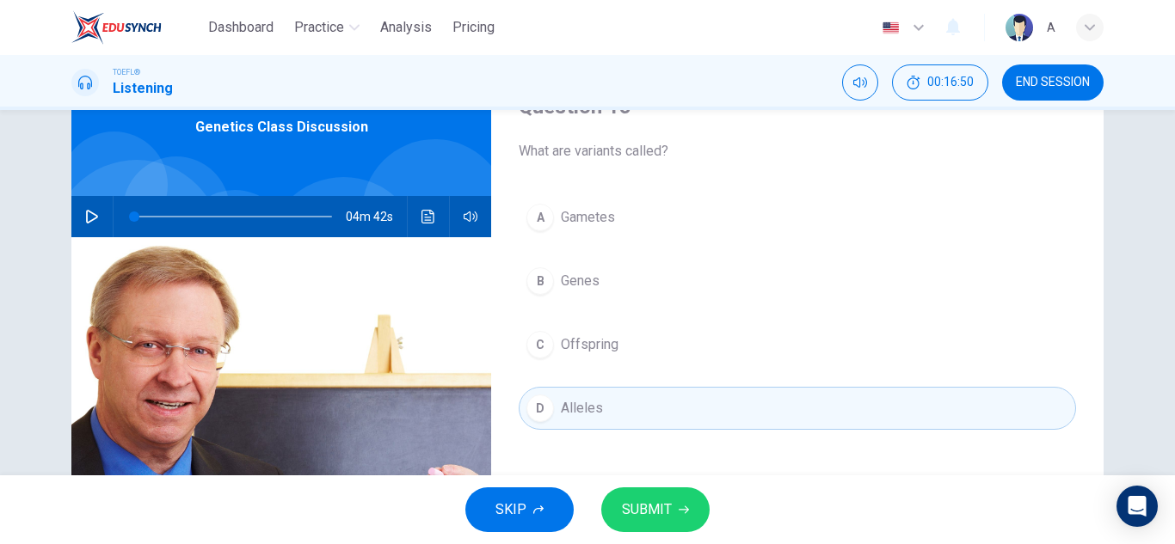
click at [661, 486] on div "SKIP SUBMIT" at bounding box center [587, 510] width 1175 height 69
click at [666, 511] on span "SUBMIT" at bounding box center [647, 510] width 50 height 24
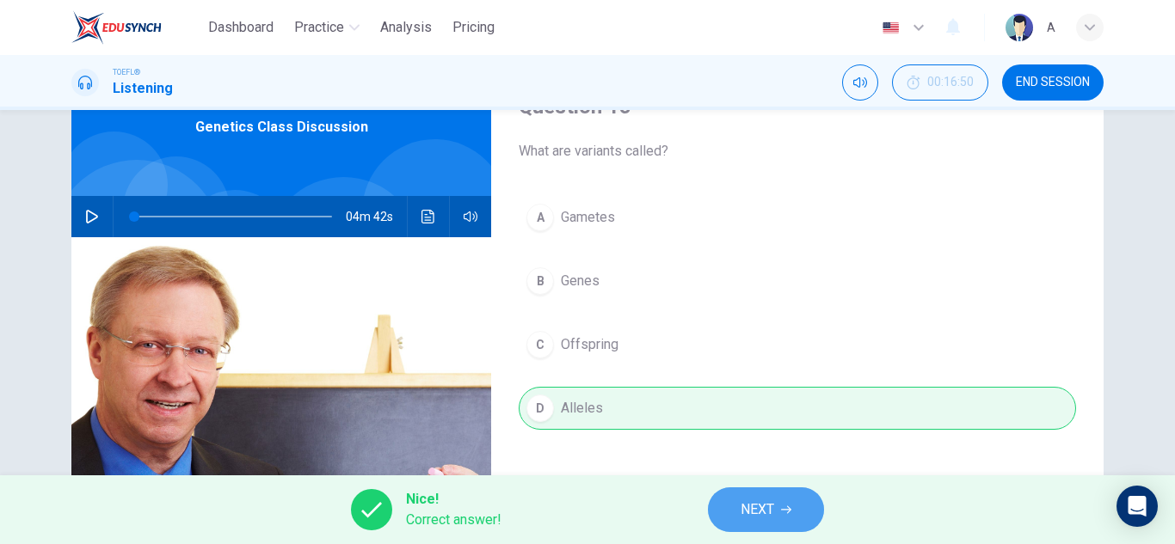
click at [725, 513] on button "NEXT" at bounding box center [766, 510] width 116 height 45
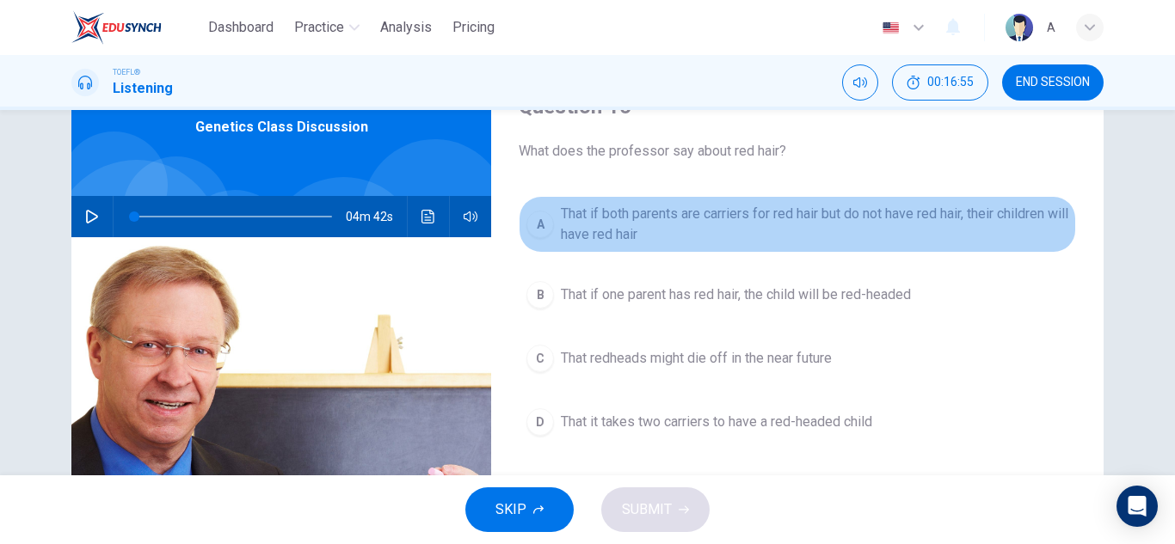
click at [748, 218] on span "That if both parents are carriers for red hair but do not have red hair, their …" at bounding box center [814, 224] width 507 height 41
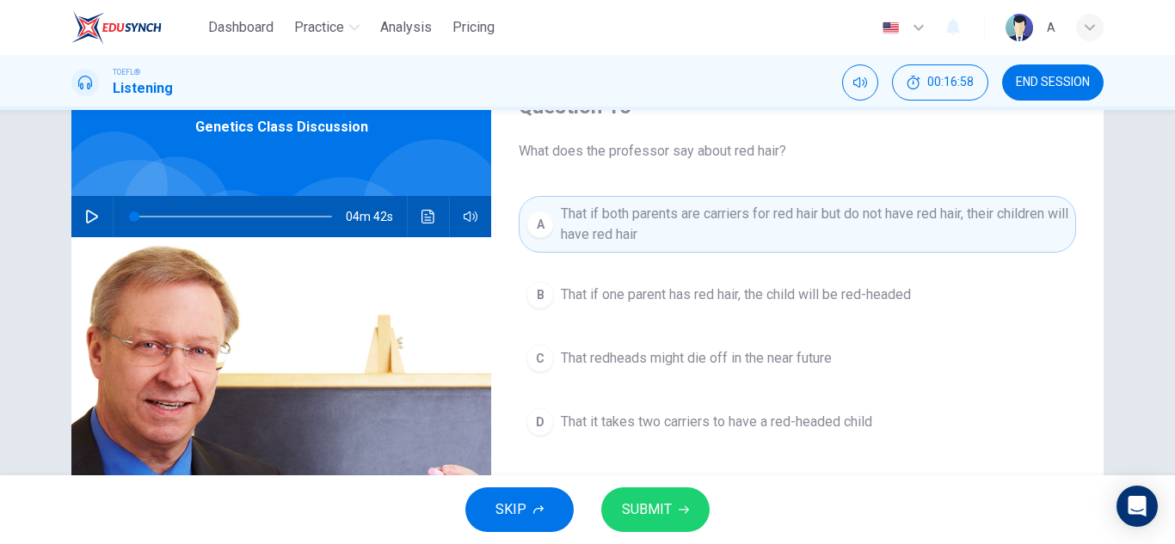
drag, startPoint x: 675, startPoint y: 490, endPoint x: 808, endPoint y: 282, distance: 246.7
click at [808, 282] on div "Dashboard Practice Analysis Pricing English en ​ A TOEFL® Listening 00:16:58 EN…" at bounding box center [587, 272] width 1175 height 544
click at [832, 364] on span "That redheads might die off in the near future" at bounding box center [696, 358] width 271 height 21
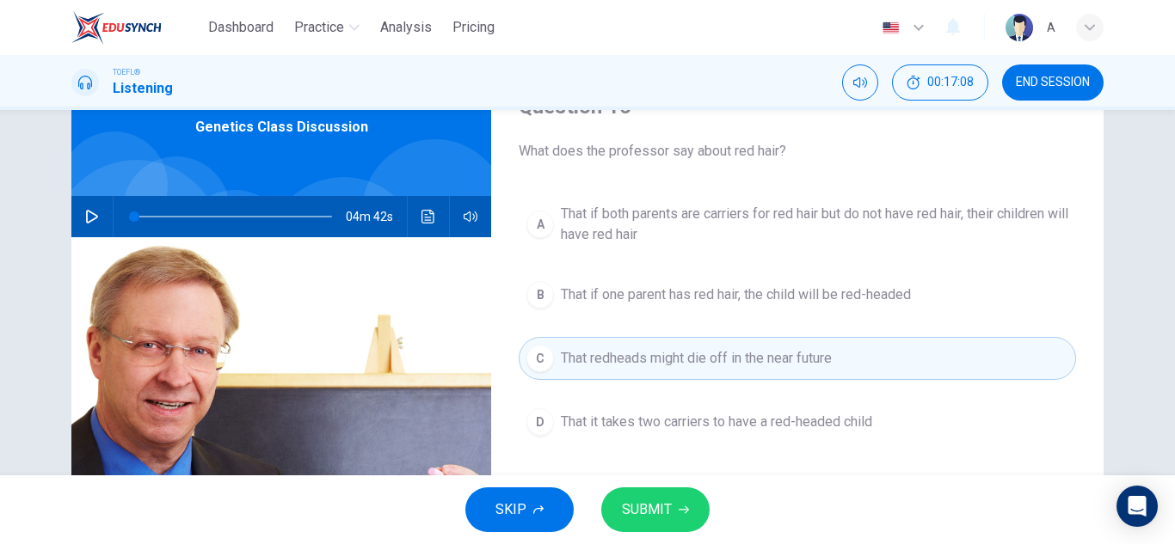
click at [656, 518] on span "SUBMIT" at bounding box center [647, 510] width 50 height 24
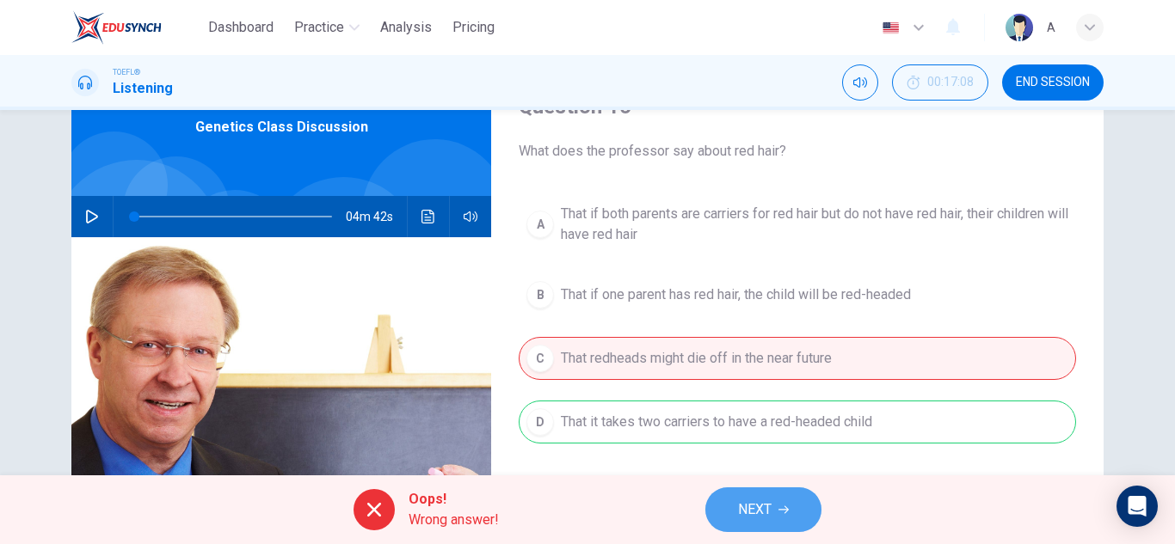
drag, startPoint x: 769, startPoint y: 523, endPoint x: 772, endPoint y: 512, distance: 11.7
click at [772, 512] on button "NEXT" at bounding box center [763, 510] width 116 height 45
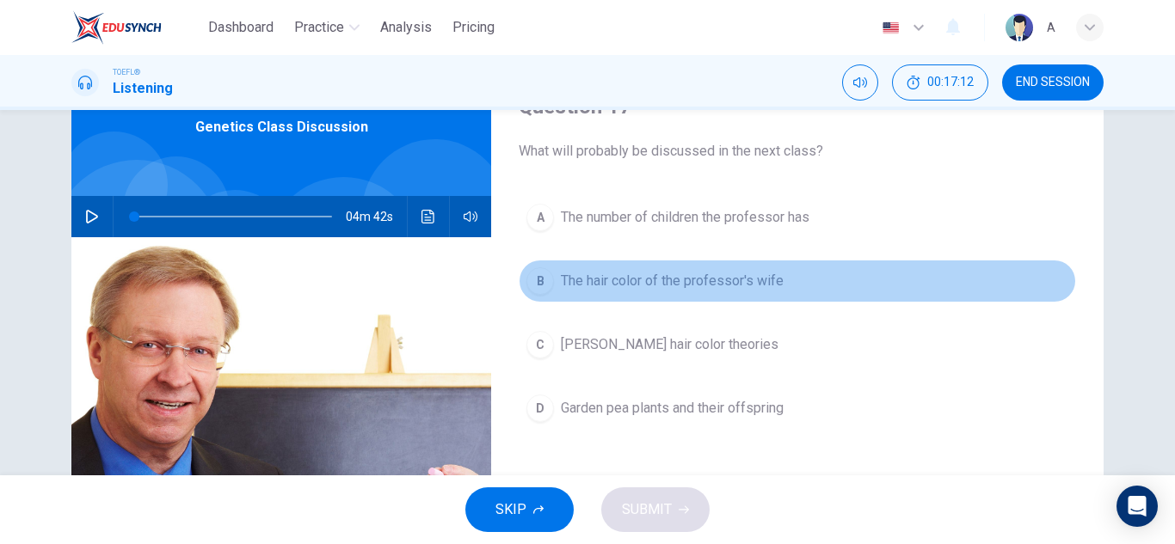
click at [797, 289] on button "B The hair color of the professor's wife" at bounding box center [797, 281] width 557 height 43
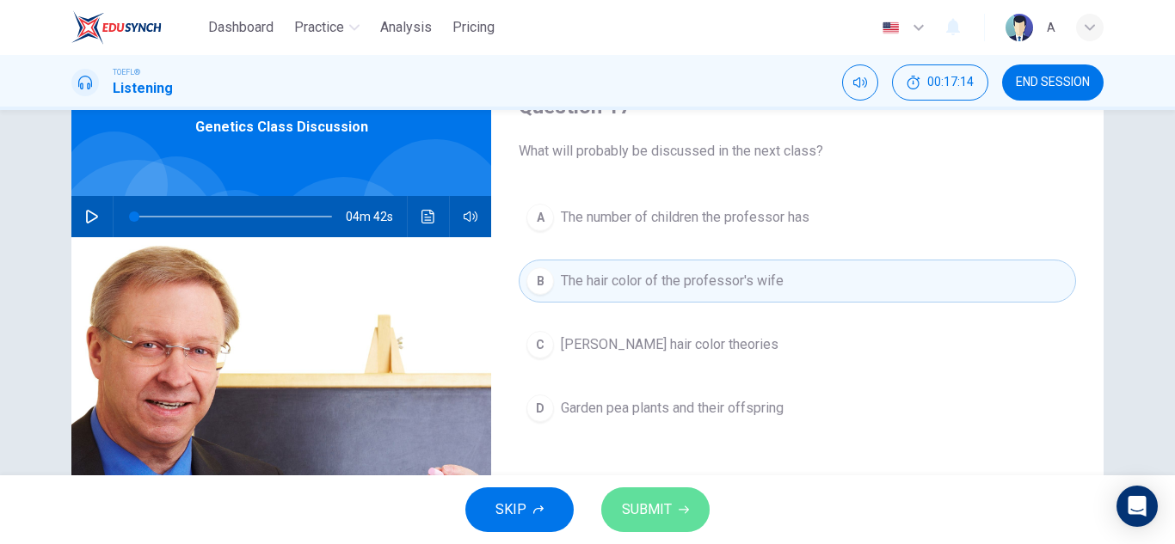
click at [649, 508] on span "SUBMIT" at bounding box center [647, 510] width 50 height 24
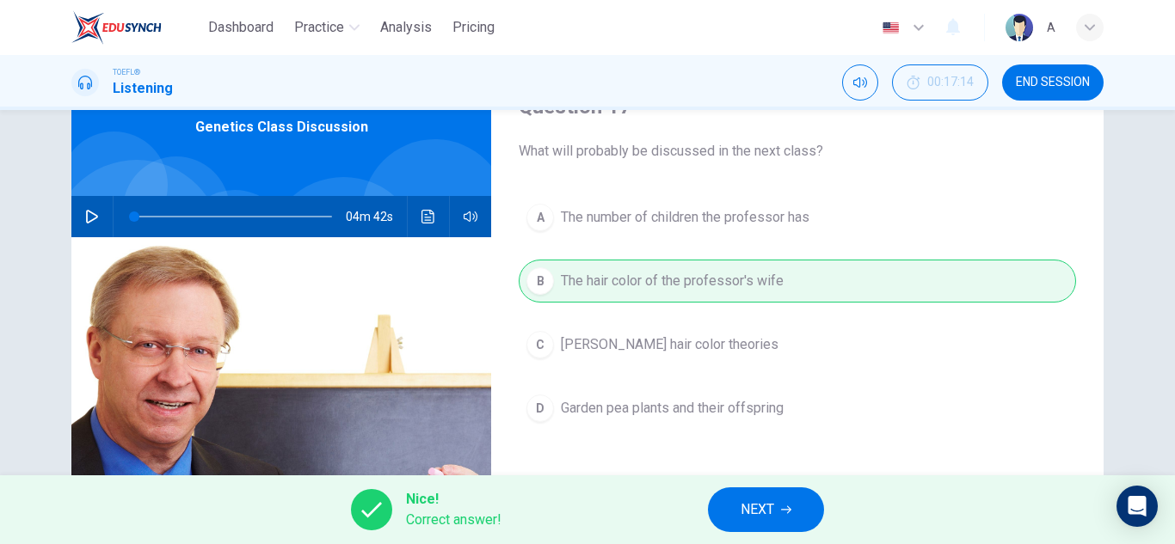
click at [745, 505] on span "NEXT" at bounding box center [758, 510] width 34 height 24
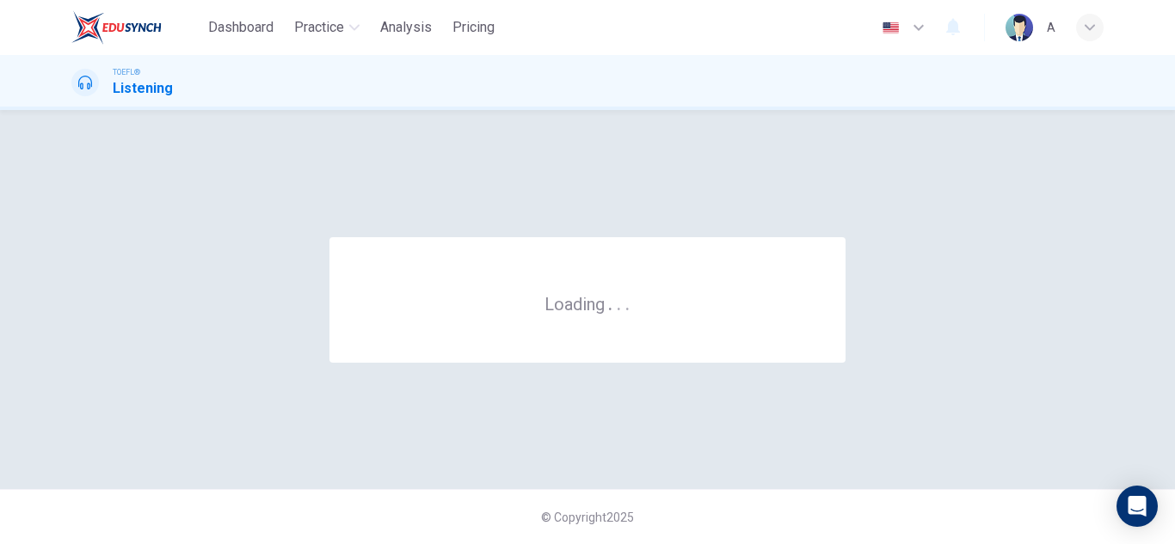
scroll to position [0, 0]
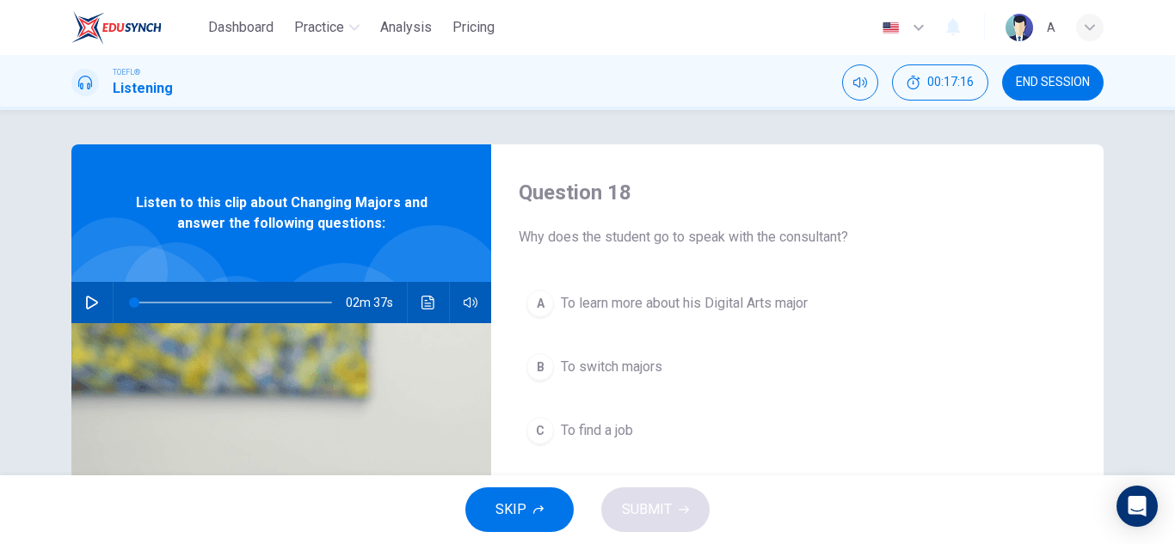
click at [85, 305] on icon "button" at bounding box center [92, 303] width 14 height 14
type input "0"
click at [713, 340] on div "A To learn more about his Digital Arts major B To switch majors C To find a job…" at bounding box center [797, 416] width 557 height 268
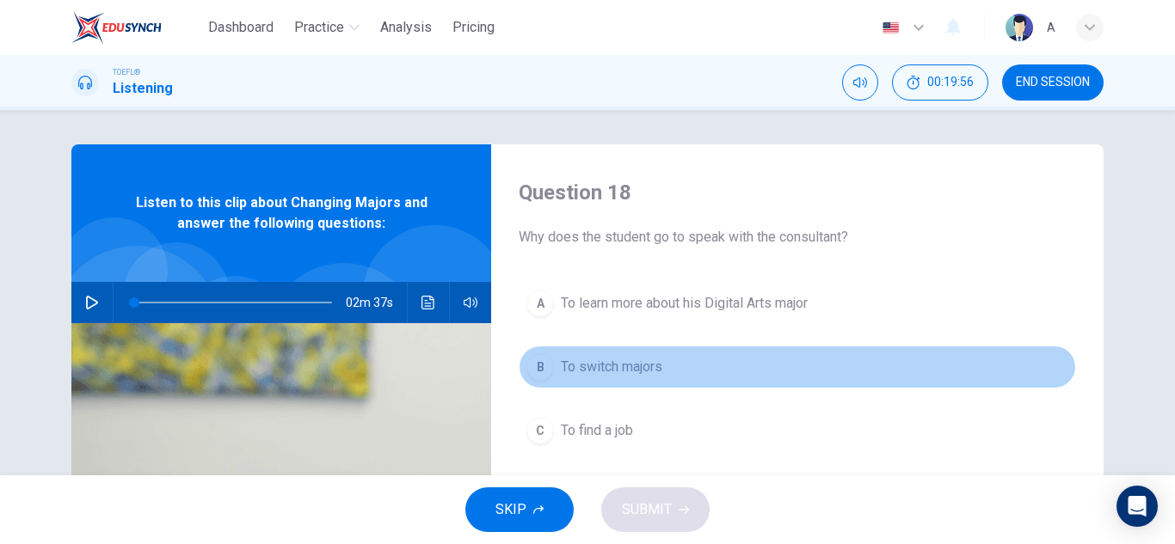
click at [713, 347] on button "B To switch majors" at bounding box center [797, 367] width 557 height 43
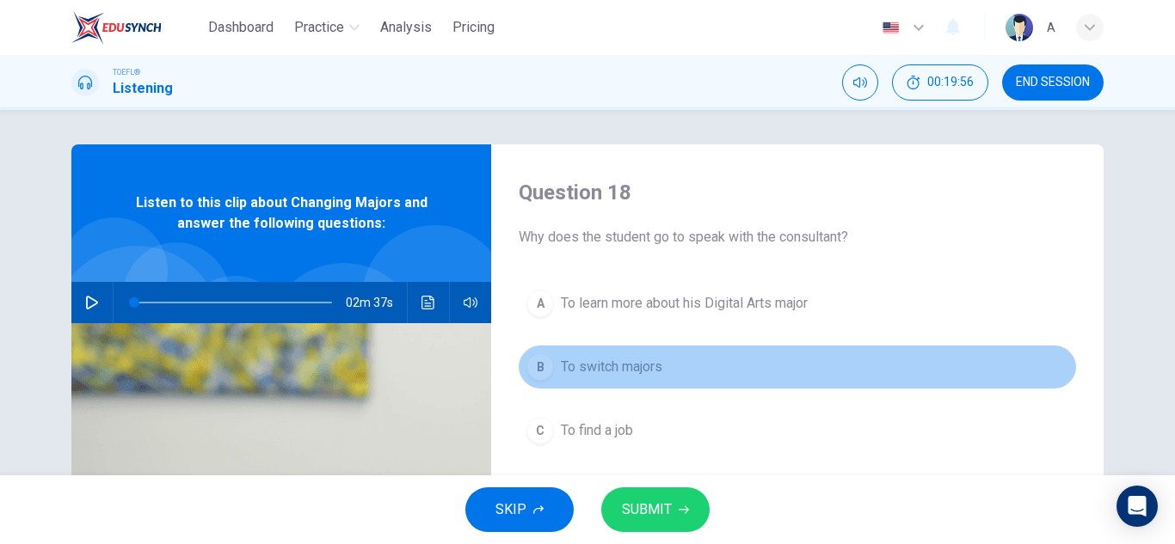
click at [708, 366] on button "B To switch majors" at bounding box center [797, 367] width 557 height 43
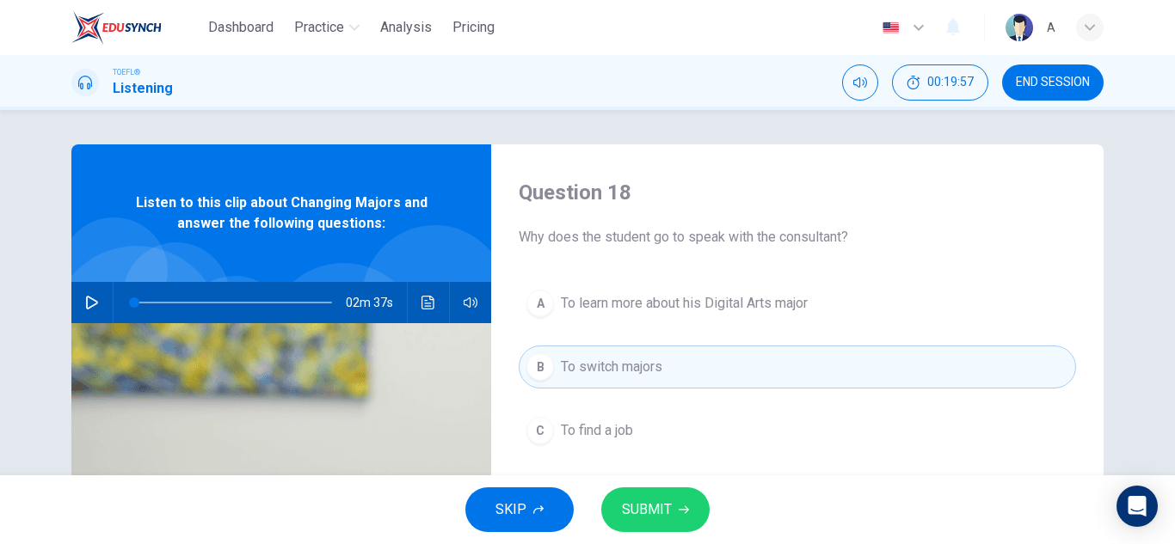
click at [667, 522] on div "SKIP SUBMIT" at bounding box center [587, 510] width 1175 height 69
click at [671, 522] on button "SUBMIT" at bounding box center [655, 510] width 108 height 45
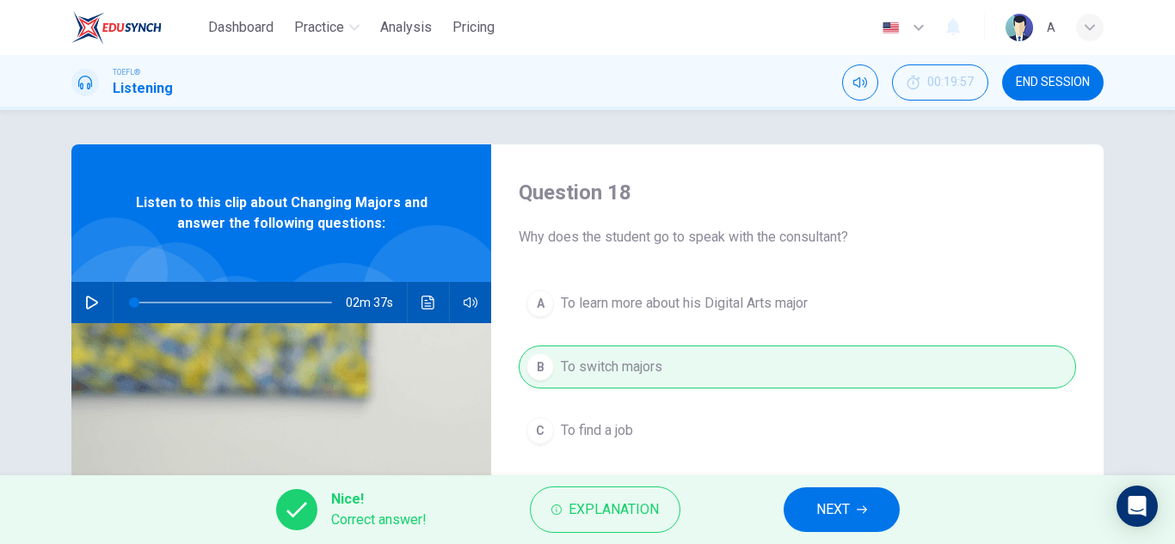
click at [825, 520] on span "NEXT" at bounding box center [833, 510] width 34 height 24
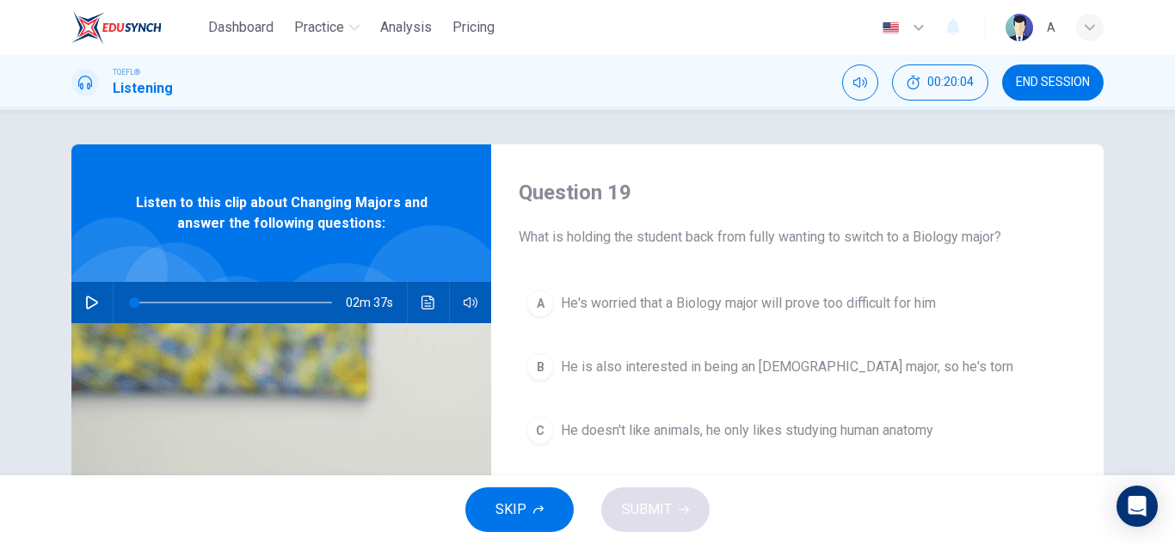
click at [885, 311] on span "He's worried that a Biology major will prove too difficult for him" at bounding box center [748, 303] width 375 height 21
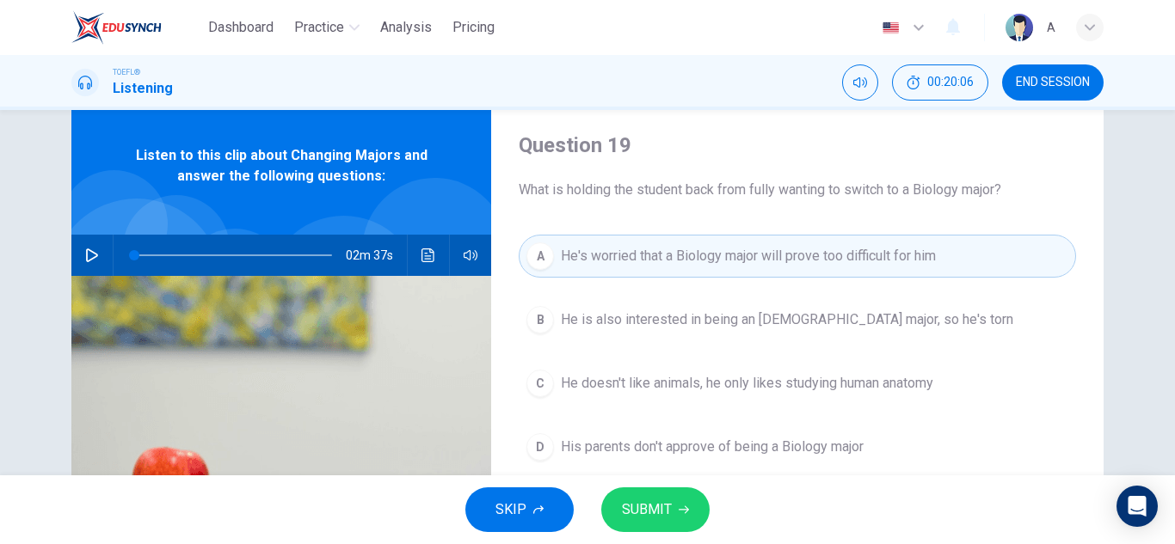
scroll to position [86, 0]
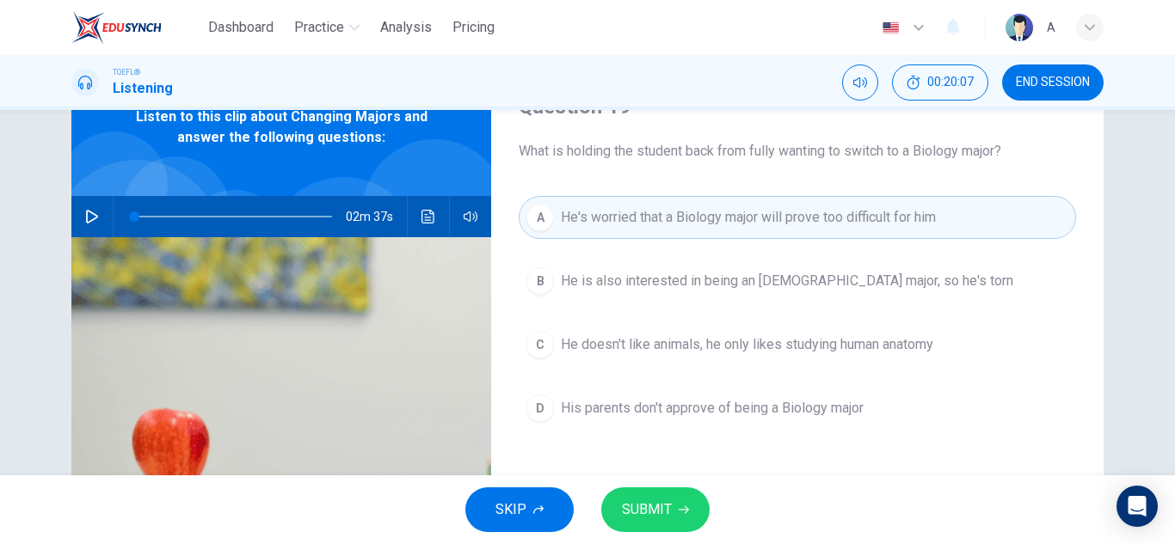
click at [666, 507] on span "SUBMIT" at bounding box center [647, 510] width 50 height 24
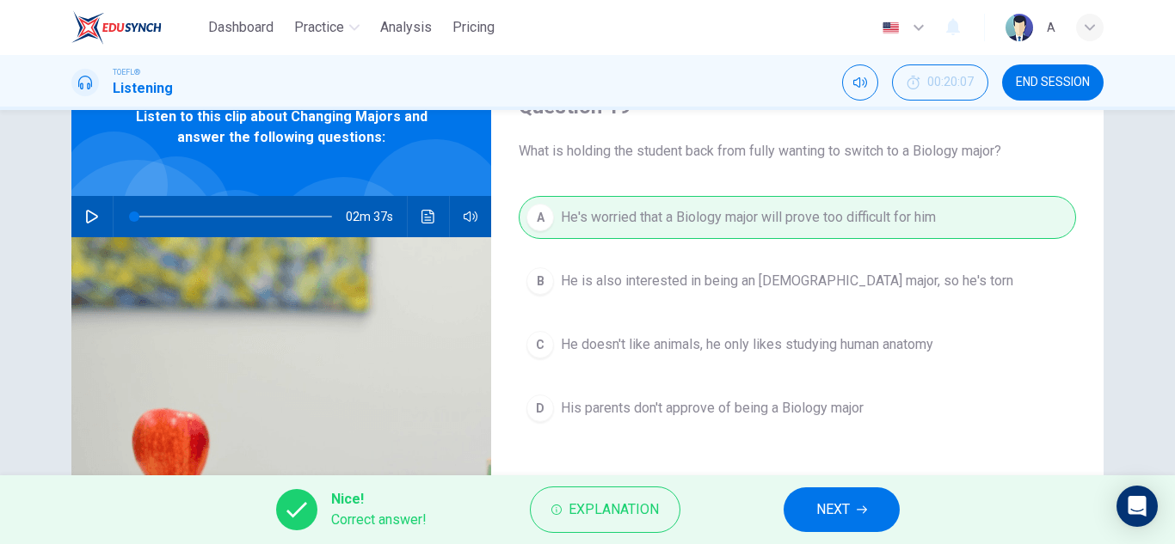
click at [853, 504] on button "NEXT" at bounding box center [842, 510] width 116 height 45
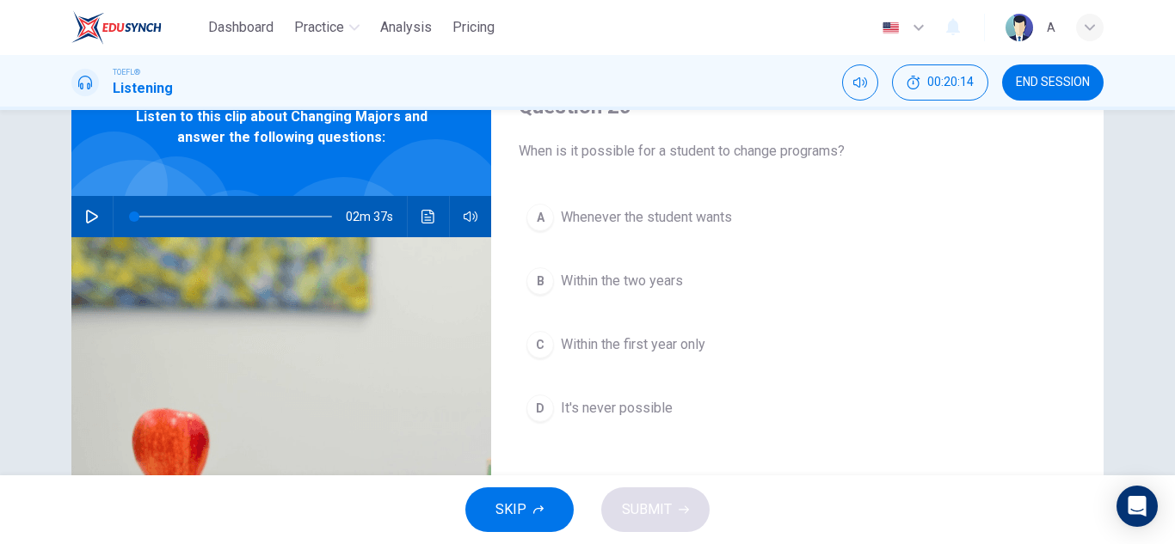
click at [709, 324] on button "C Within the first year only" at bounding box center [797, 344] width 557 height 43
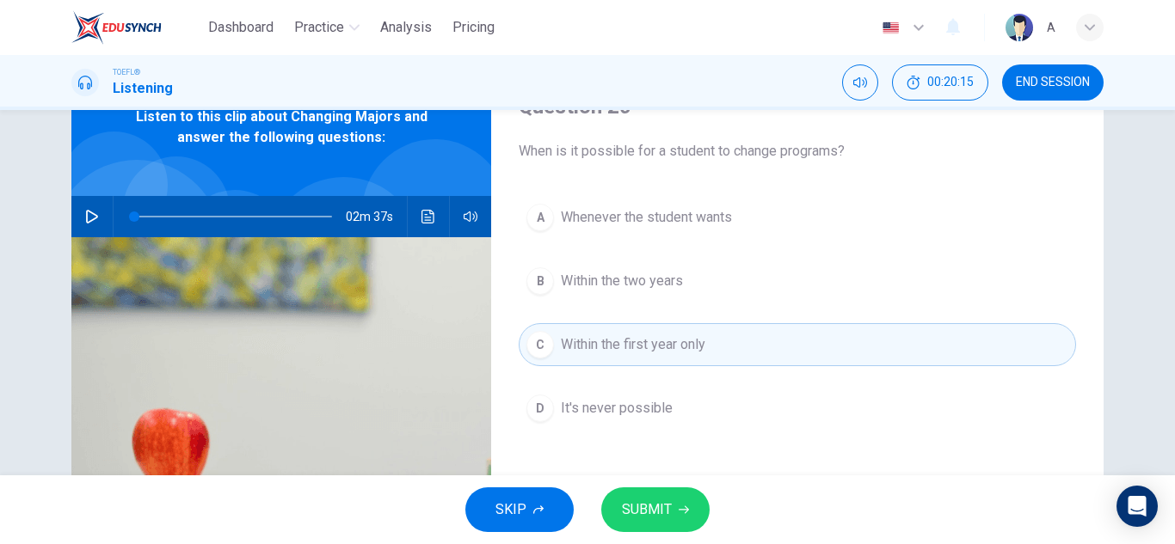
drag, startPoint x: 715, startPoint y: 465, endPoint x: 673, endPoint y: 500, distance: 54.4
click at [690, 478] on div "Dashboard Practice Analysis Pricing English en ​ A TOEFL® Listening 00:20:15 EN…" at bounding box center [587, 272] width 1175 height 544
click at [665, 517] on span "SUBMIT" at bounding box center [647, 510] width 50 height 24
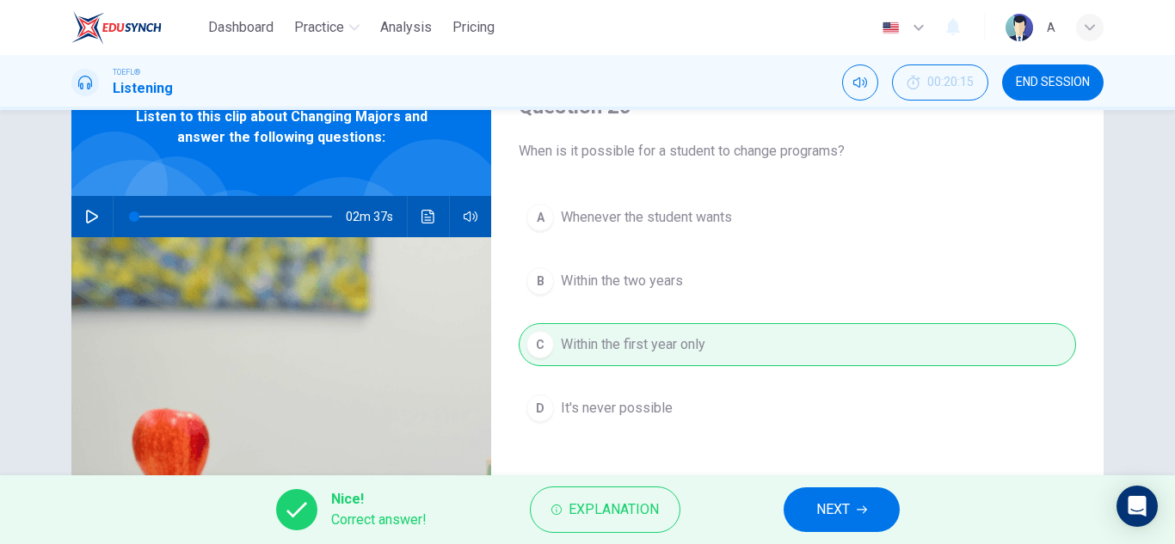
click at [807, 506] on button "NEXT" at bounding box center [842, 510] width 116 height 45
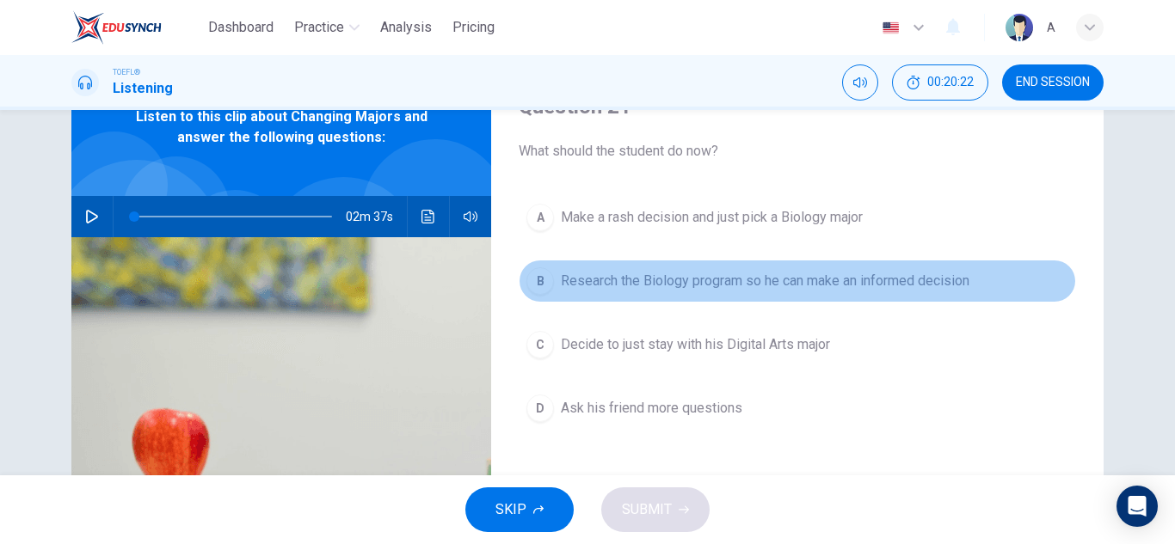
click at [753, 281] on span "Research the Biology program so he can make an informed decision" at bounding box center [765, 281] width 409 height 21
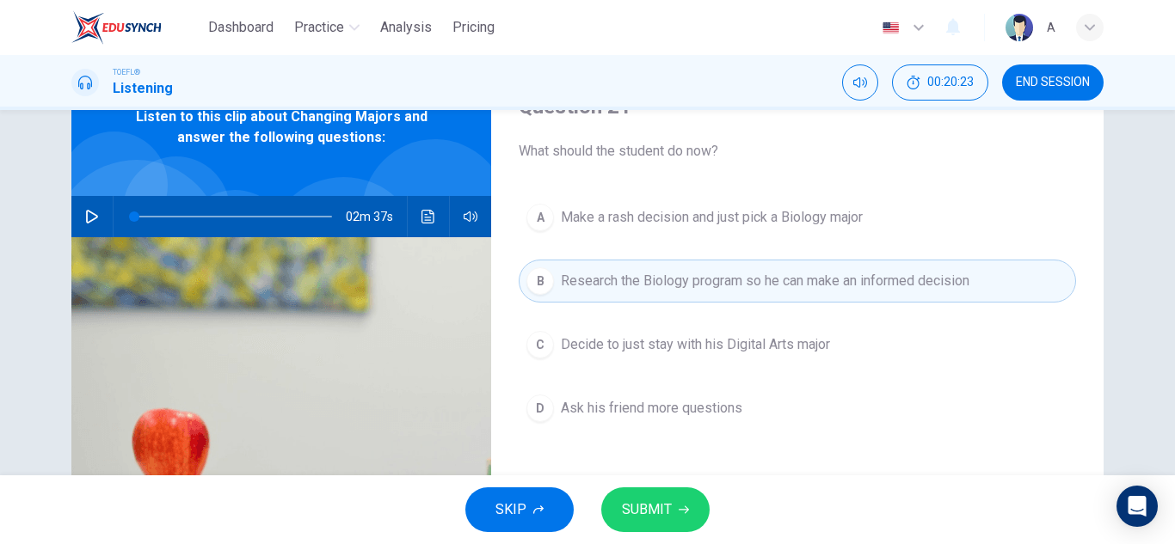
click at [657, 520] on span "SUBMIT" at bounding box center [647, 510] width 50 height 24
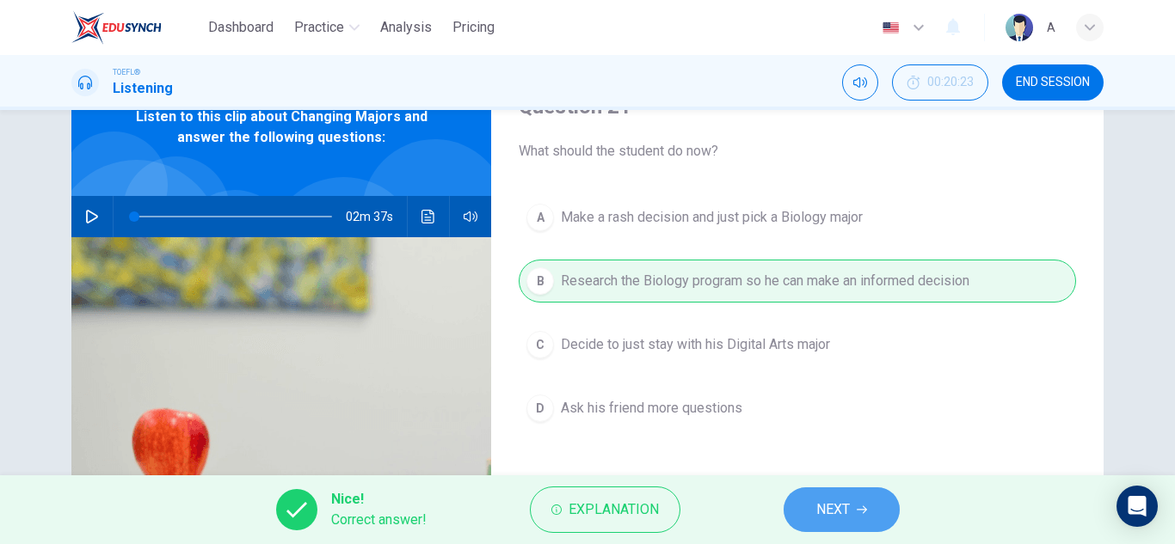
click at [845, 509] on span "NEXT" at bounding box center [833, 510] width 34 height 24
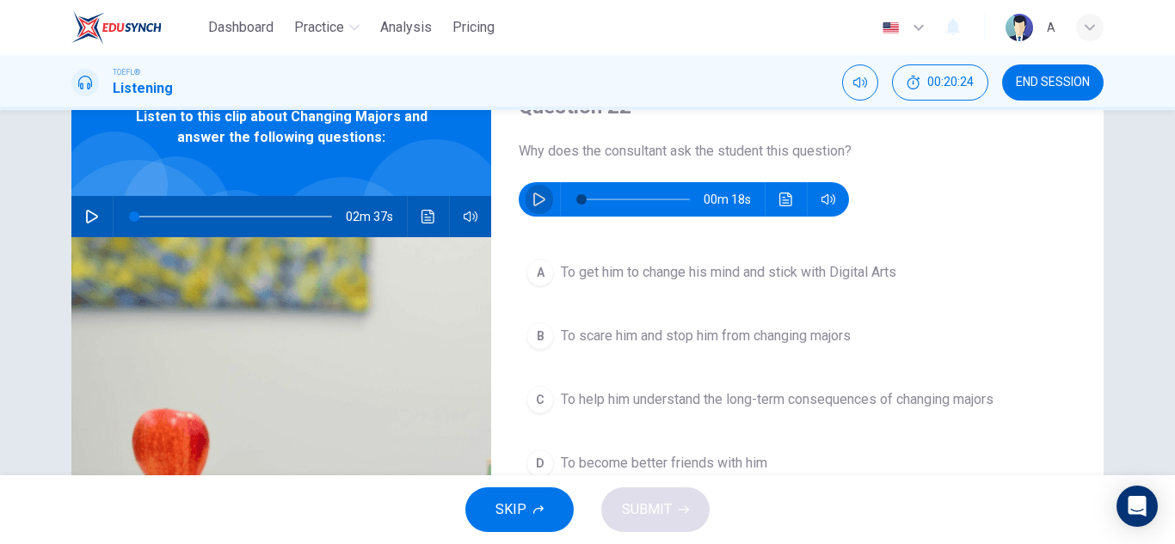
click at [538, 206] on icon "button" at bounding box center [539, 200] width 14 height 14
click at [635, 400] on span "To help him understand the long-term consequences of changing majors" at bounding box center [777, 400] width 433 height 21
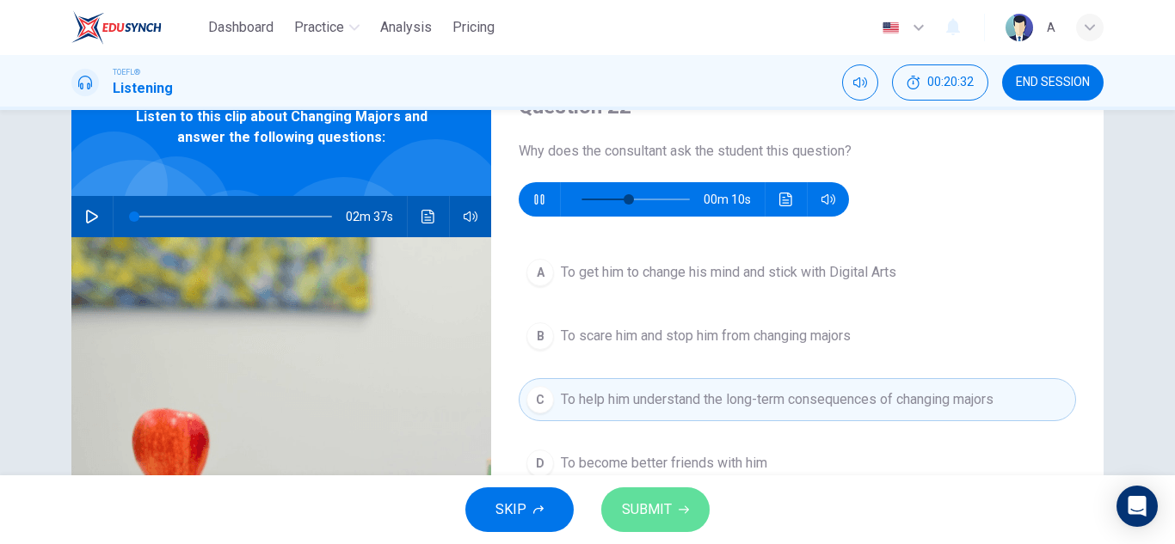
click at [680, 512] on icon "button" at bounding box center [684, 510] width 10 height 10
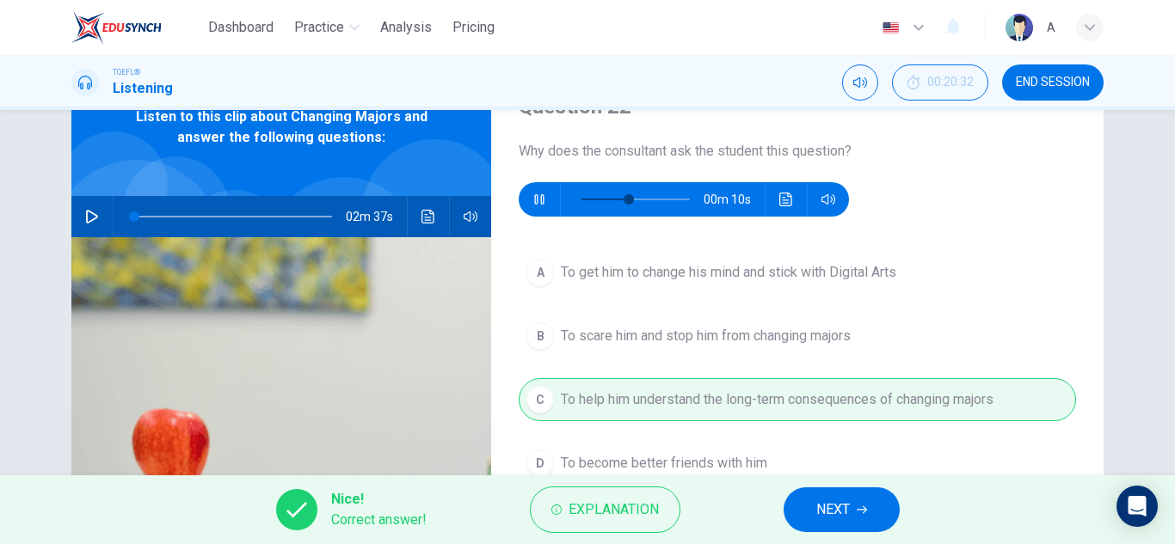
type input "49"
click at [870, 526] on button "NEXT" at bounding box center [842, 510] width 116 height 45
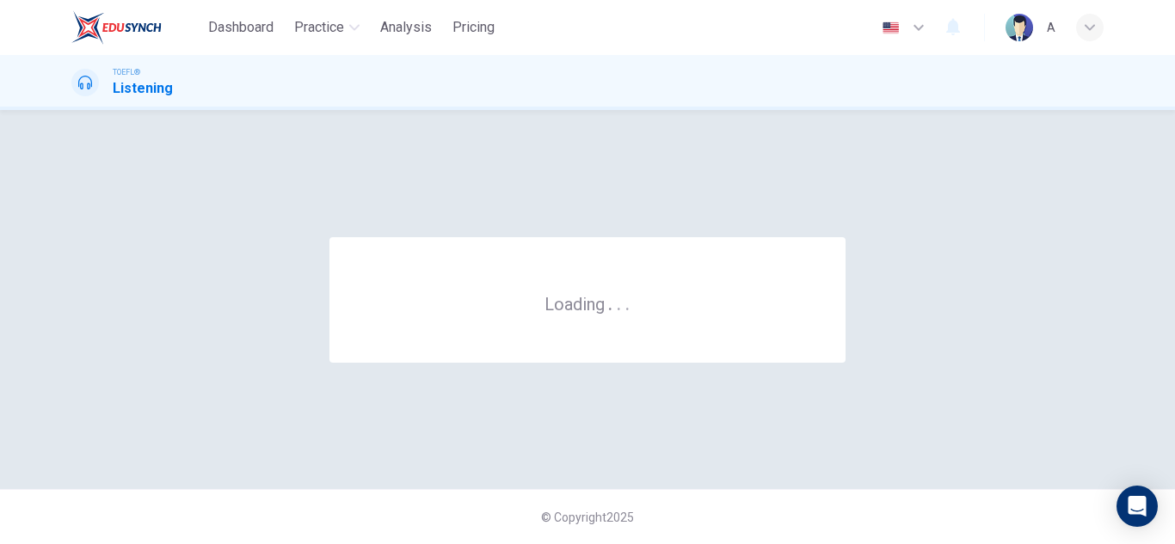
scroll to position [0, 0]
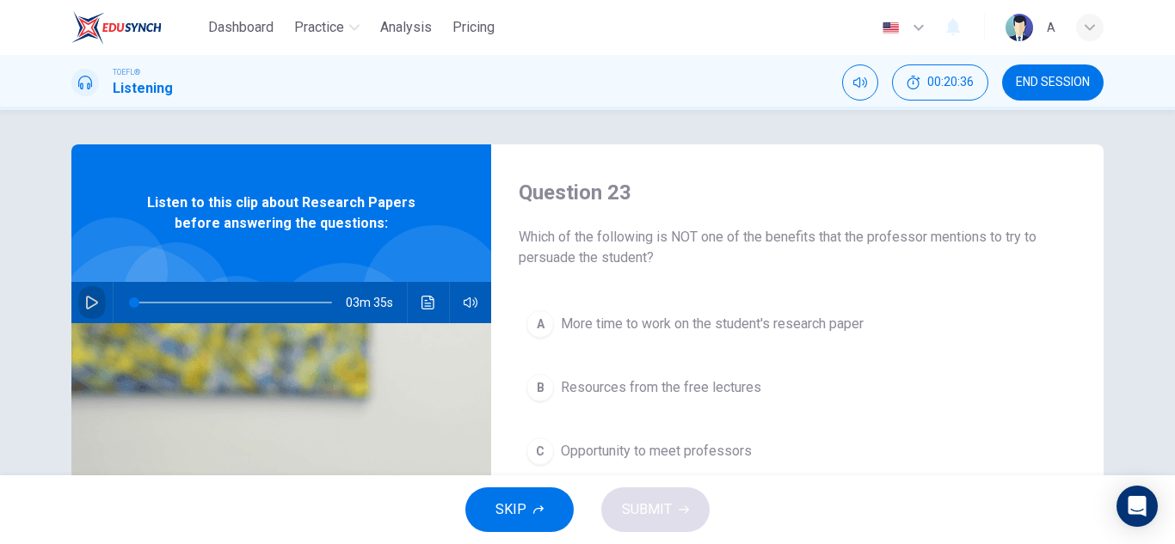
click at [90, 304] on icon "button" at bounding box center [92, 303] width 12 height 14
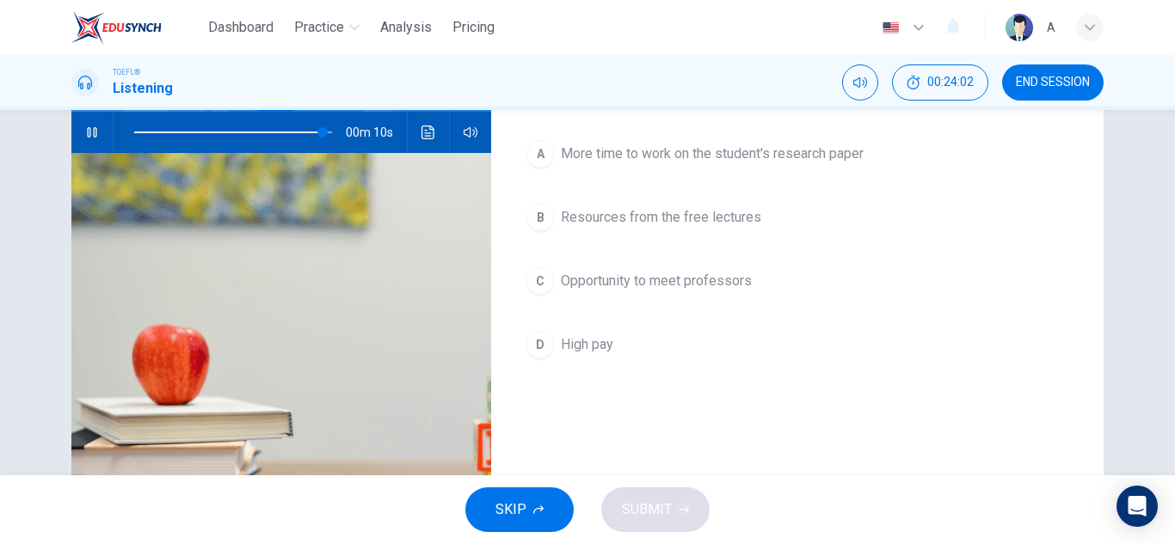
scroll to position [172, 0]
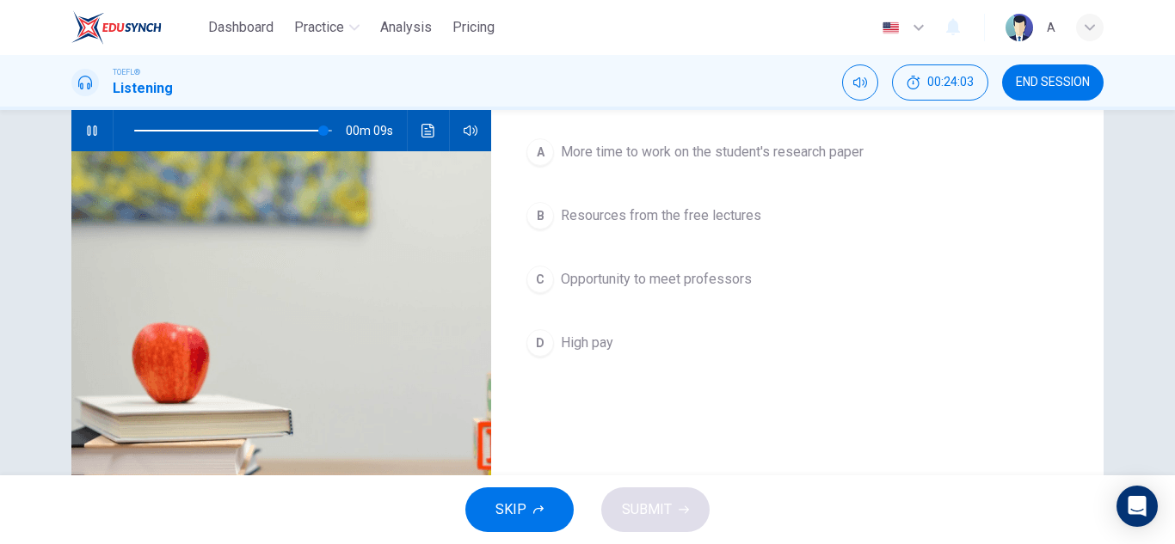
click at [713, 333] on button "D High pay" at bounding box center [797, 343] width 557 height 43
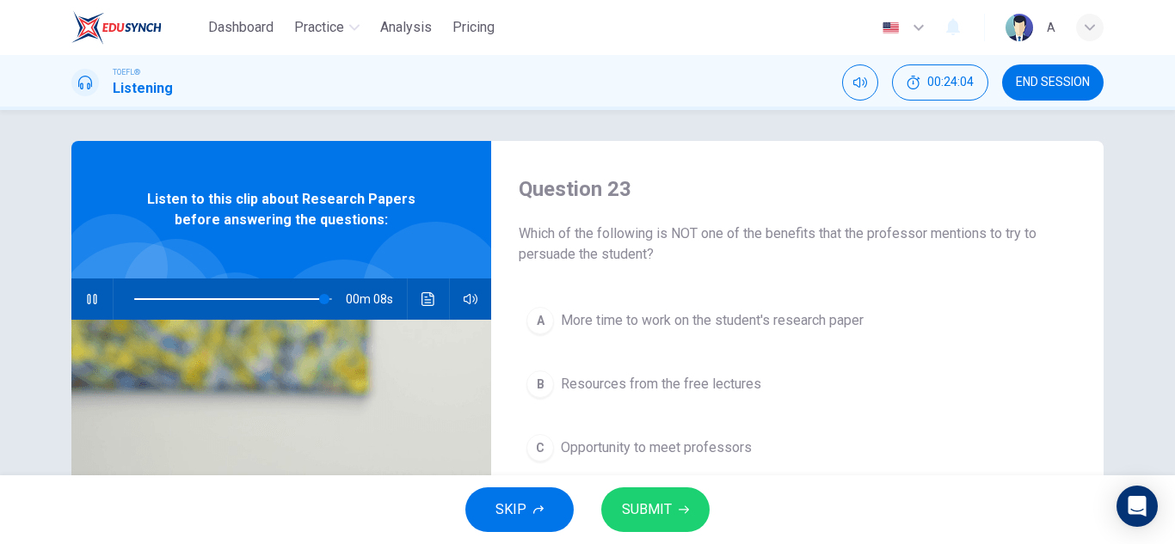
scroll to position [0, 0]
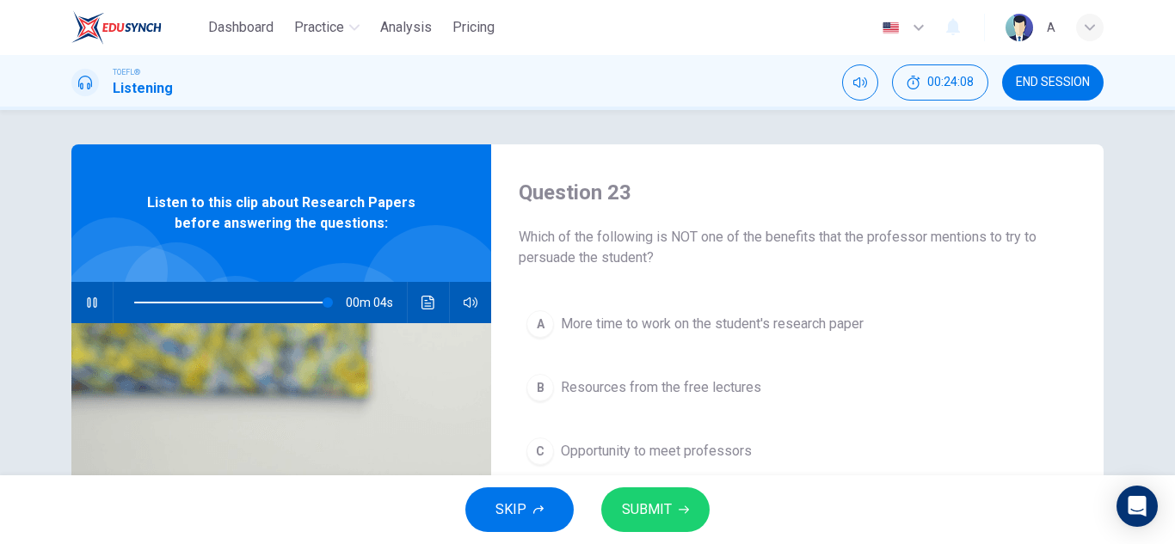
click at [690, 507] on button "SUBMIT" at bounding box center [655, 510] width 108 height 45
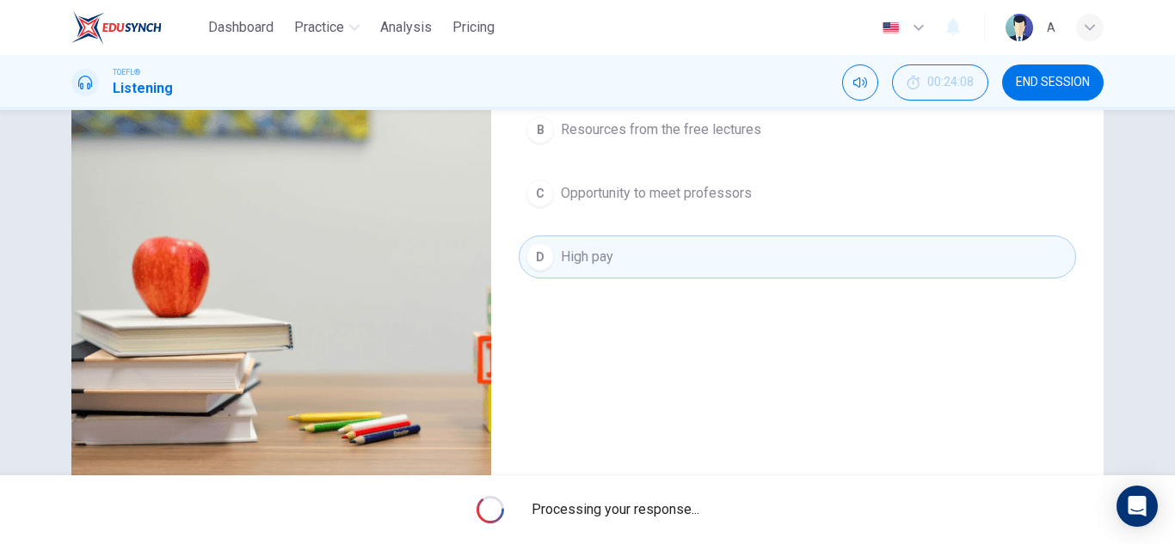
scroll to position [172, 0]
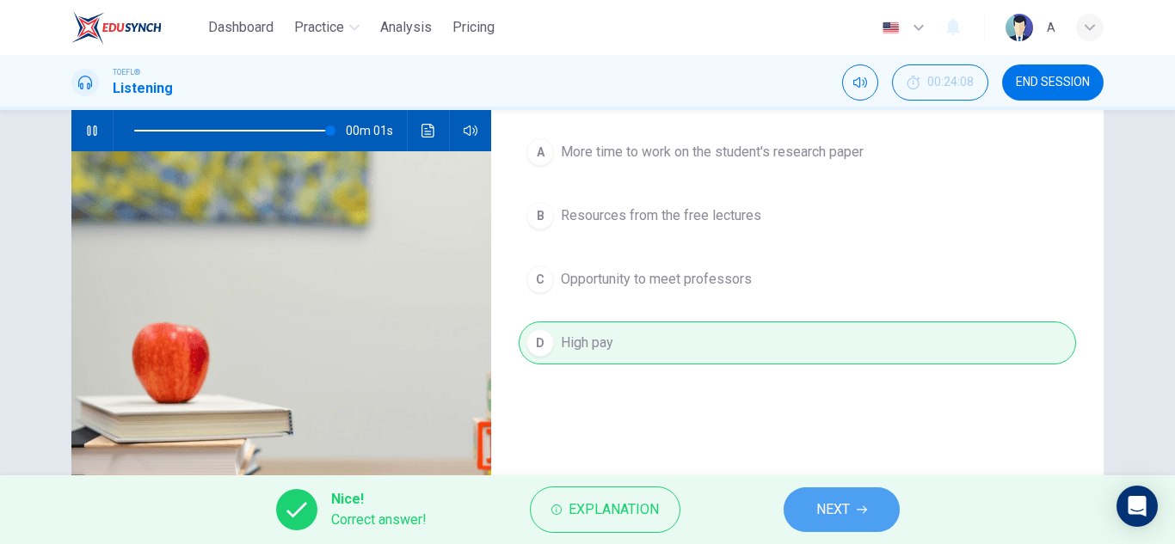
click at [809, 514] on button "NEXT" at bounding box center [842, 510] width 116 height 45
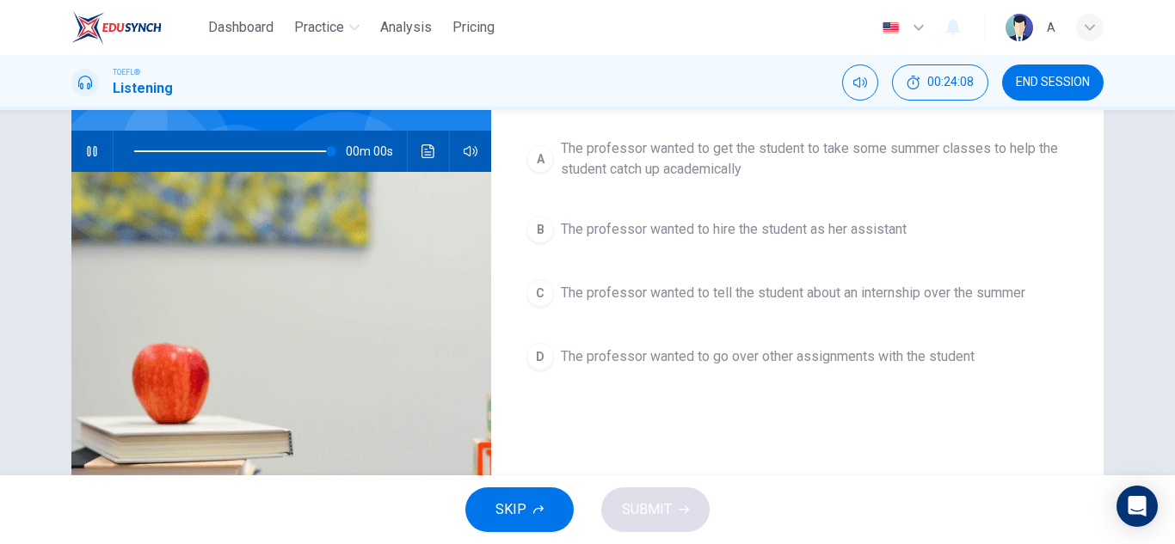
type input "0"
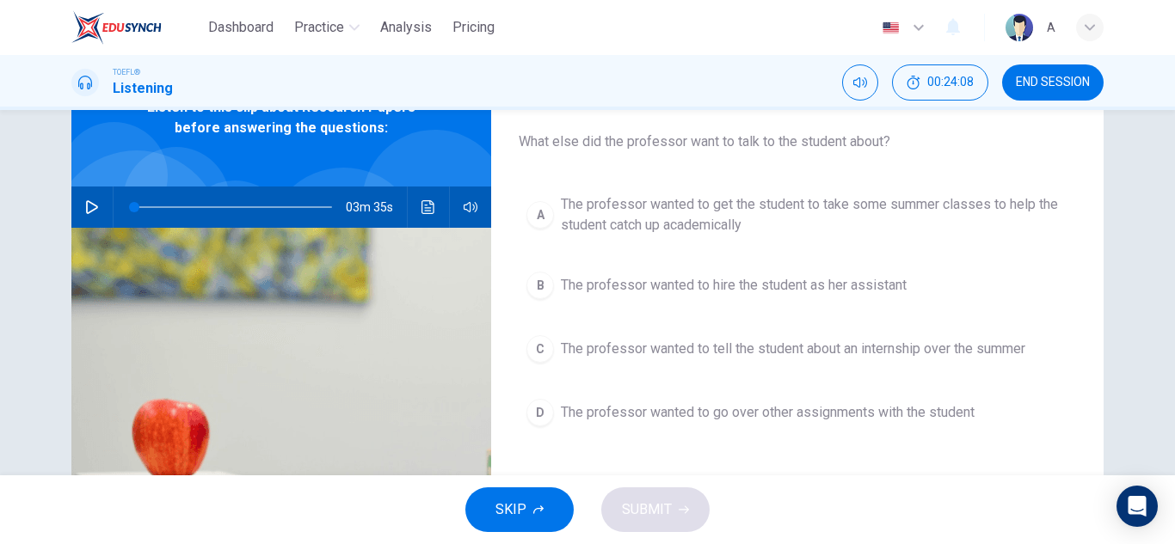
scroll to position [65, 0]
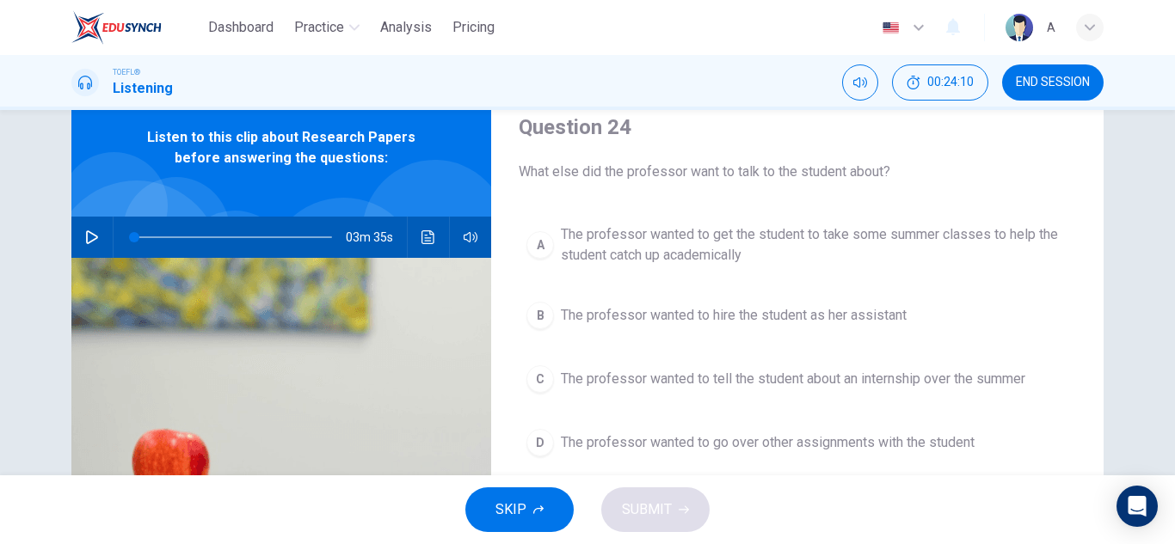
click at [827, 241] on span "The professor wanted to get the student to take some summer classes to help the…" at bounding box center [814, 244] width 507 height 41
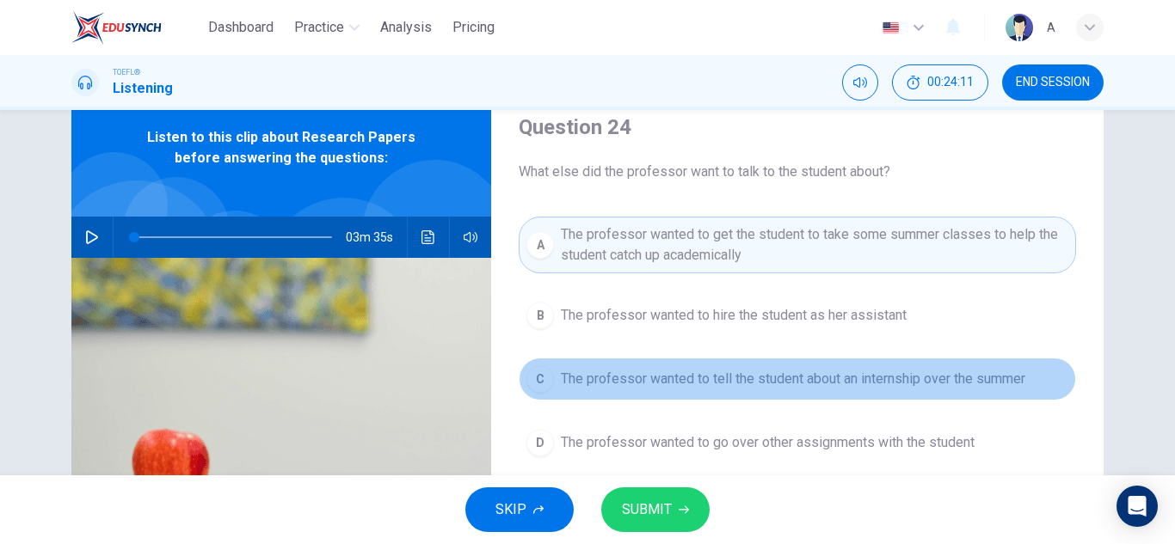
click at [790, 362] on button "C The professor wanted to tell the student about an internship over the summer" at bounding box center [797, 379] width 557 height 43
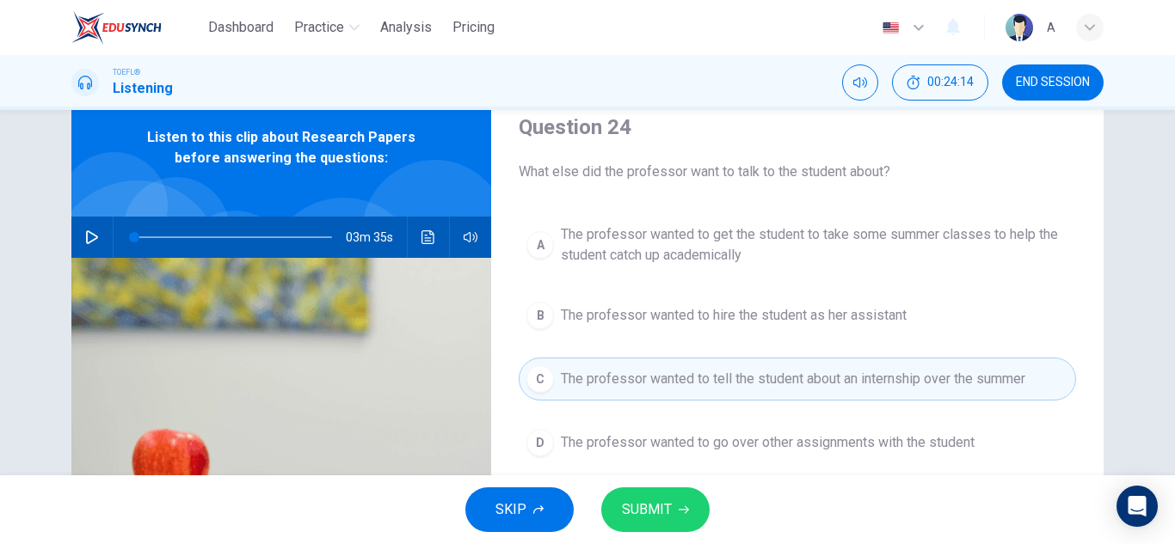
drag, startPoint x: 726, startPoint y: 452, endPoint x: 716, endPoint y: 468, distance: 18.6
click at [726, 453] on button "D The professor wanted to go over other assignments with the student" at bounding box center [797, 442] width 557 height 43
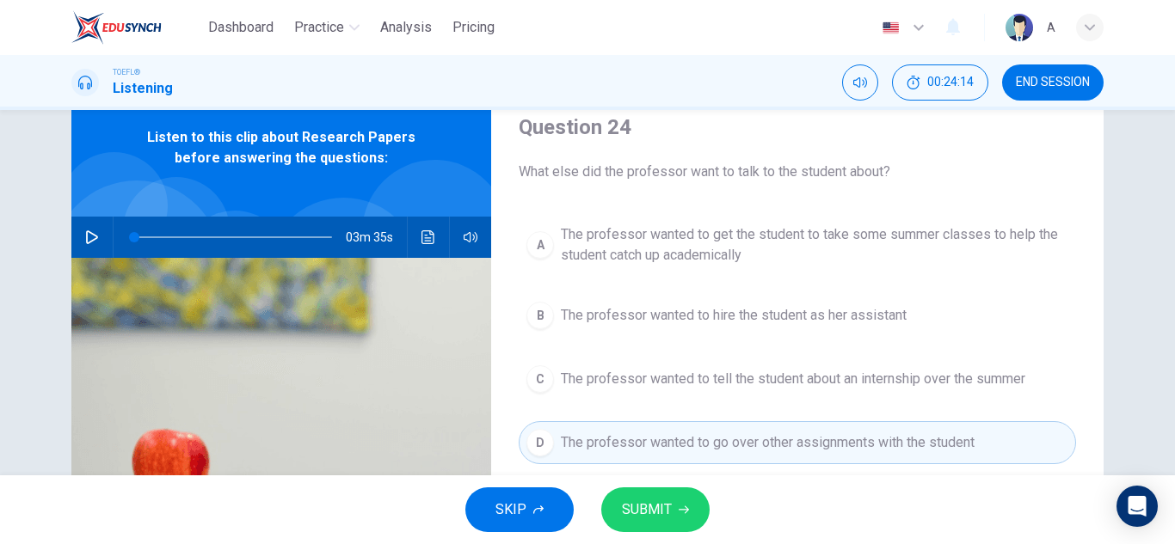
click at [672, 501] on button "SUBMIT" at bounding box center [655, 510] width 108 height 45
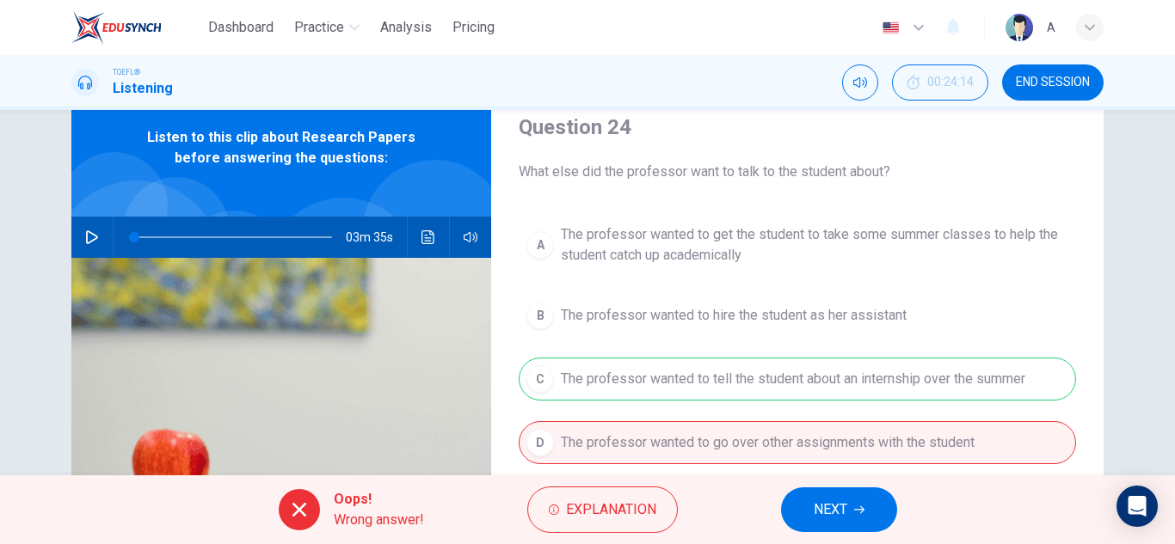
drag, startPoint x: 825, startPoint y: 511, endPoint x: 857, endPoint y: 408, distance: 108.0
click at [857, 408] on div "Dashboard Practice Analysis Pricing English en ​ A TOEFL® Listening 00:24:14 EN…" at bounding box center [587, 272] width 1175 height 544
click at [824, 508] on span "NEXT" at bounding box center [831, 510] width 34 height 24
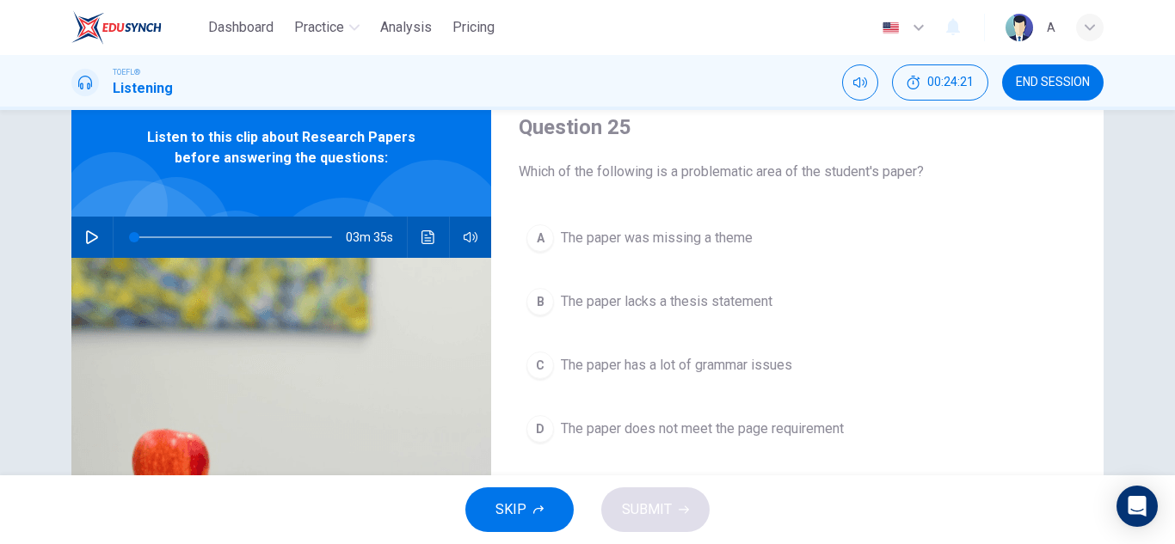
click at [749, 233] on span "The paper was missing a theme" at bounding box center [657, 238] width 192 height 21
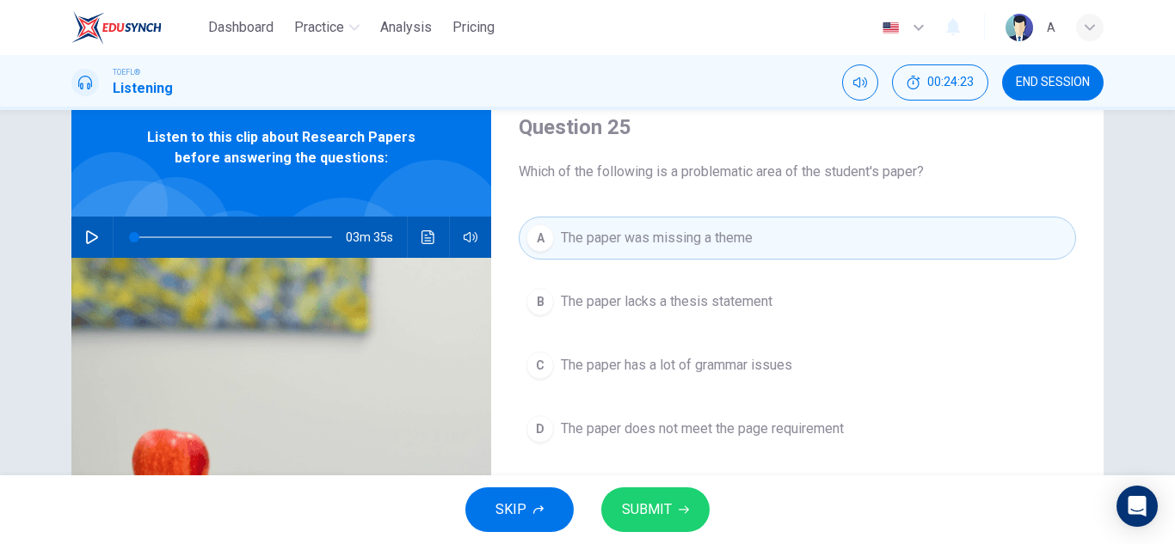
click at [700, 453] on div "A The paper was missing a theme B The paper lacks a thesis statement C The pape…" at bounding box center [797, 351] width 557 height 268
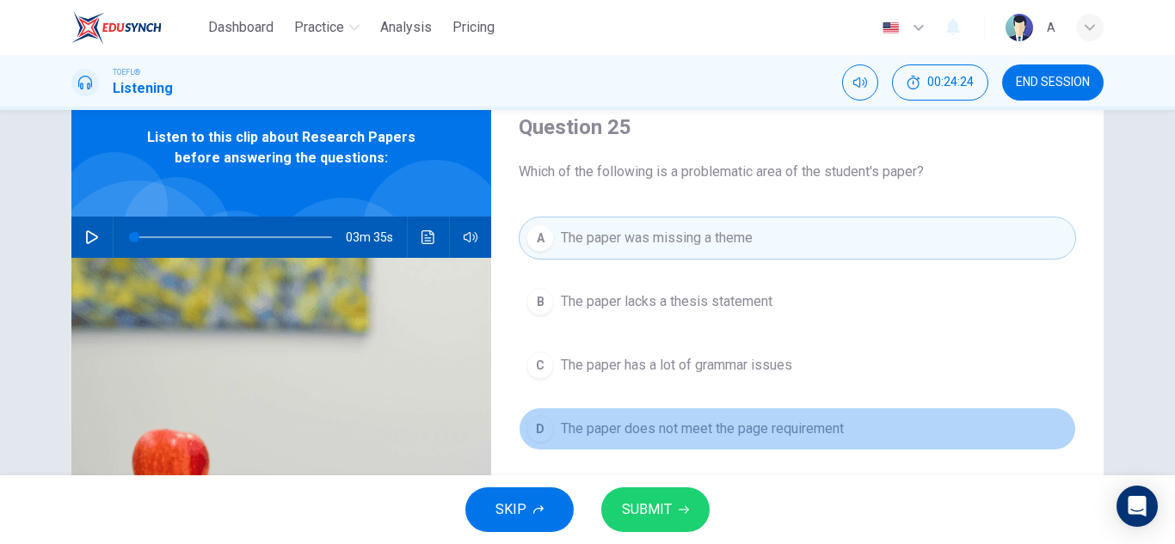
click at [710, 441] on button "D The paper does not meet the page requirement" at bounding box center [797, 429] width 557 height 43
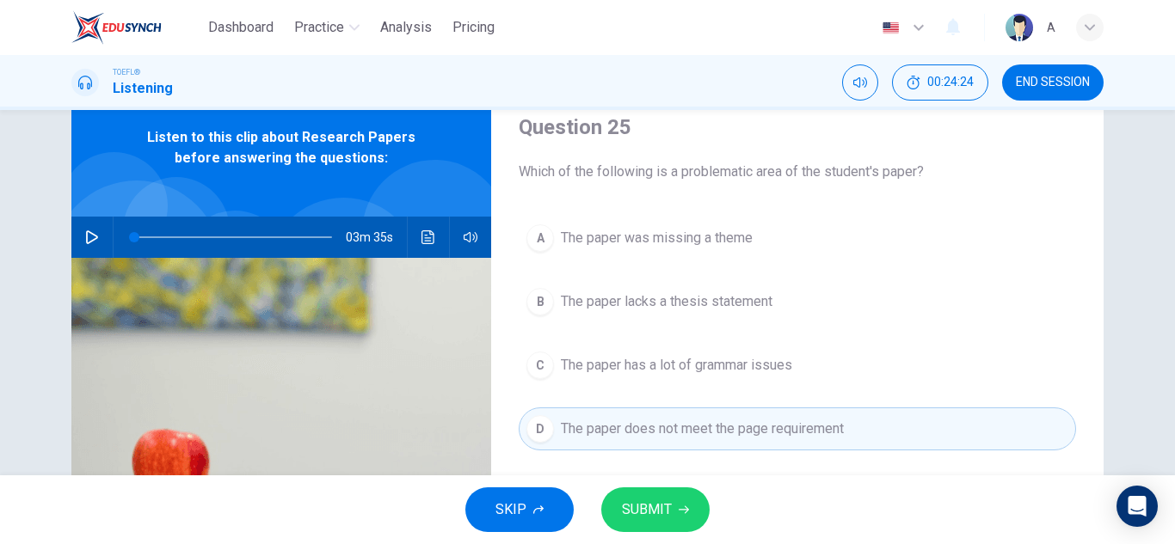
click at [731, 369] on span "The paper has a lot of grammar issues" at bounding box center [676, 365] width 231 height 21
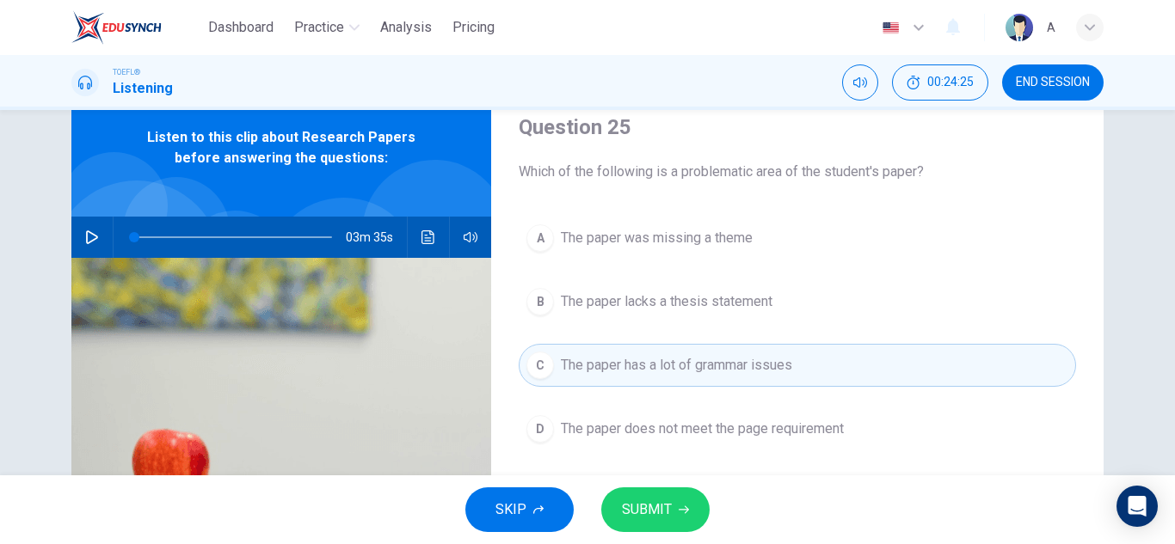
click at [685, 219] on button "A The paper was missing a theme" at bounding box center [797, 238] width 557 height 43
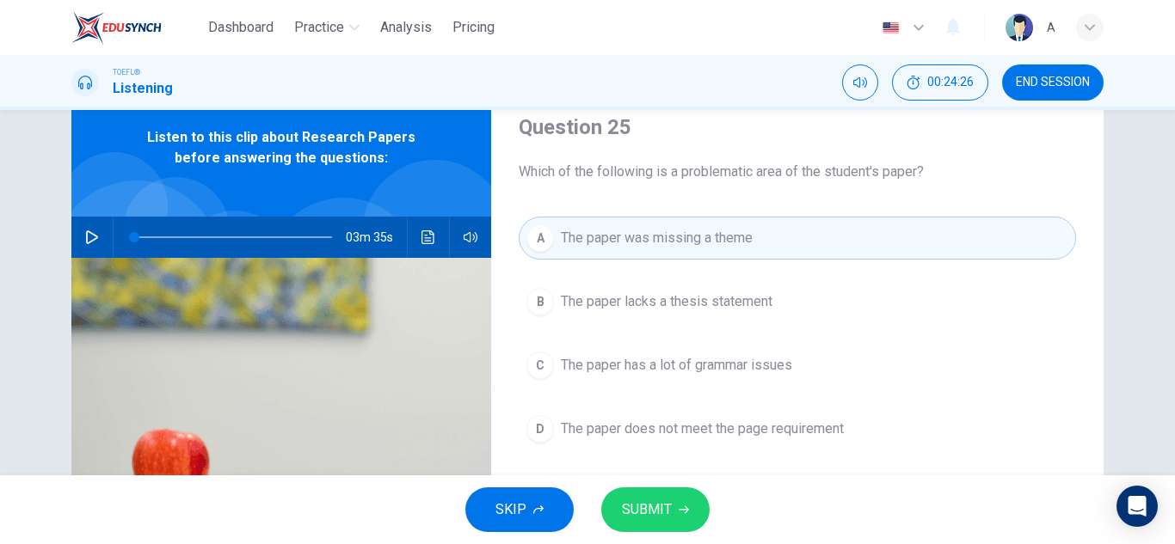
click at [653, 515] on span "SUBMIT" at bounding box center [647, 510] width 50 height 24
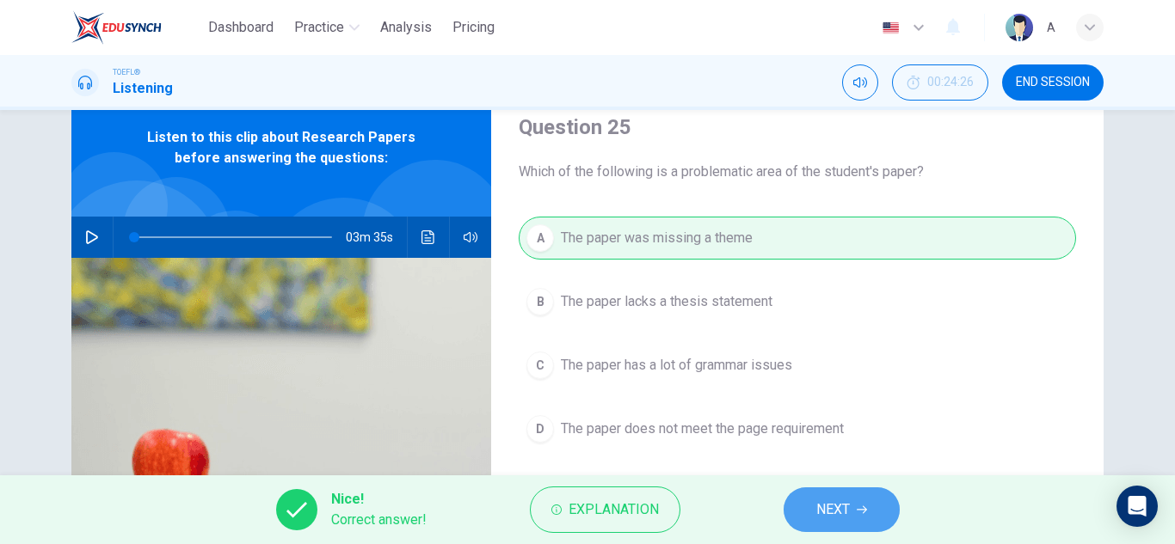
click at [823, 514] on span "NEXT" at bounding box center [833, 510] width 34 height 24
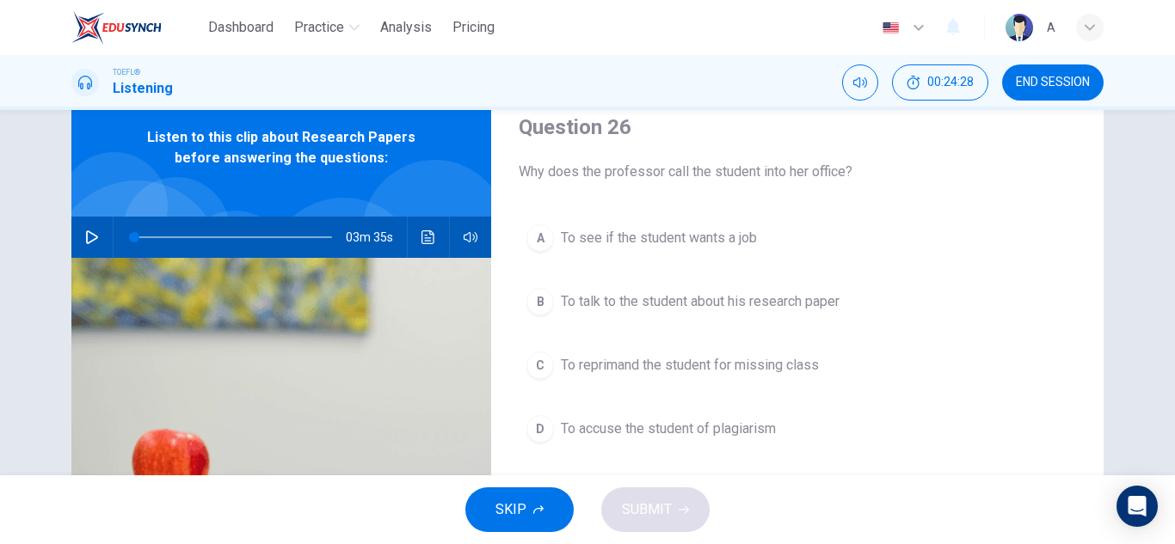
click at [800, 310] on span "To talk to the student about his research paper" at bounding box center [700, 302] width 279 height 21
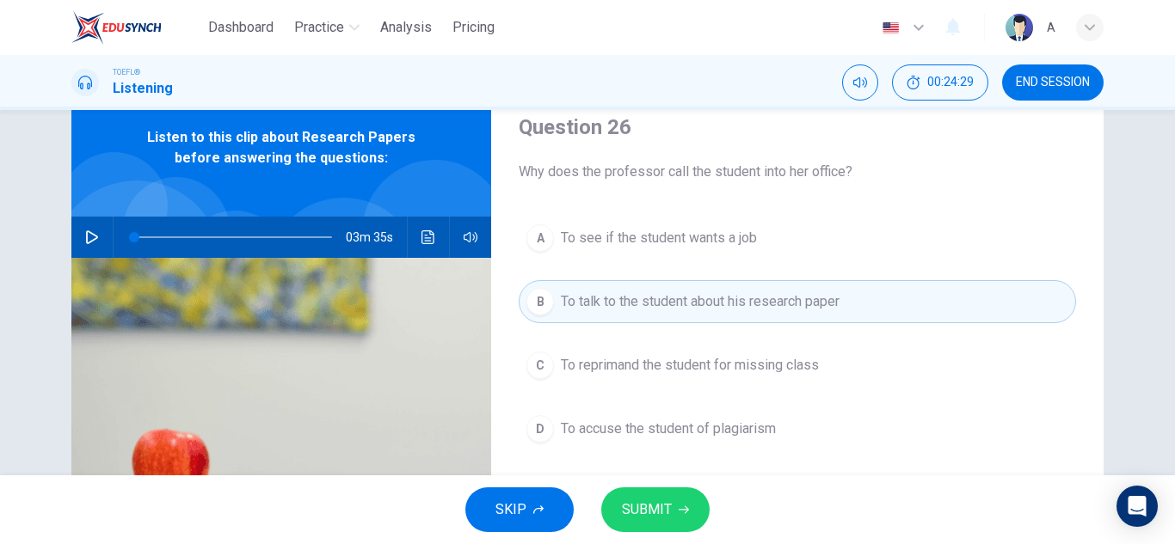
click at [695, 500] on button "SUBMIT" at bounding box center [655, 510] width 108 height 45
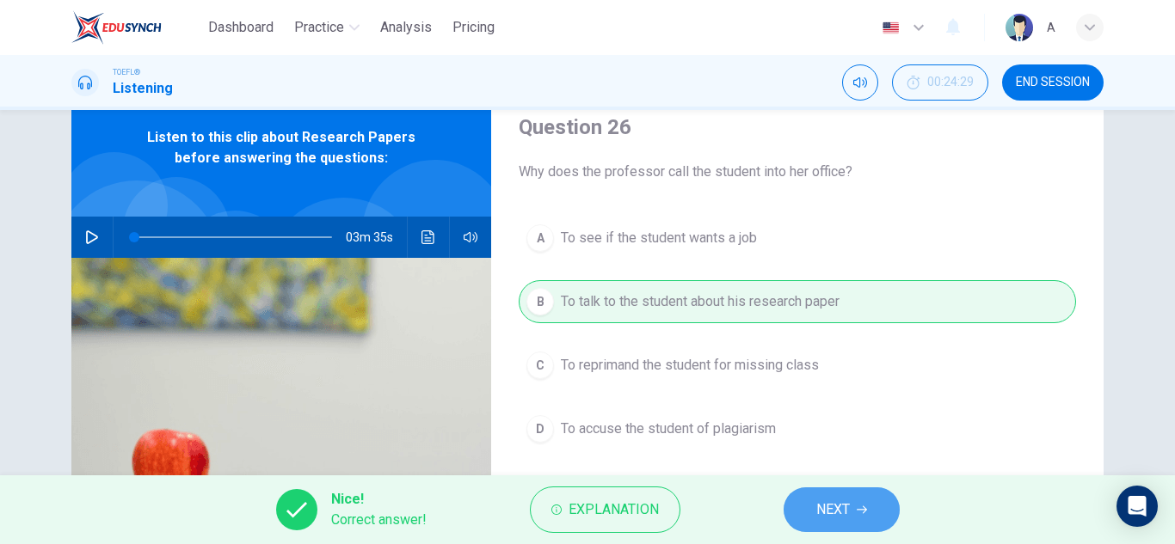
click at [824, 518] on span "NEXT" at bounding box center [833, 510] width 34 height 24
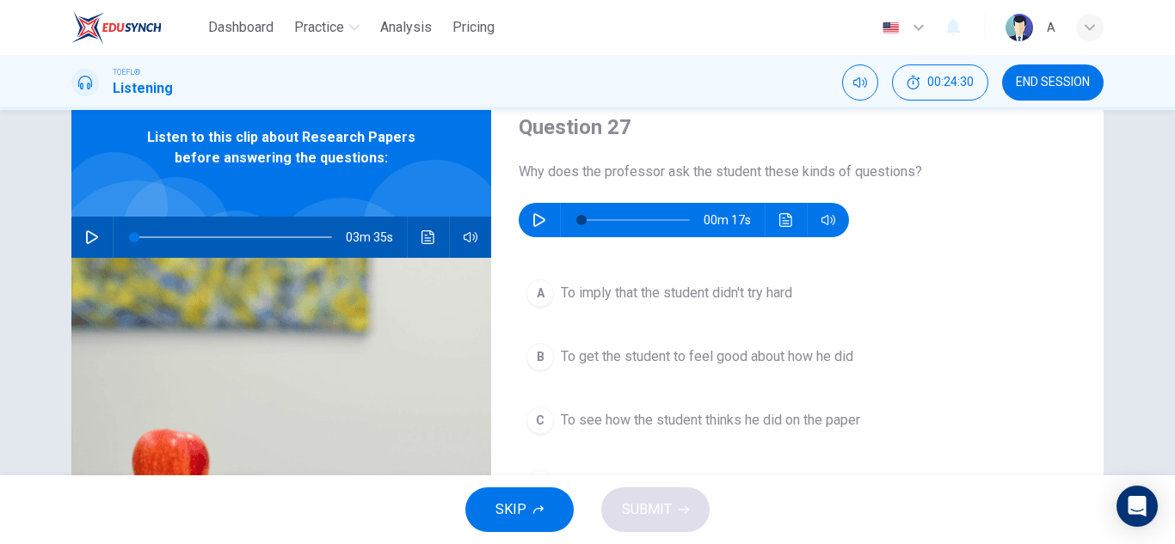
click at [544, 233] on button "button" at bounding box center [540, 220] width 28 height 34
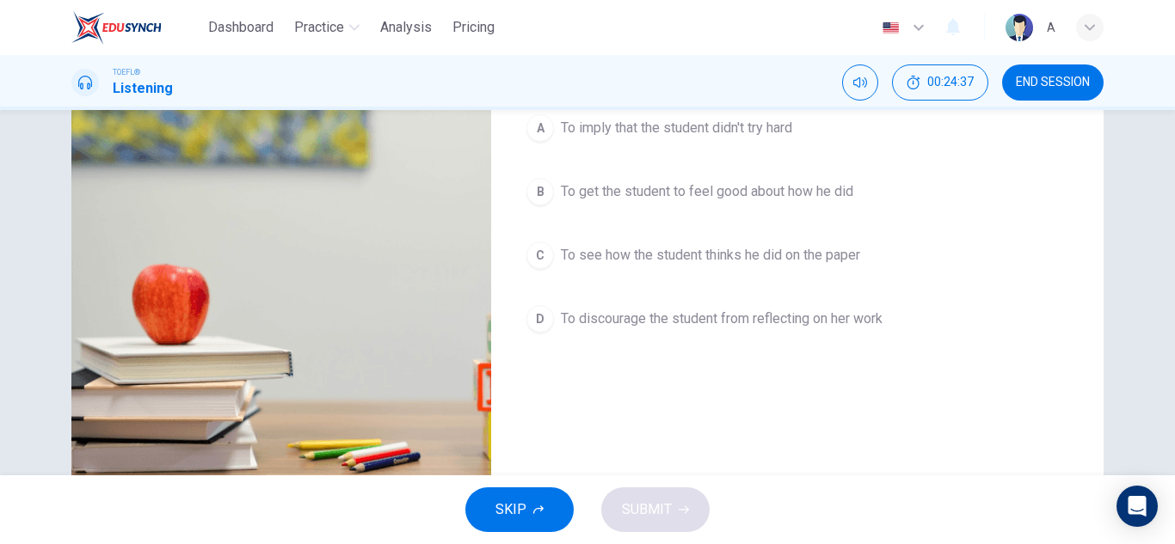
scroll to position [237, 0]
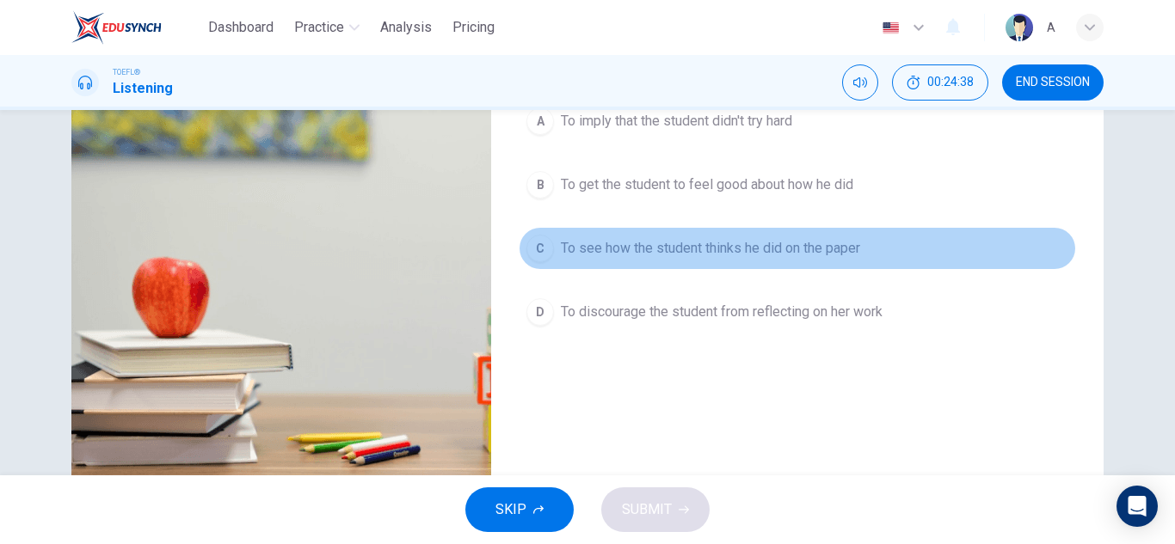
drag, startPoint x: 806, startPoint y: 258, endPoint x: 784, endPoint y: 323, distance: 69.1
click at [806, 259] on button "C To see how the student thinks he did on the paper" at bounding box center [797, 248] width 557 height 43
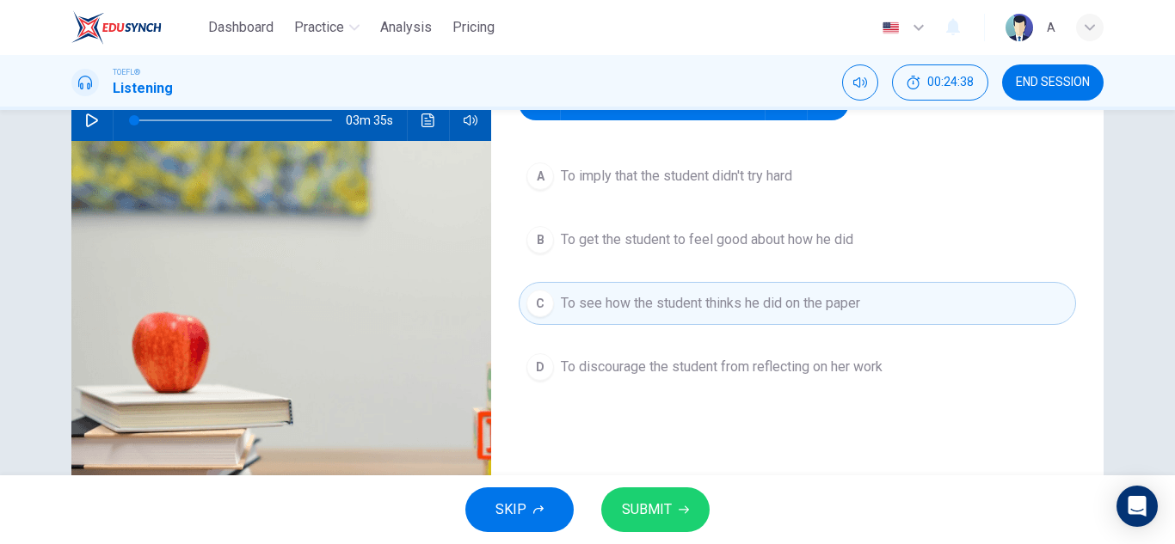
scroll to position [151, 0]
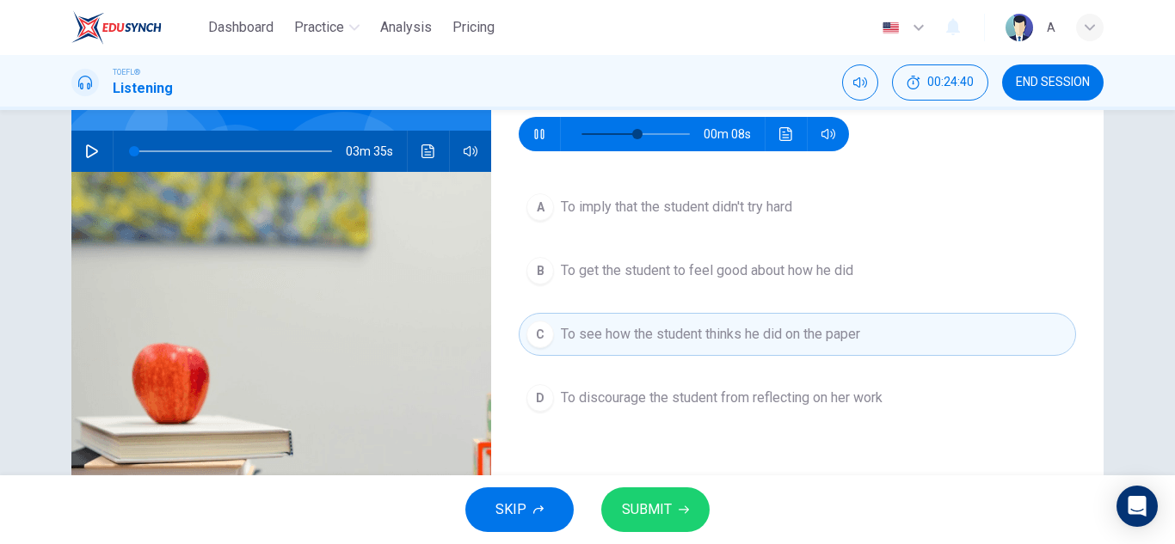
click at [679, 521] on button "SUBMIT" at bounding box center [655, 510] width 108 height 45
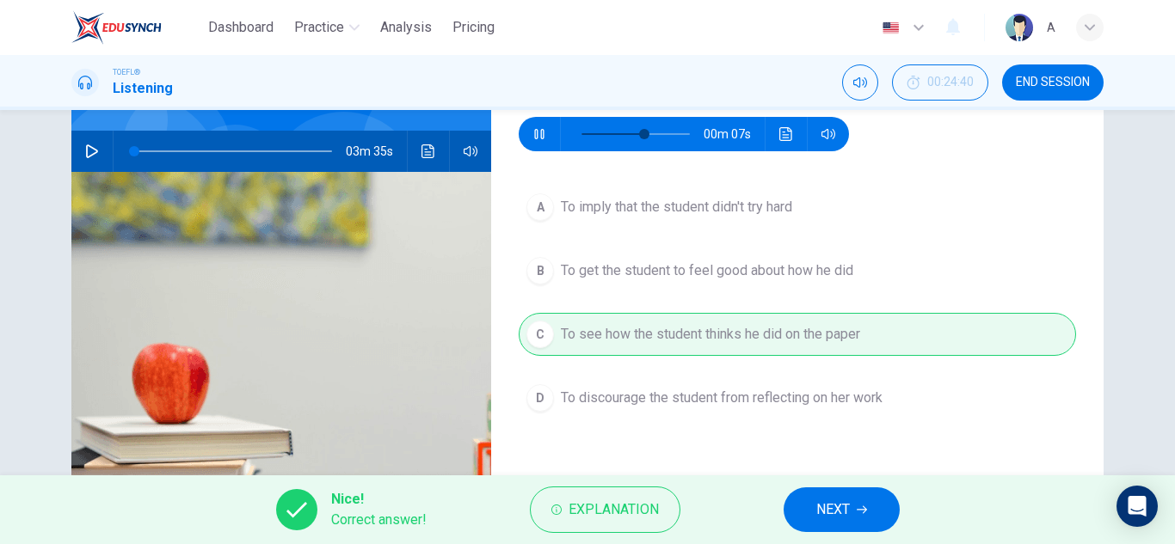
type input "63"
click at [812, 502] on button "NEXT" at bounding box center [842, 510] width 116 height 45
